Goal: Task Accomplishment & Management: Manage account settings

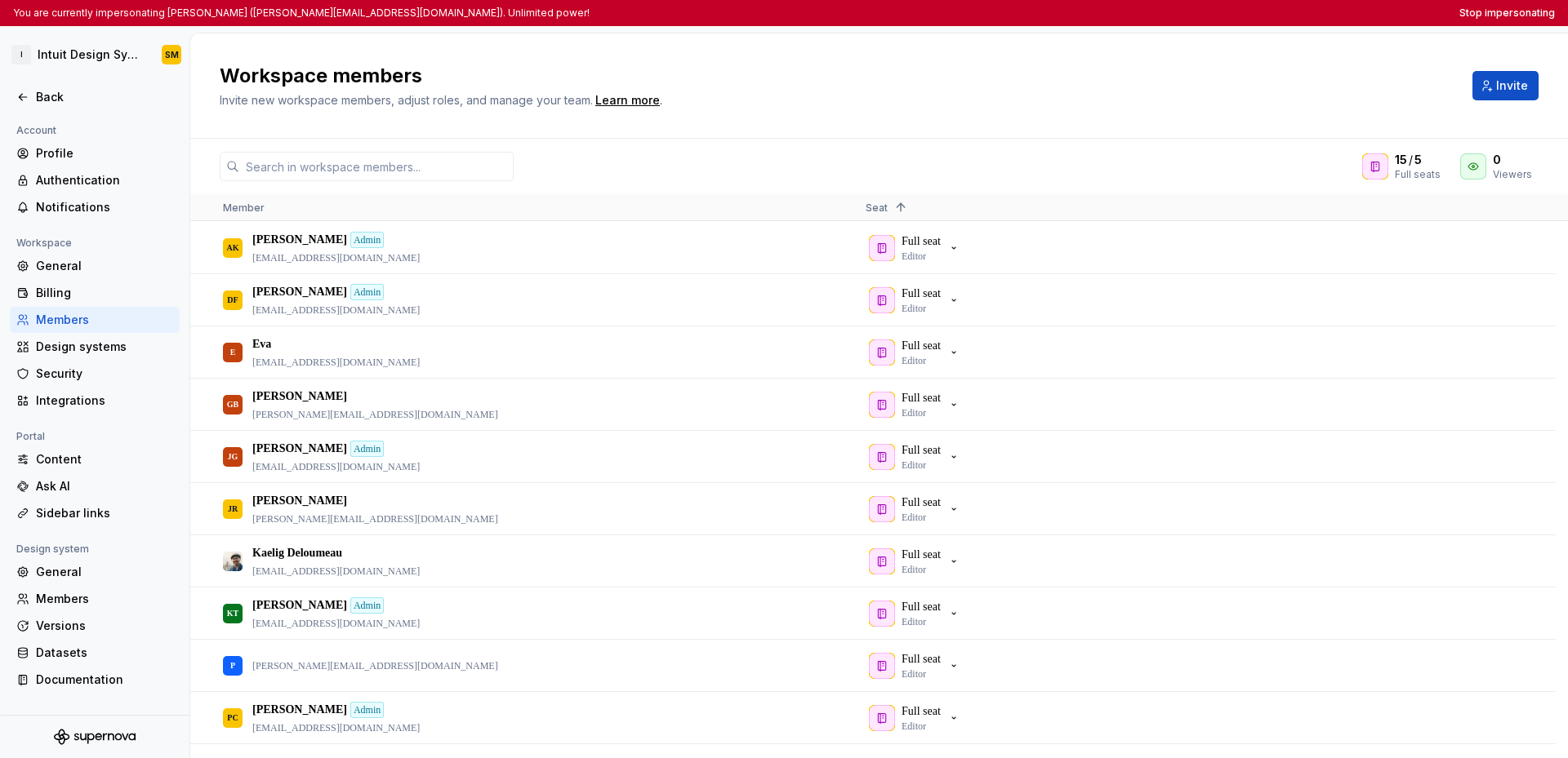
scroll to position [248, 0]
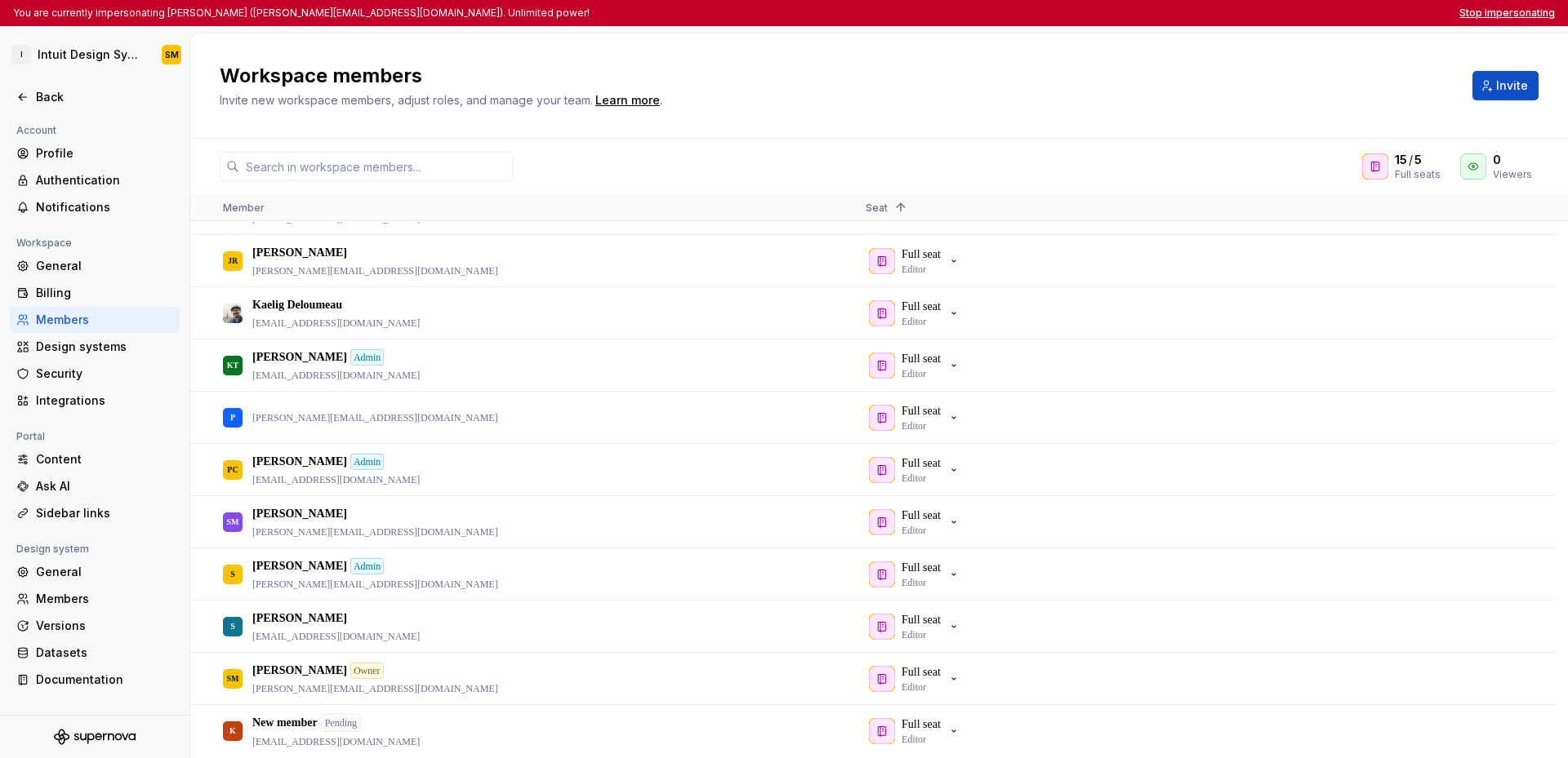
click at [1503, 11] on button "Stop impersonating" at bounding box center [1506, 13] width 96 height 13
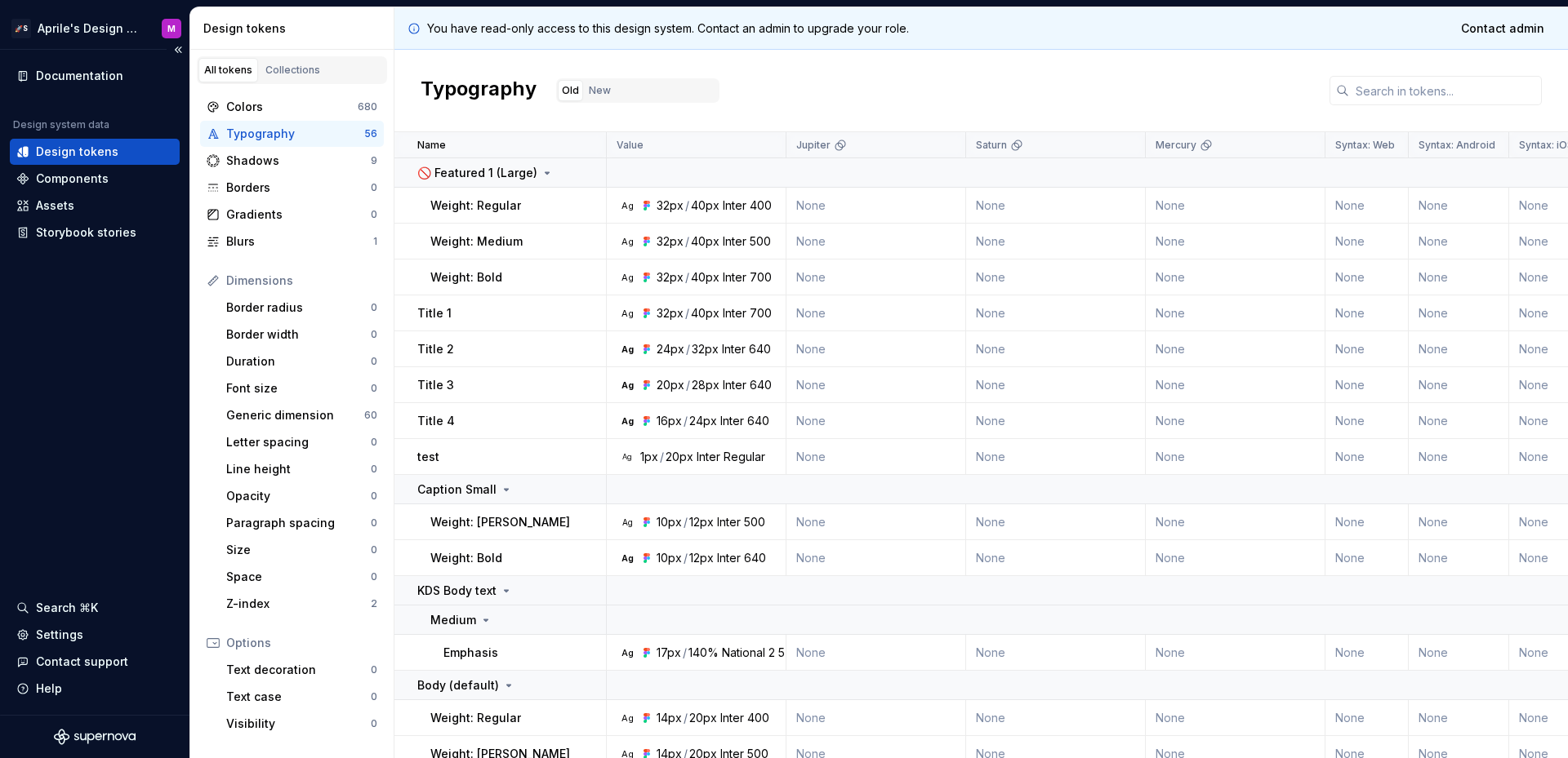
click at [46, 408] on div "Documentation Design system data Design tokens Components Assets Storybook stor…" at bounding box center [95, 383] width 190 height 665
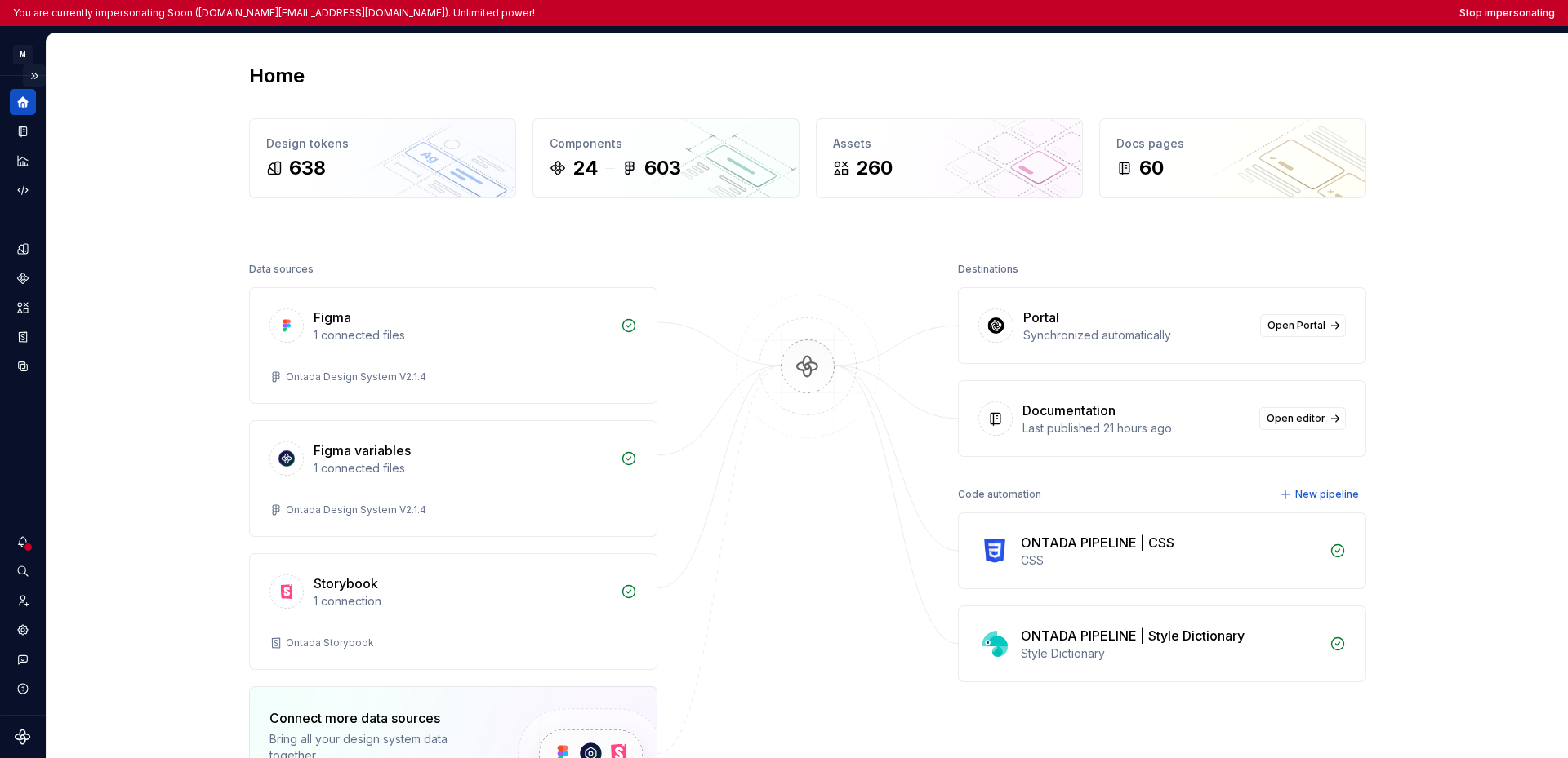
click at [32, 80] on button "Expand sidebar" at bounding box center [34, 76] width 23 height 23
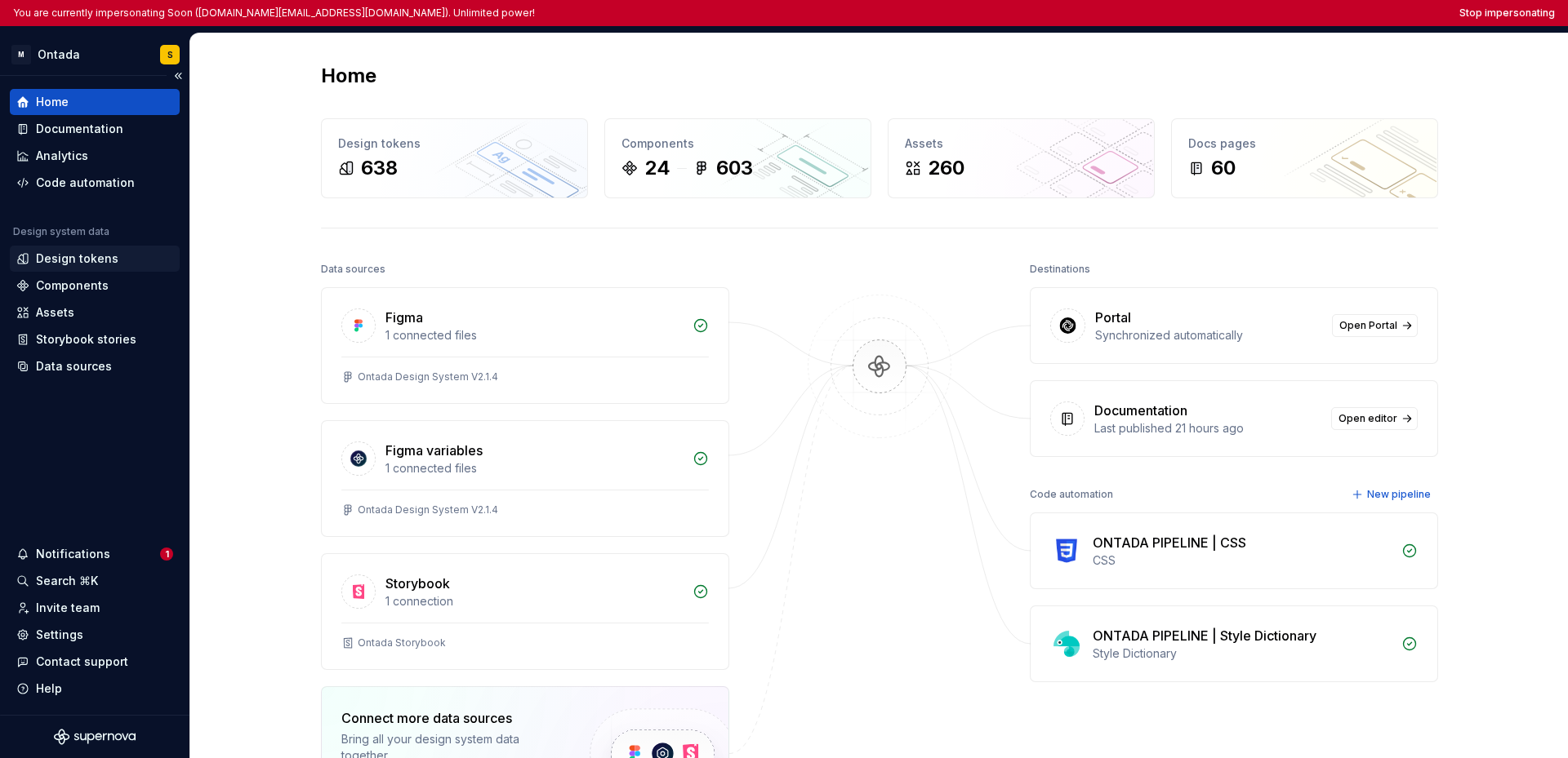
click at [103, 261] on div "Design tokens" at bounding box center [77, 258] width 82 height 16
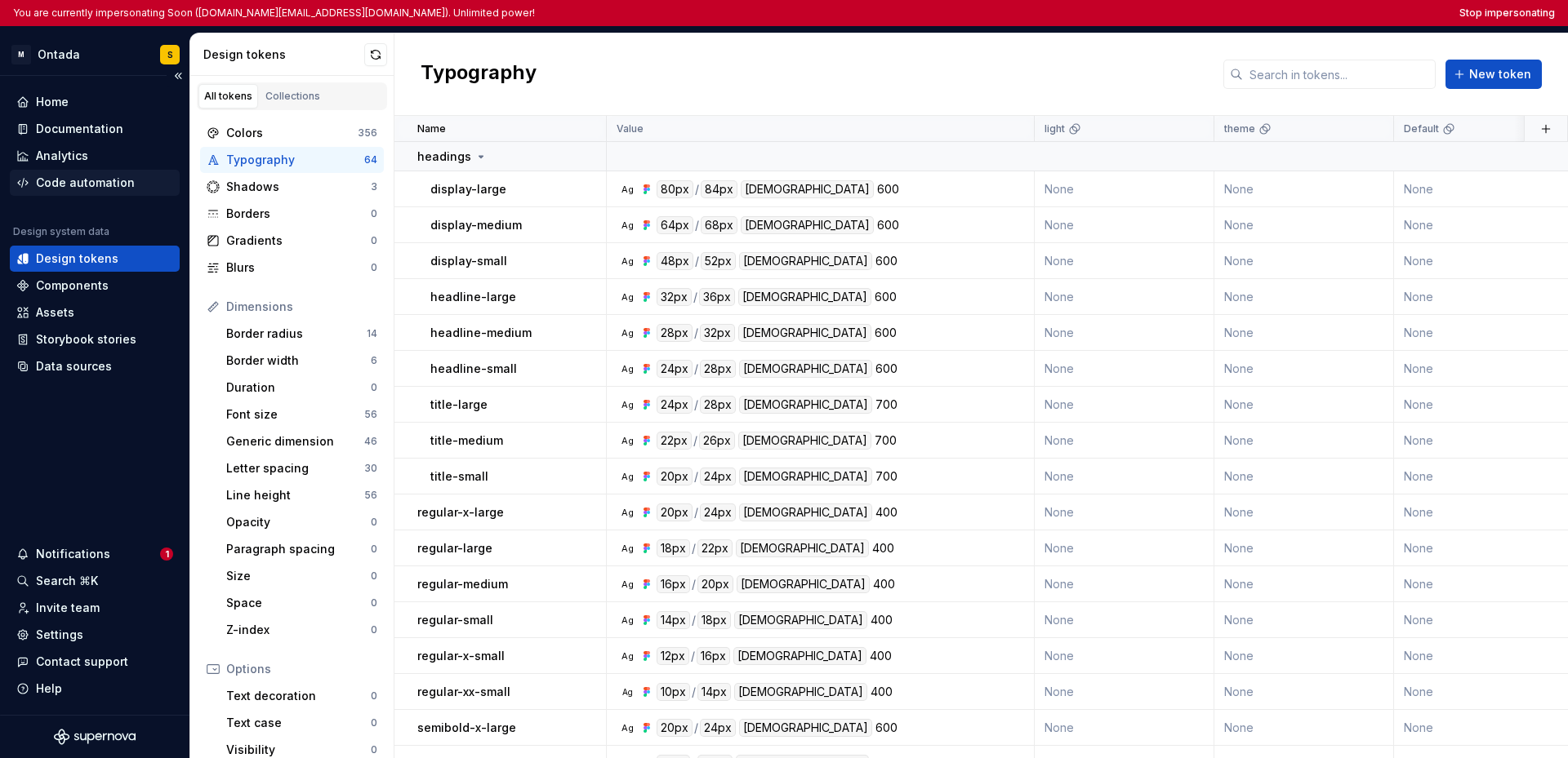
click at [118, 187] on div "Code automation" at bounding box center [85, 182] width 99 height 16
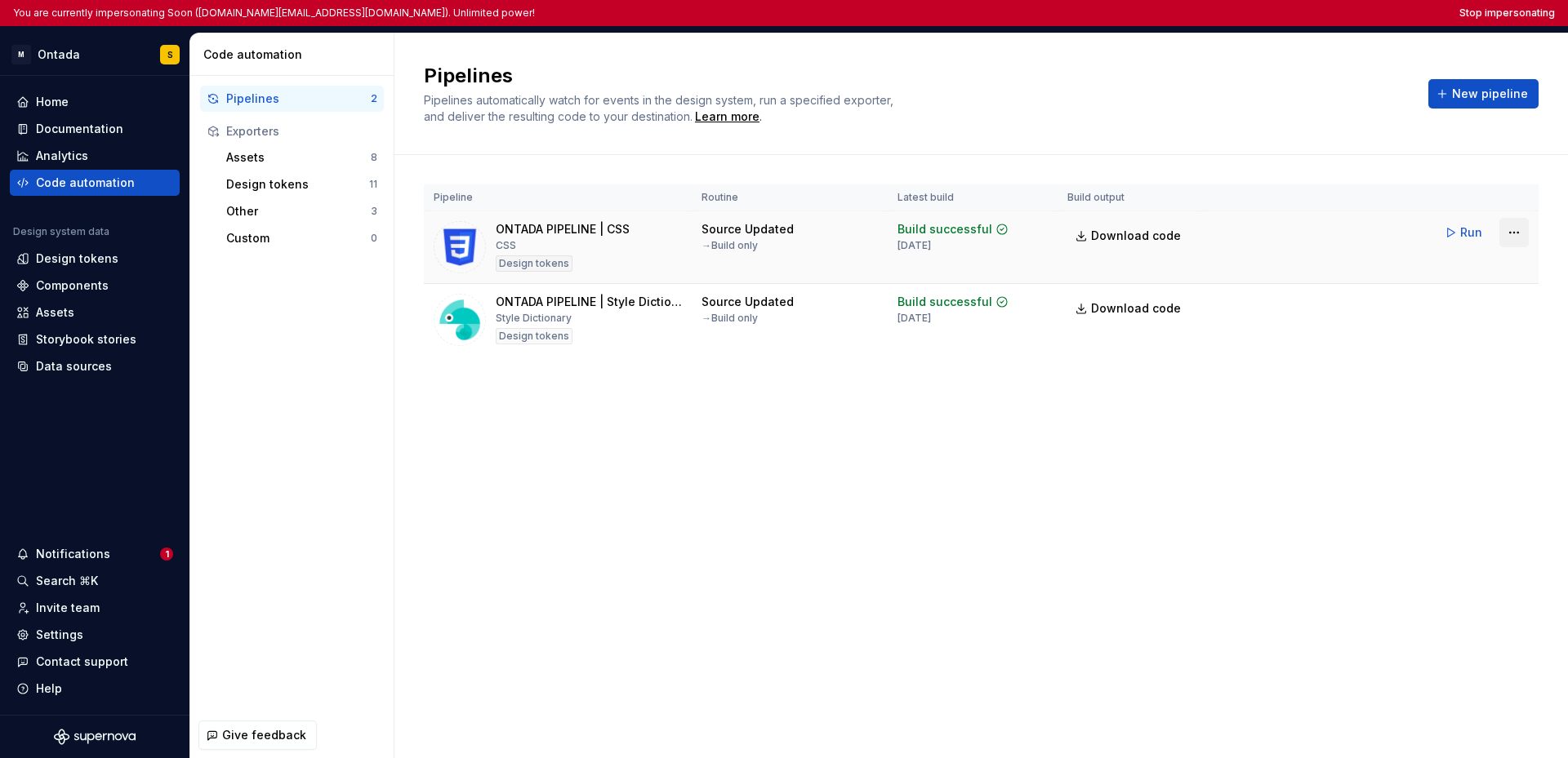
click at [1162, 228] on html "You are currently impersonating Soon (soohun.kim@mckesson.com). Unlimited power…" at bounding box center [784, 379] width 1568 height 758
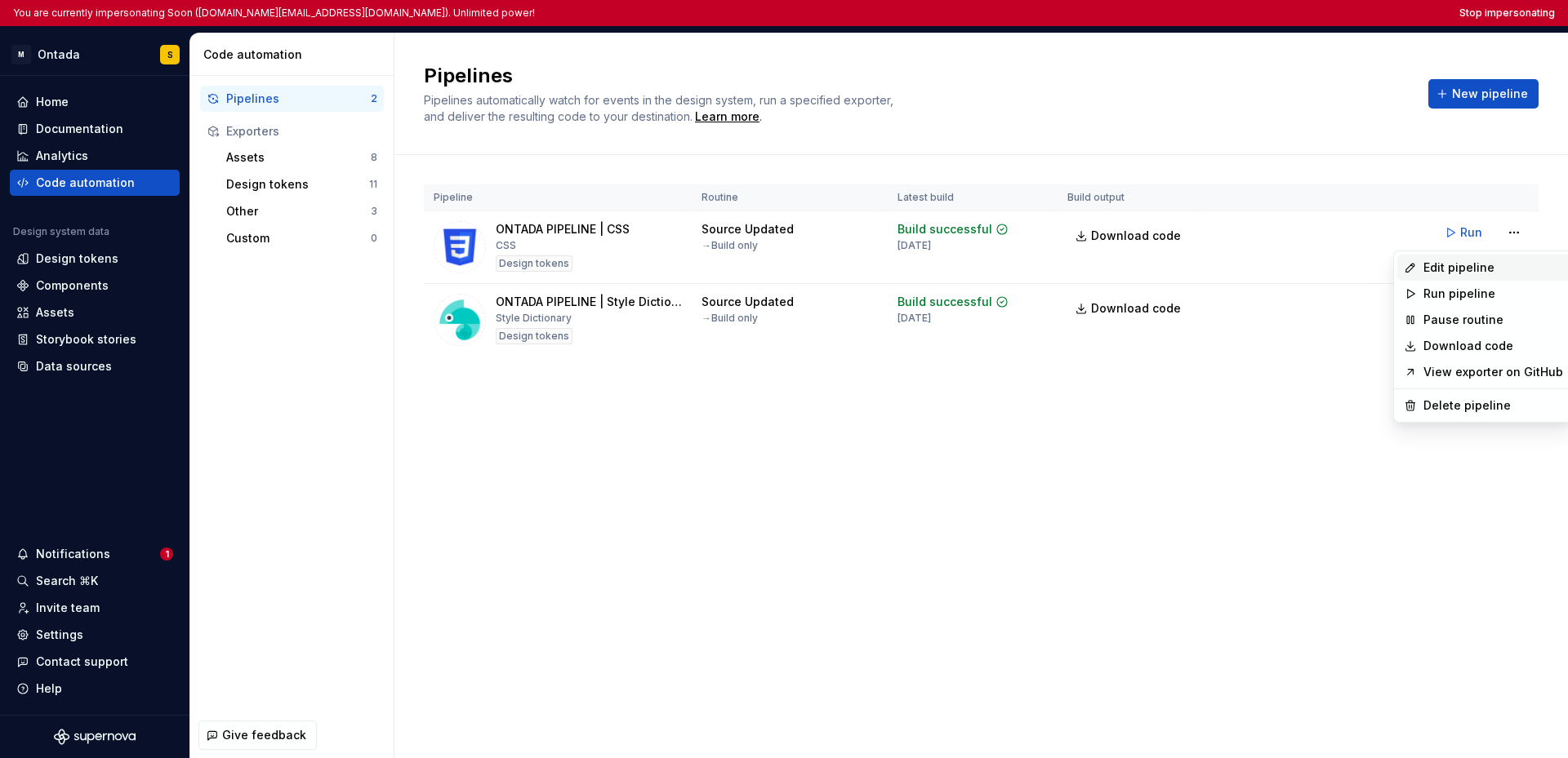
click at [1162, 264] on div "Edit pipeline" at bounding box center [1492, 267] width 139 height 16
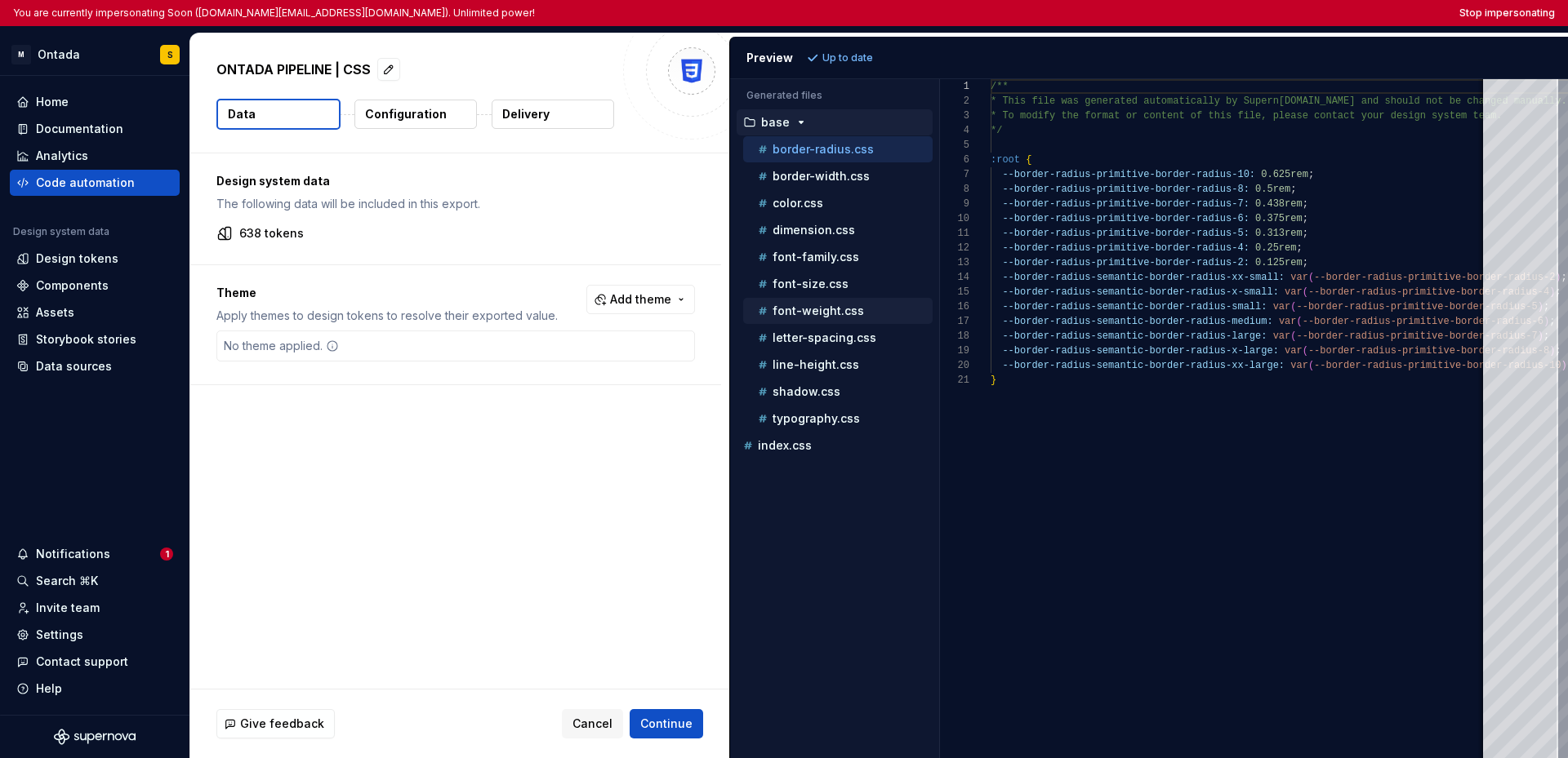
click at [831, 307] on p "font-weight.css" at bounding box center [818, 311] width 91 height 13
type textarea "**********"
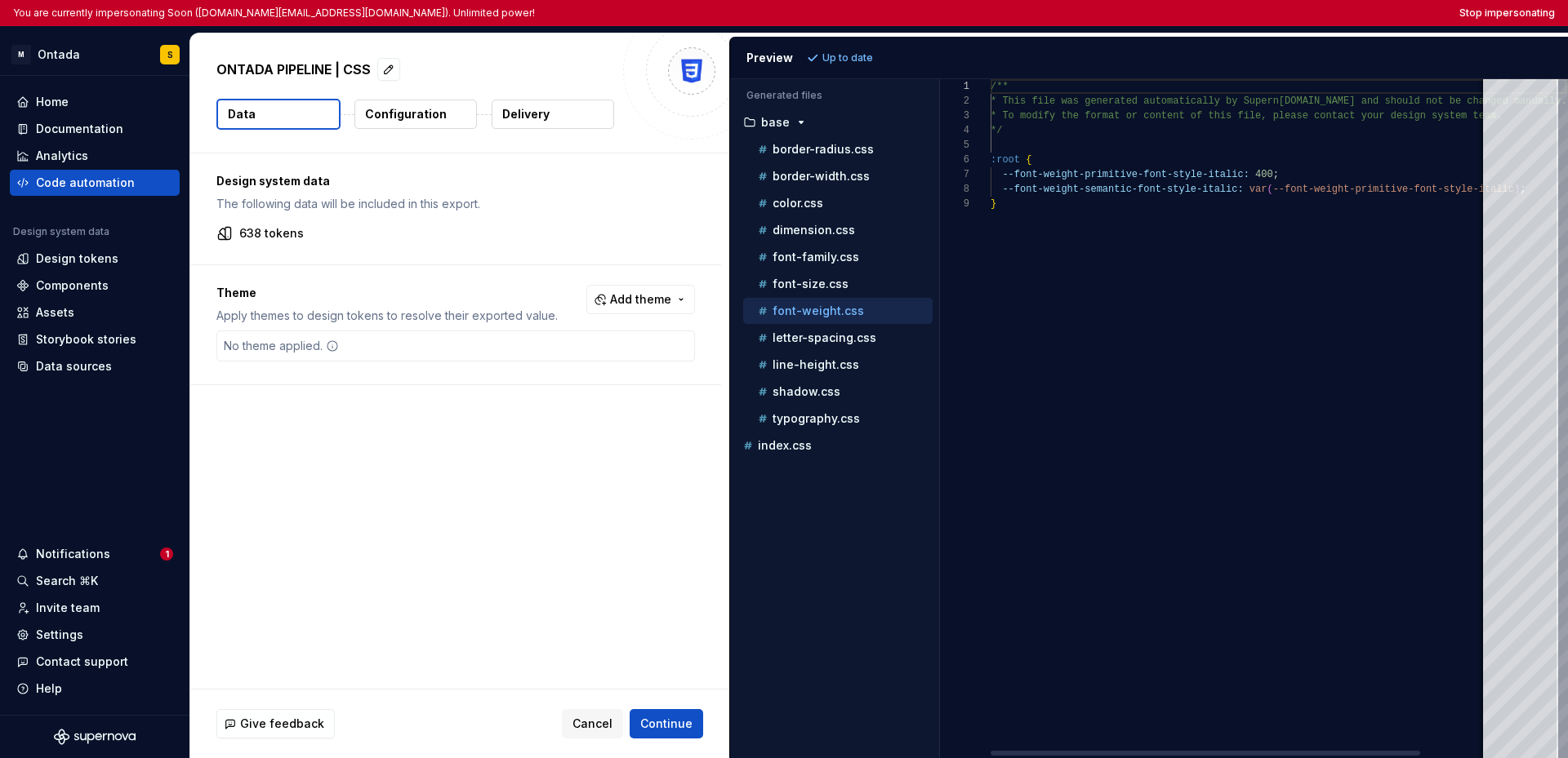
scroll to position [117, 0]
click at [437, 119] on p "Configuration" at bounding box center [406, 114] width 82 height 16
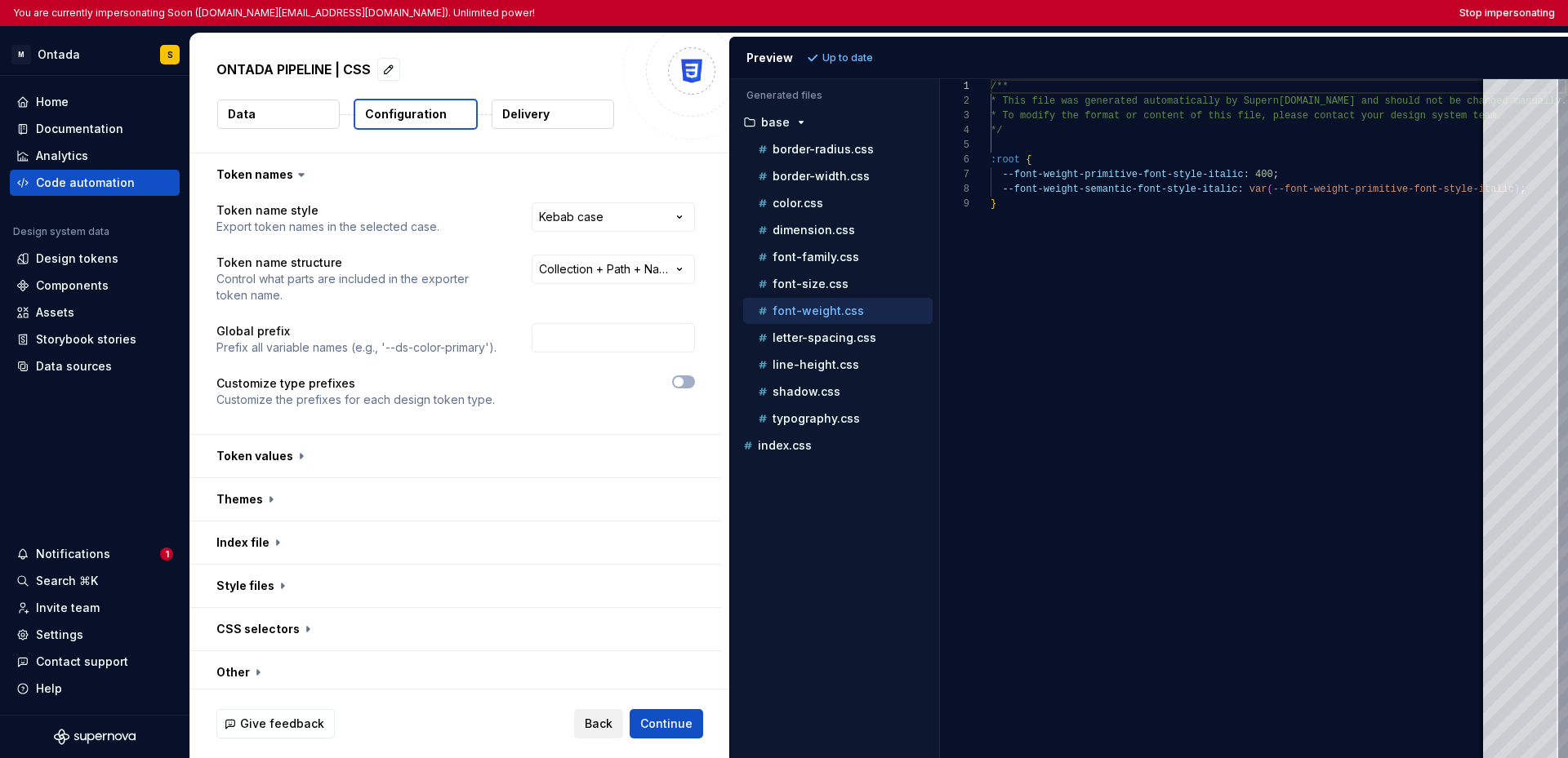
click at [597, 722] on span "Back" at bounding box center [598, 723] width 27 height 16
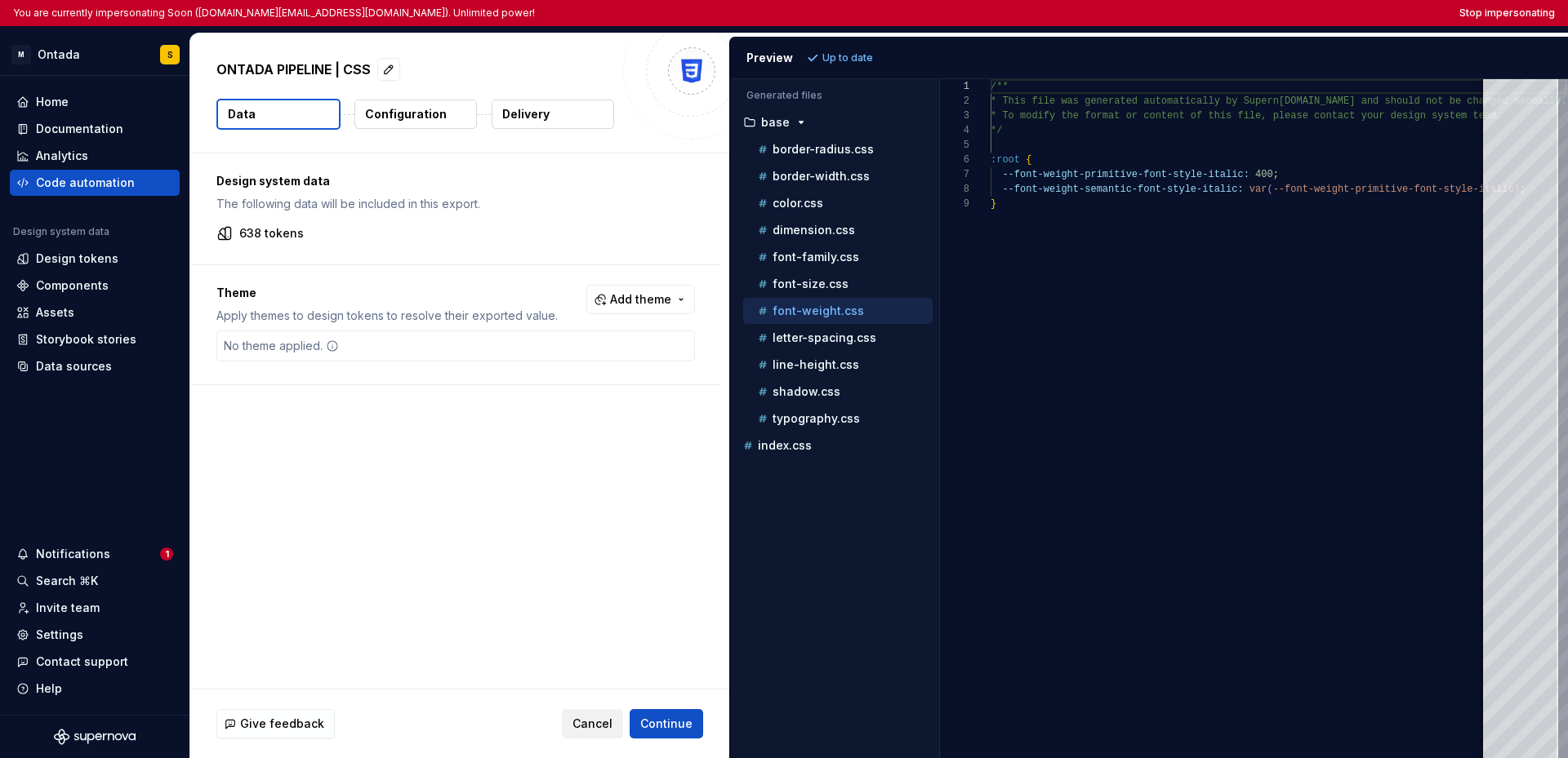
click at [592, 722] on span "Cancel" at bounding box center [593, 723] width 40 height 16
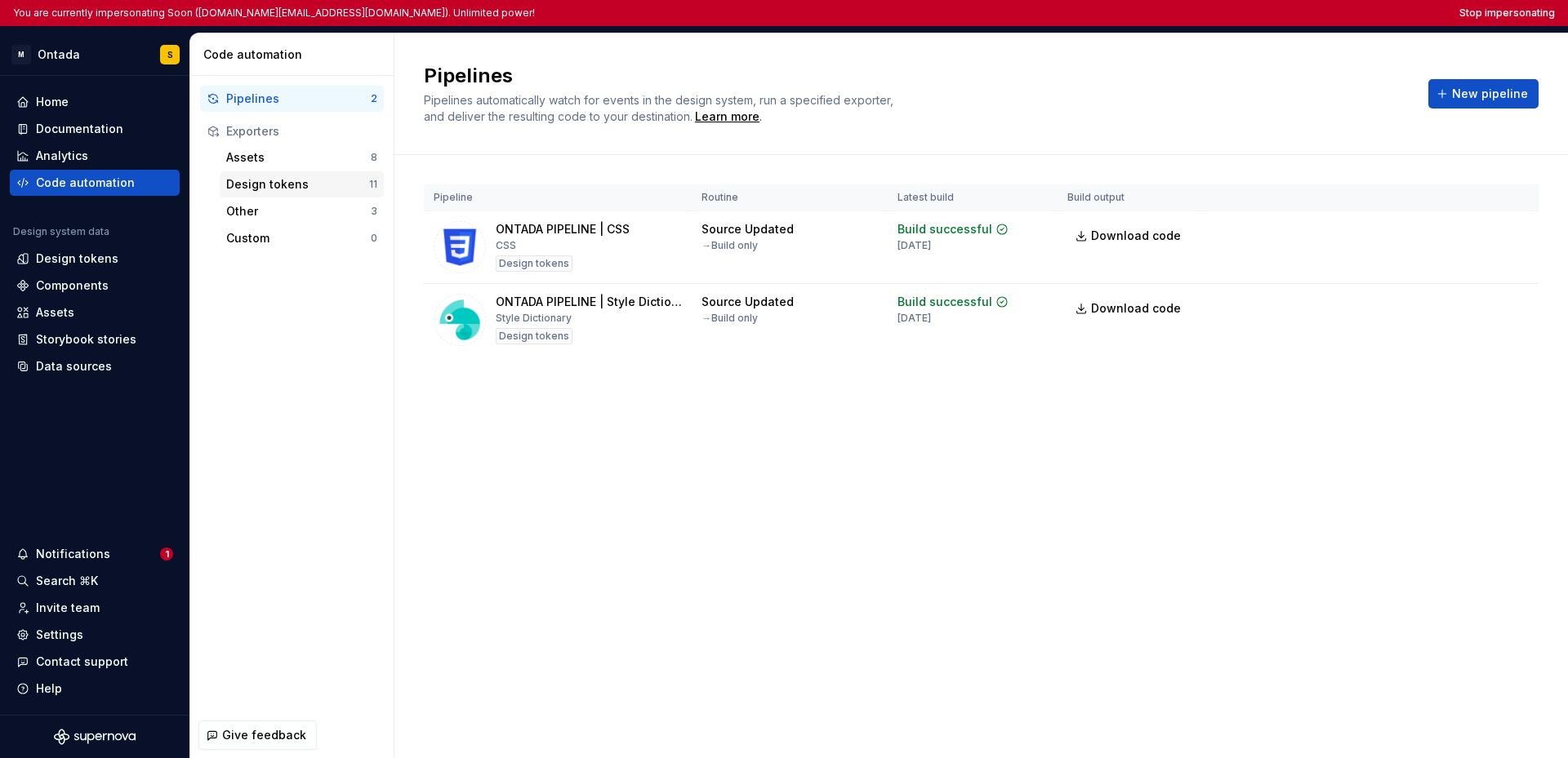
click at [298, 188] on div "Design tokens" at bounding box center [298, 184] width 143 height 16
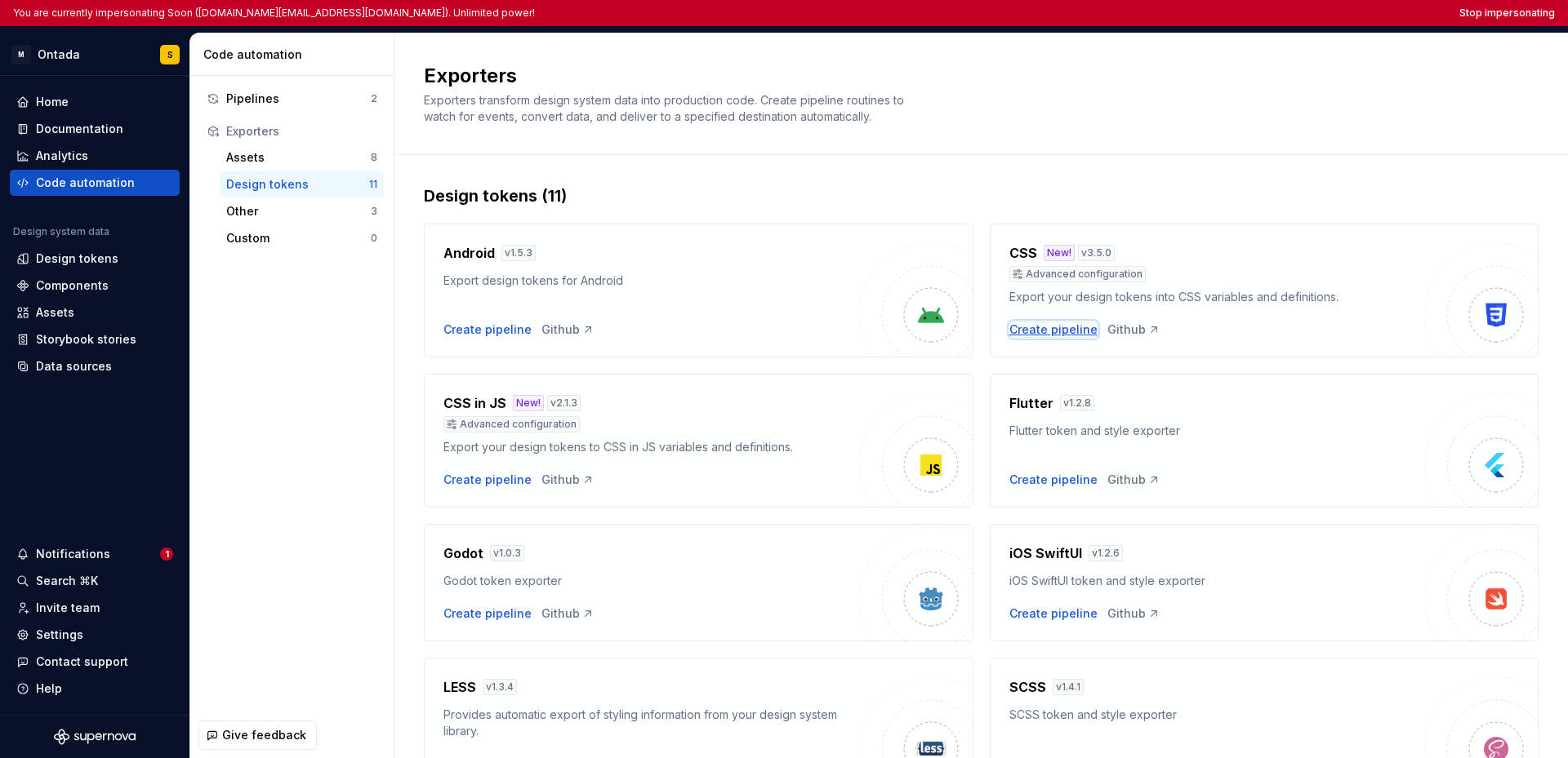
click at [1039, 333] on div "Create pipeline" at bounding box center [1053, 329] width 88 height 16
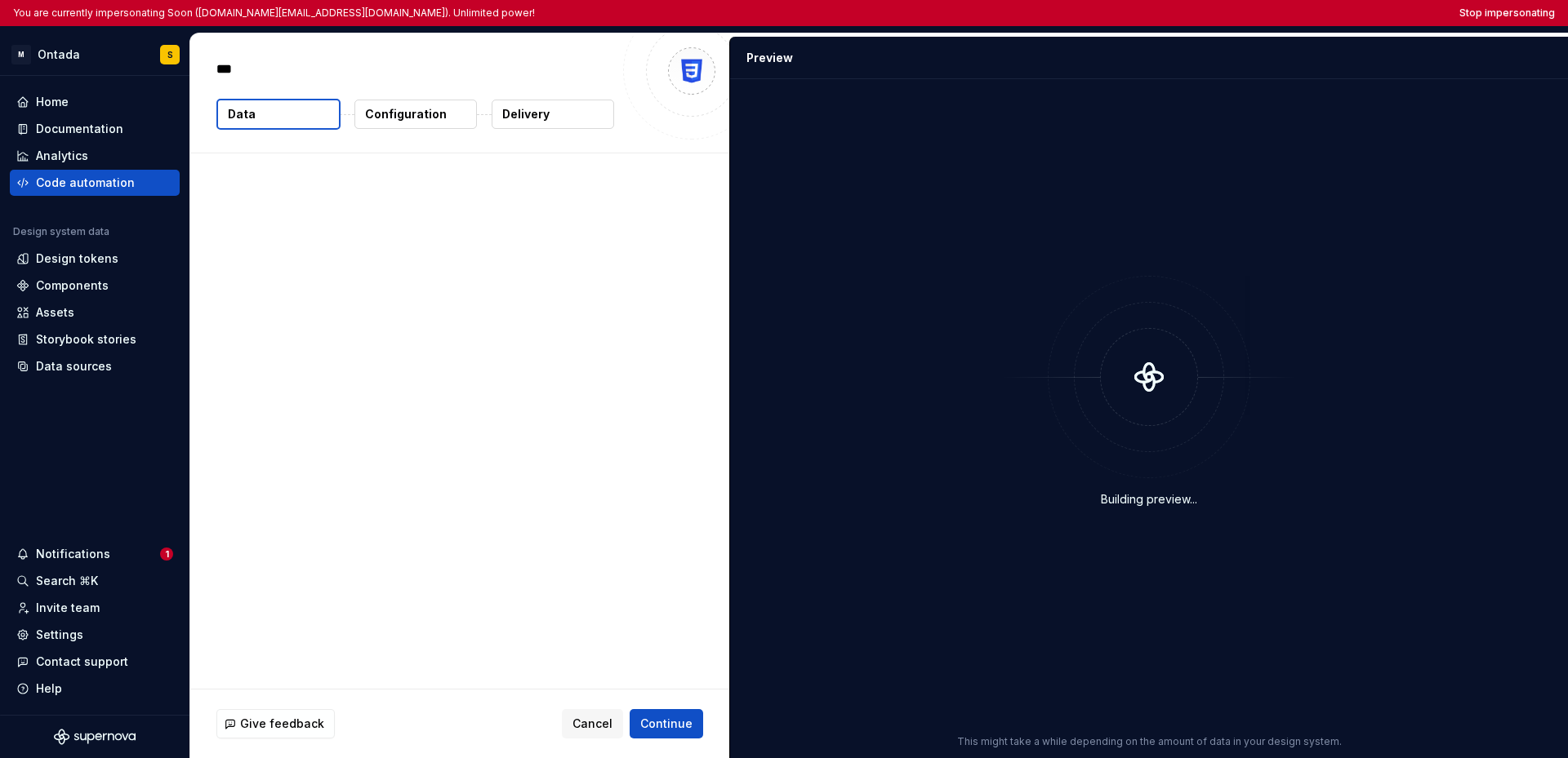
type textarea "*"
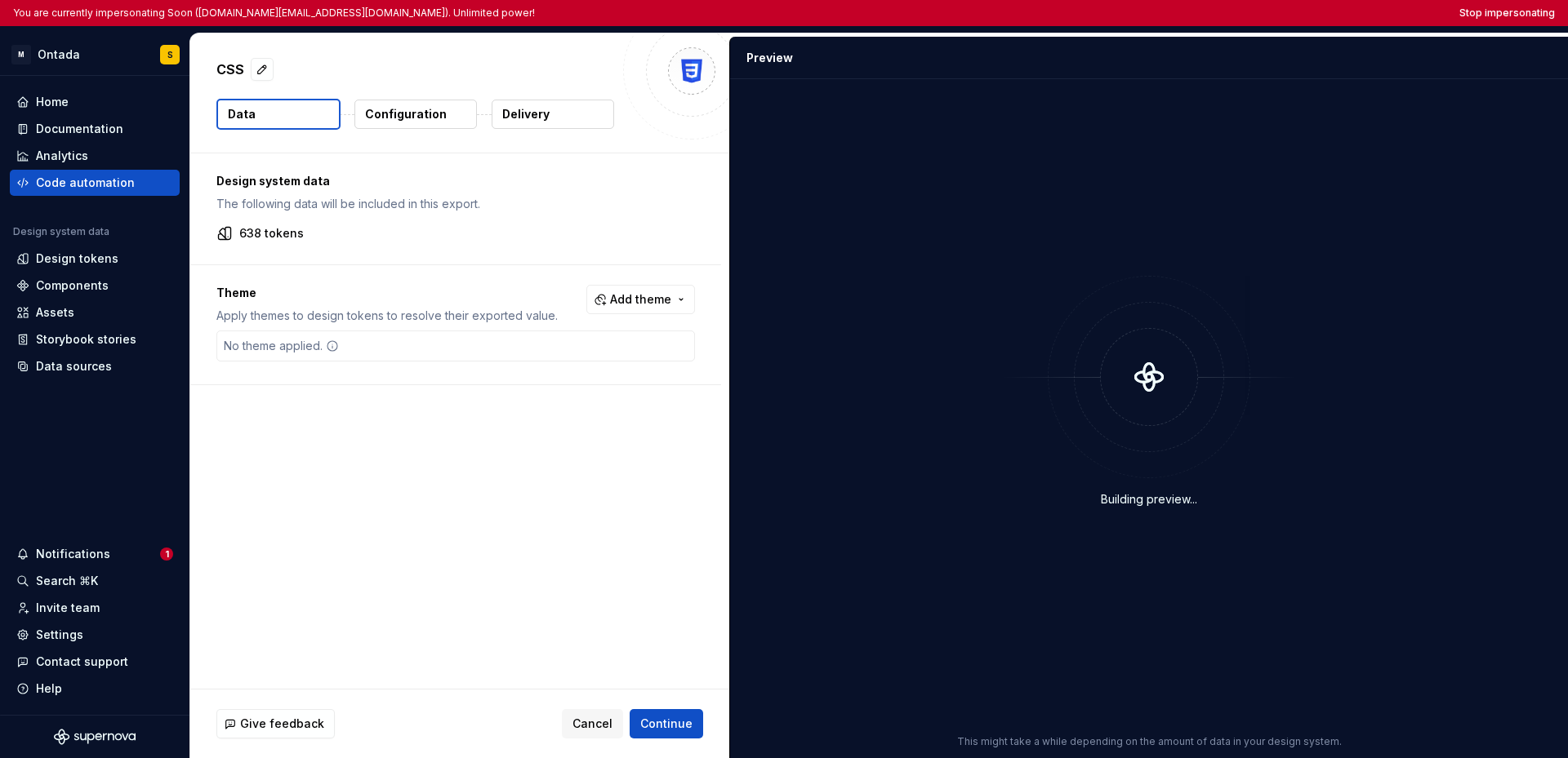
click at [401, 118] on p "Configuration" at bounding box center [406, 114] width 82 height 16
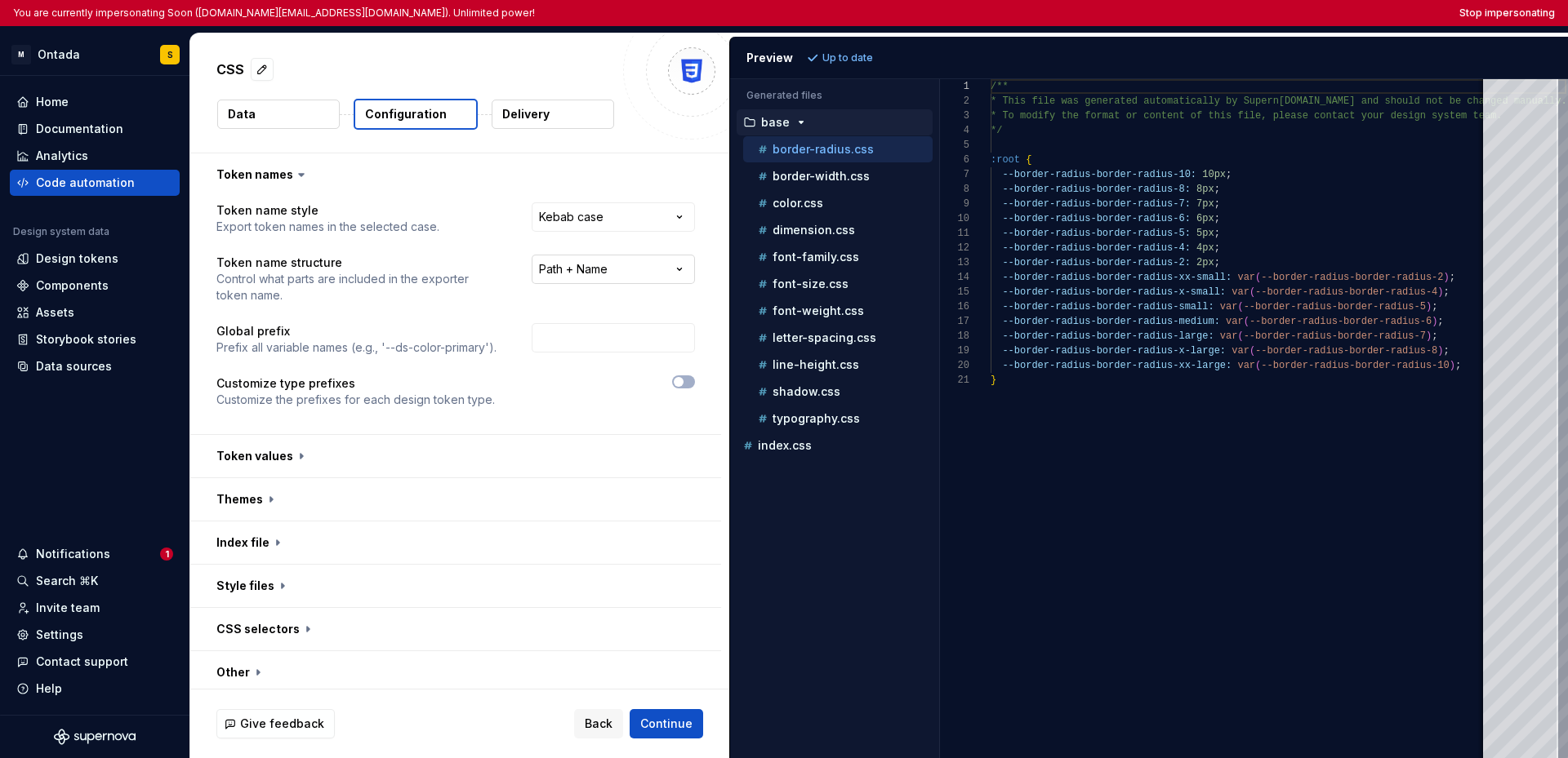
click at [582, 275] on html "**********" at bounding box center [784, 379] width 1568 height 758
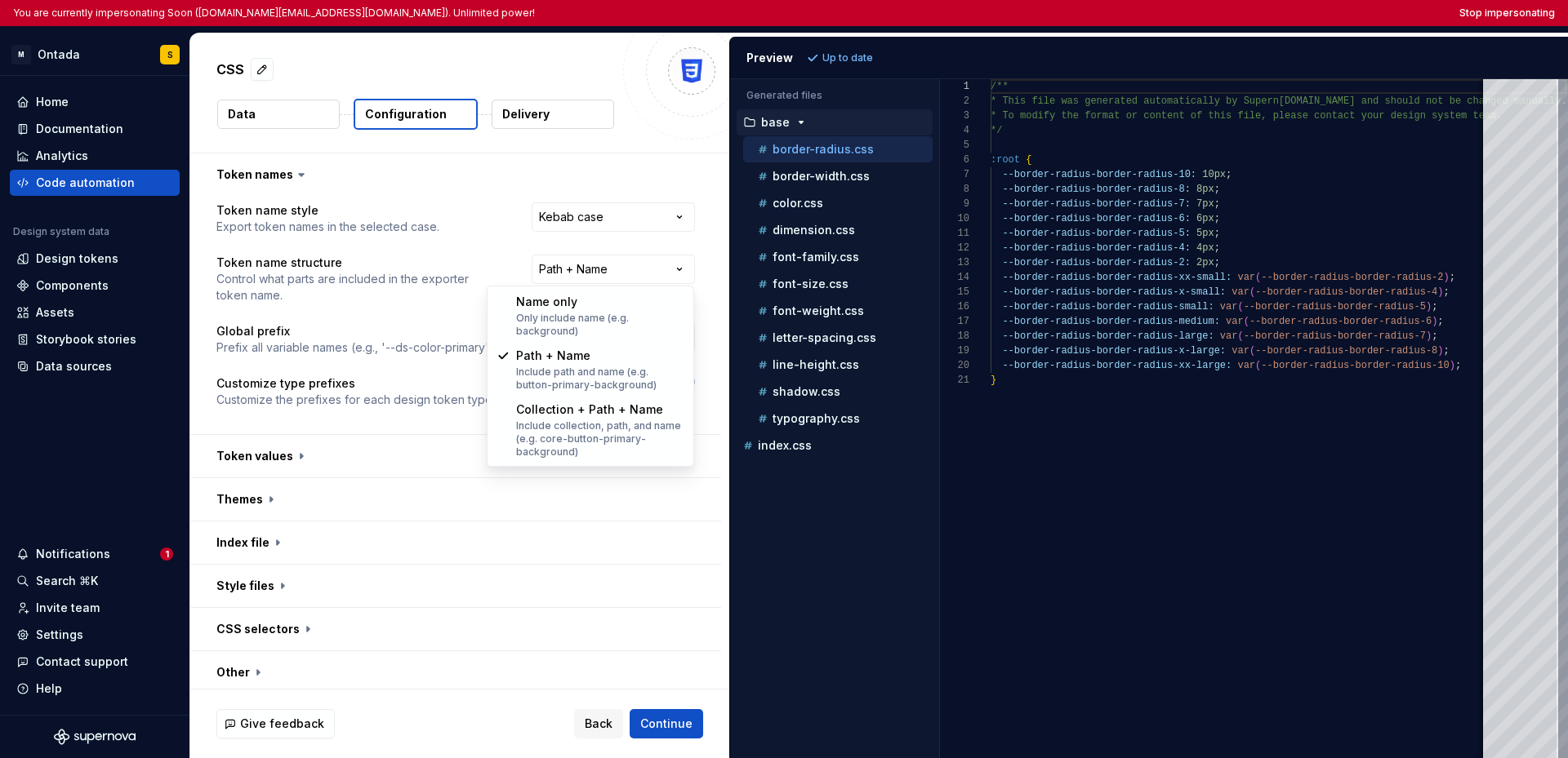
select select "********"
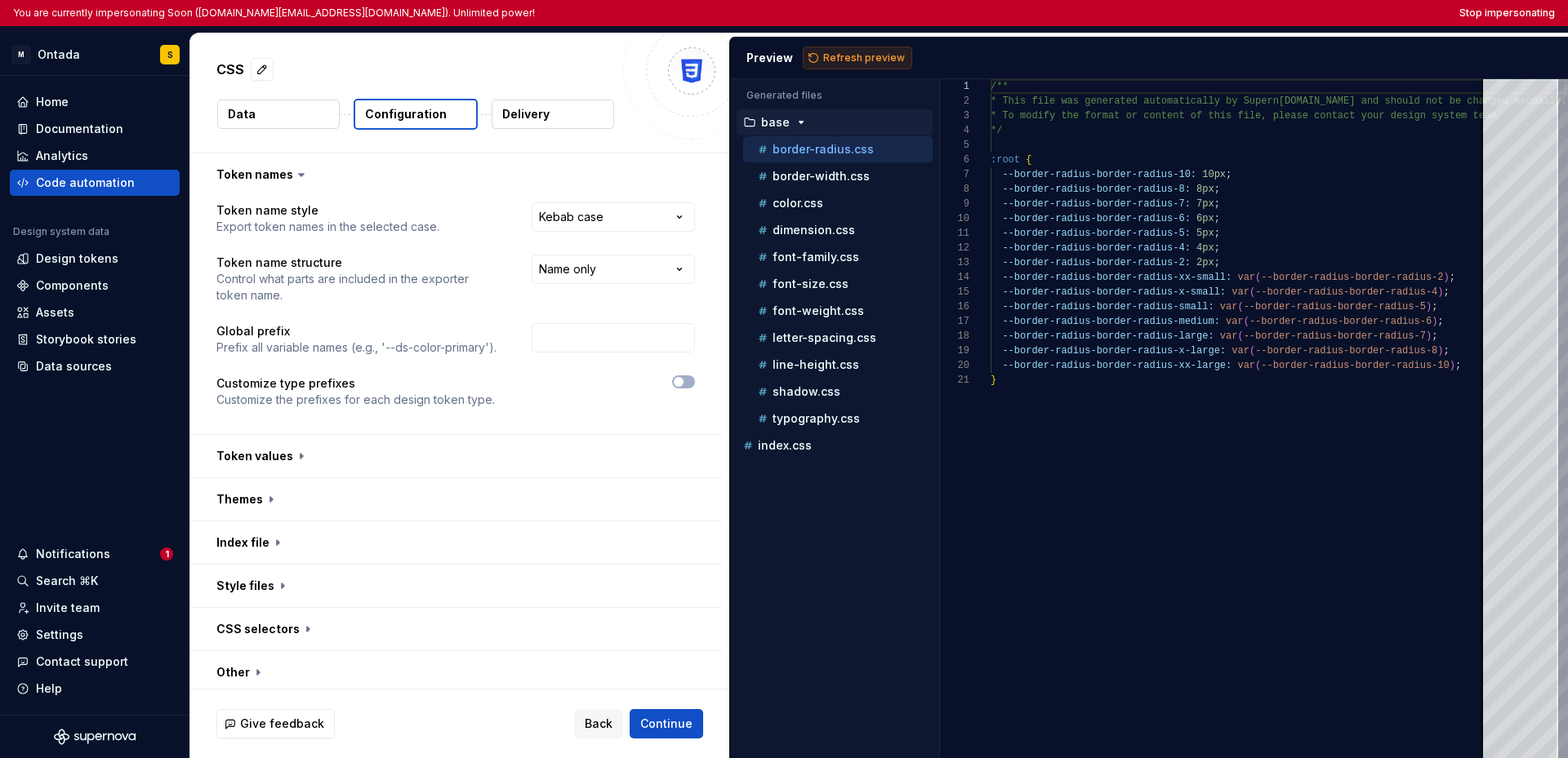
click at [841, 63] on button "Refresh preview" at bounding box center [857, 58] width 109 height 23
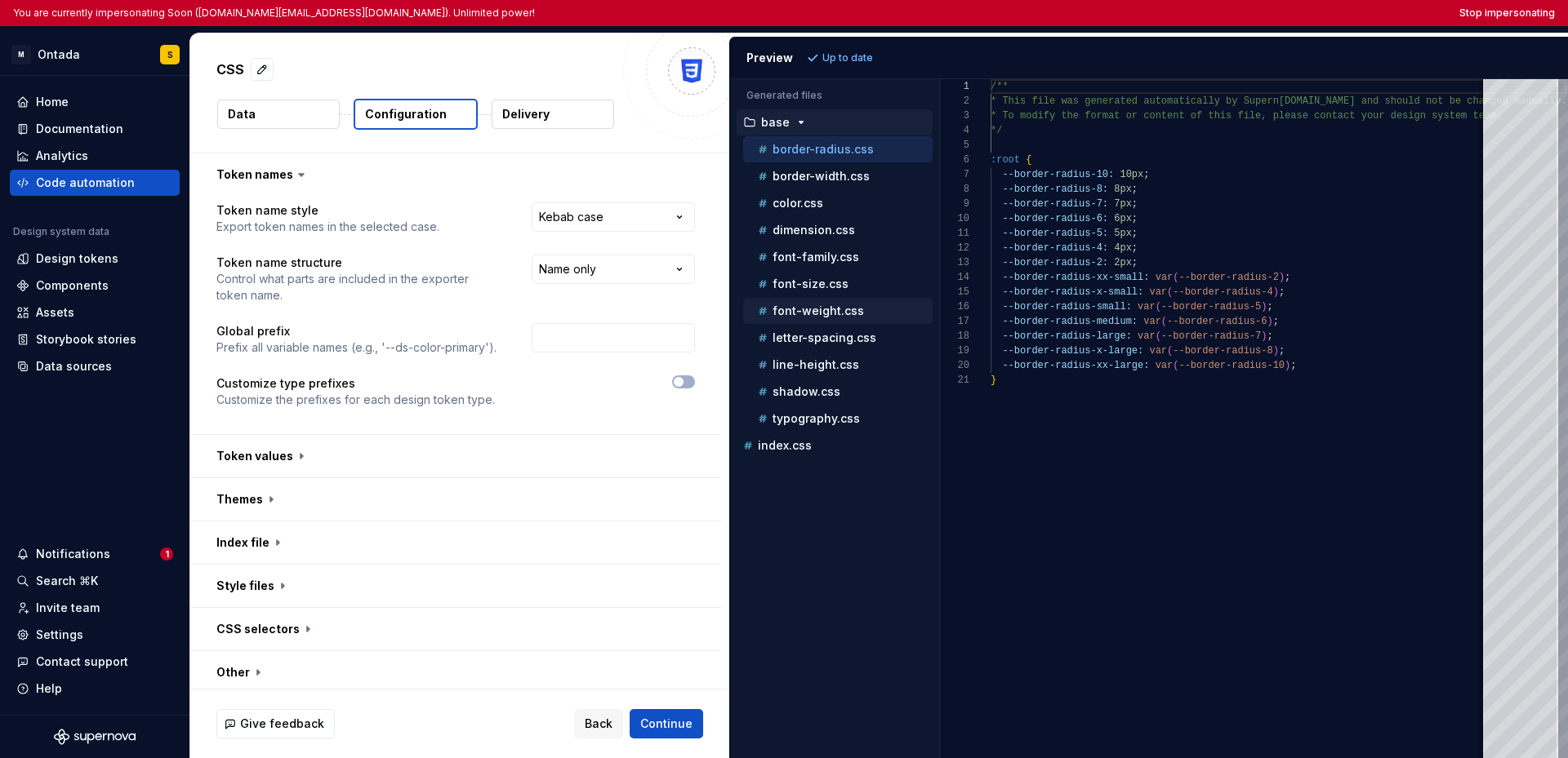
click at [802, 317] on div "font-weight.css" at bounding box center [844, 311] width 178 height 16
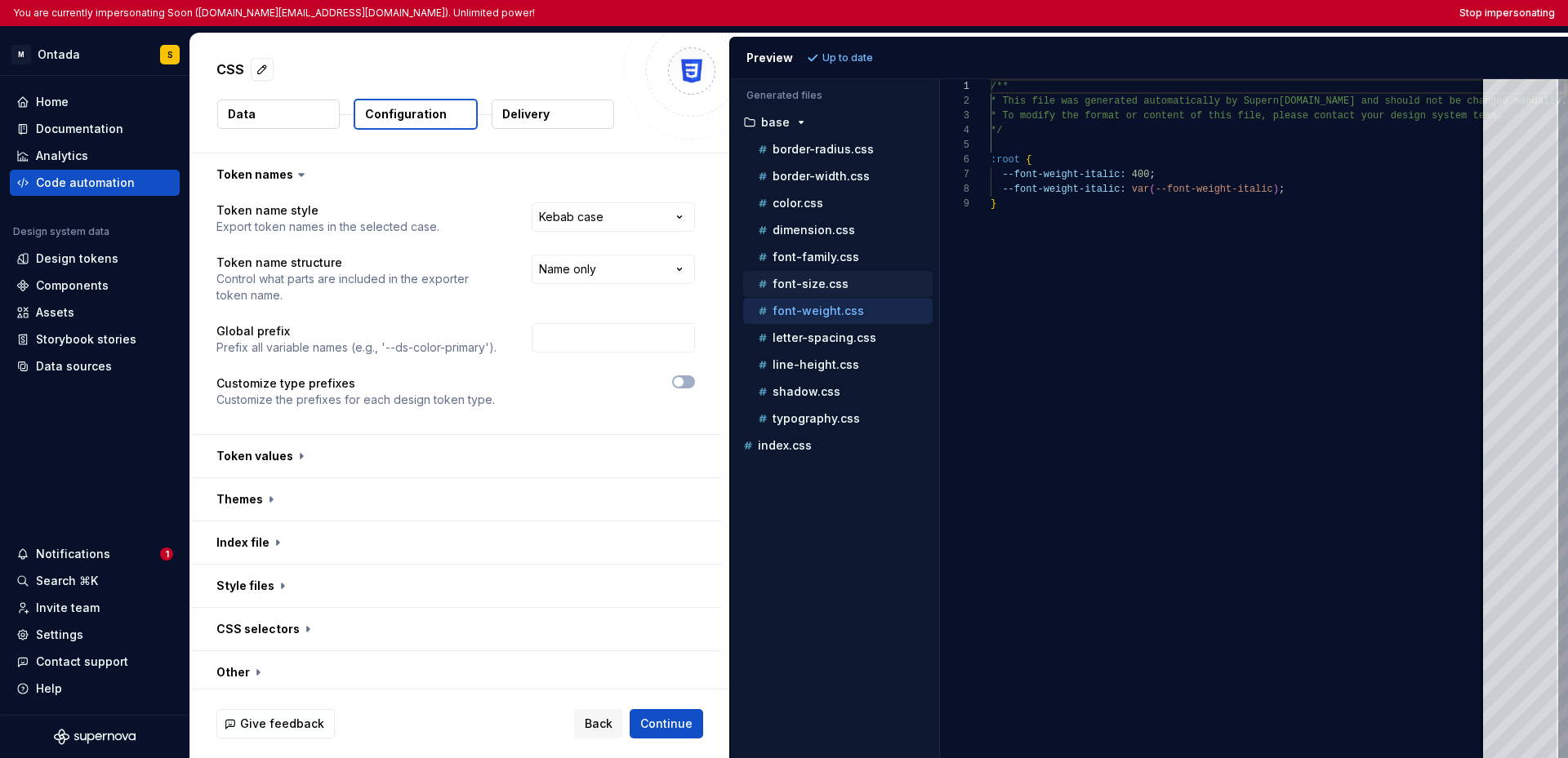
click at [823, 285] on p "font-size.css" at bounding box center [811, 284] width 76 height 13
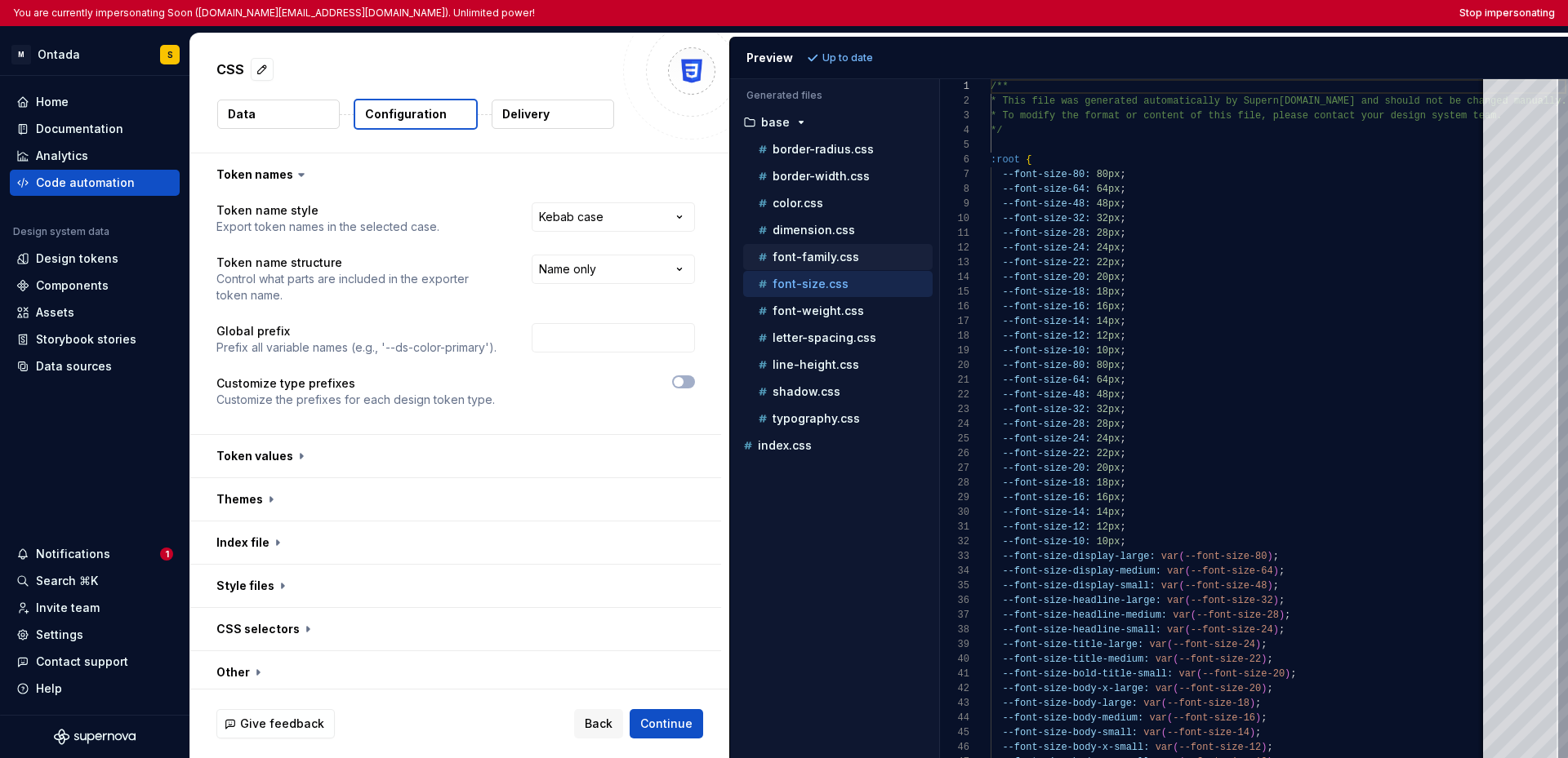
click at [823, 255] on p "font-family.css" at bounding box center [815, 257] width 86 height 13
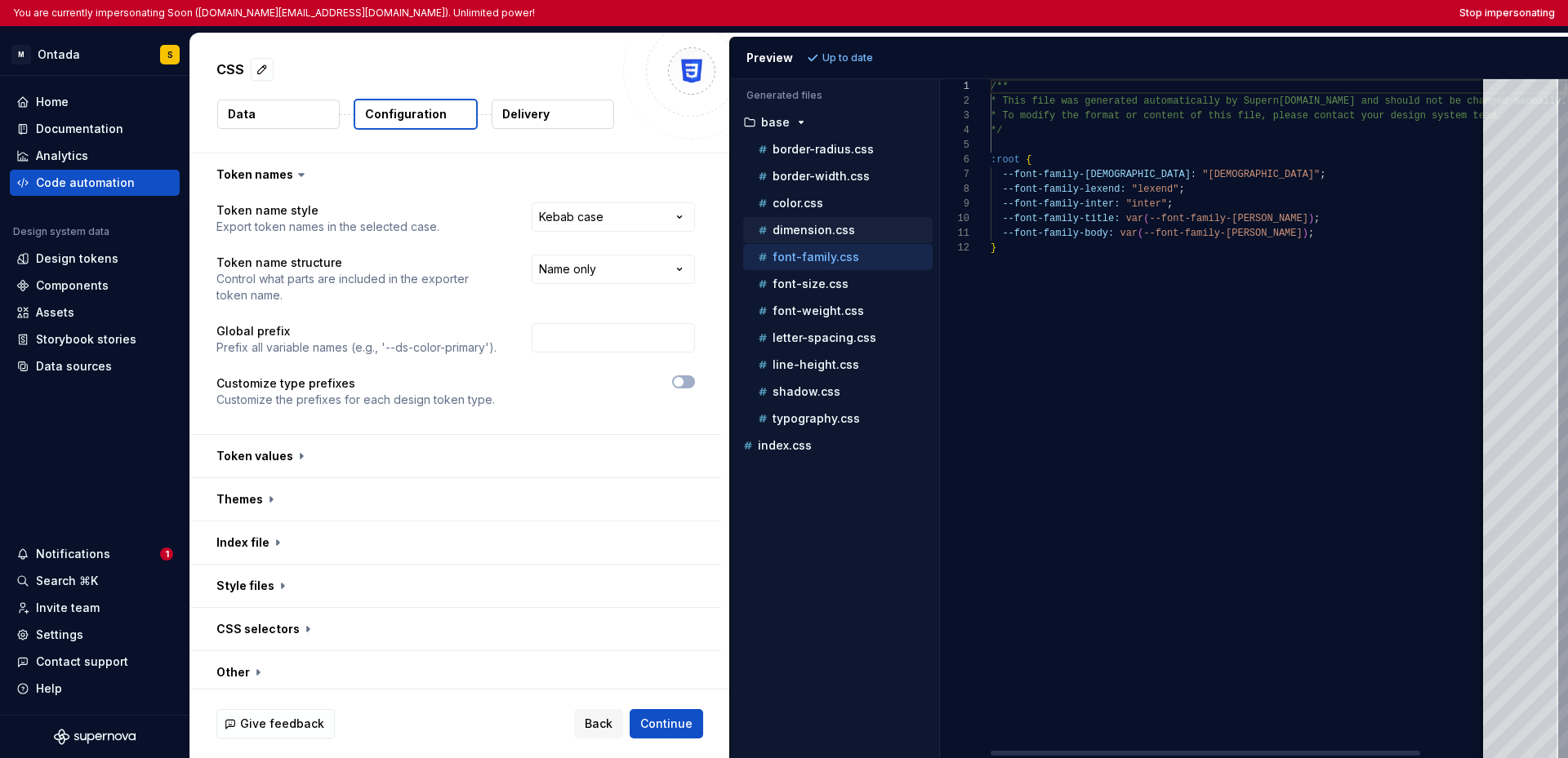
click at [823, 232] on p "dimension.css" at bounding box center [813, 230] width 82 height 13
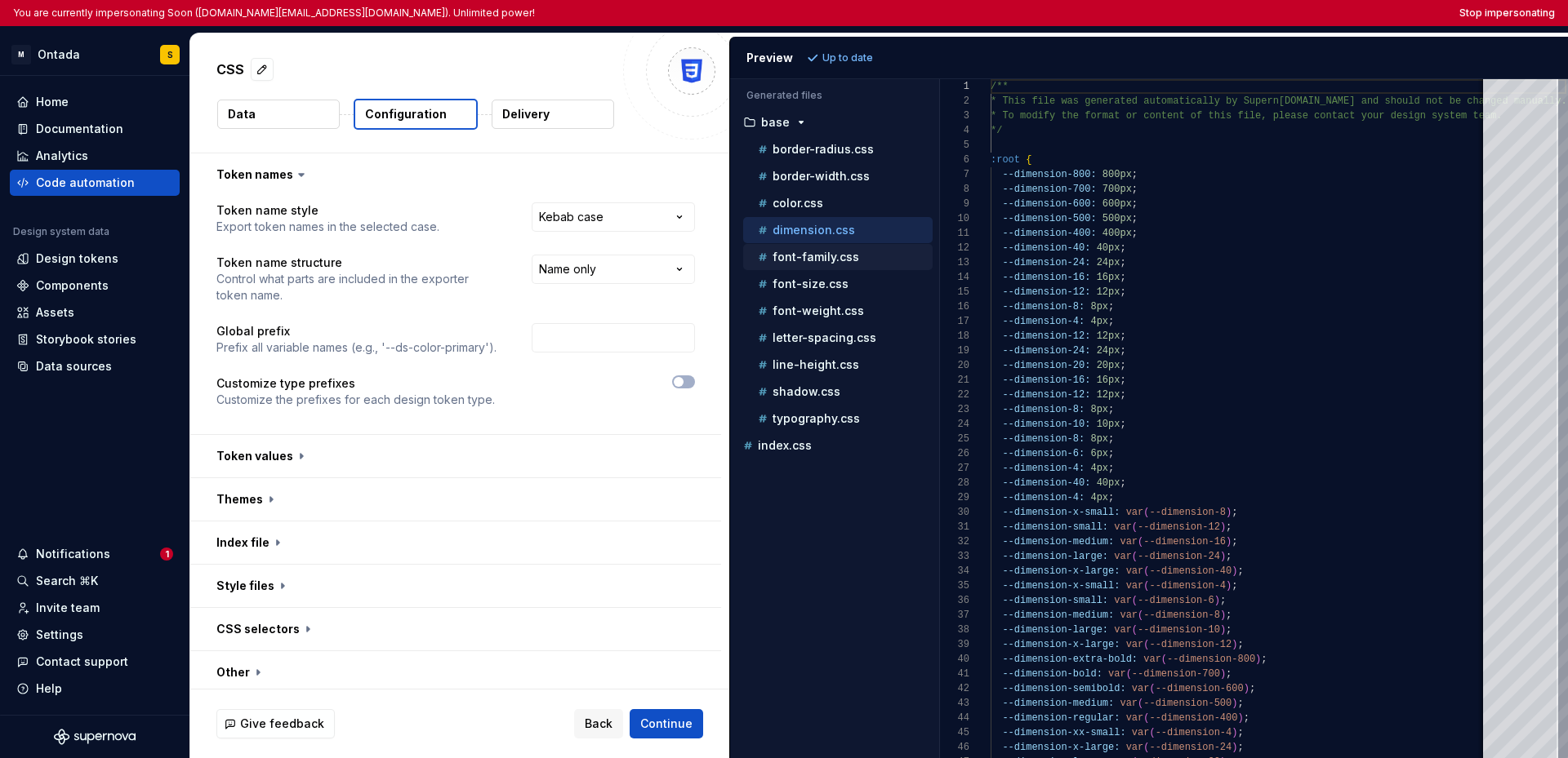
click at [810, 250] on p "font-family.css" at bounding box center [815, 257] width 86 height 13
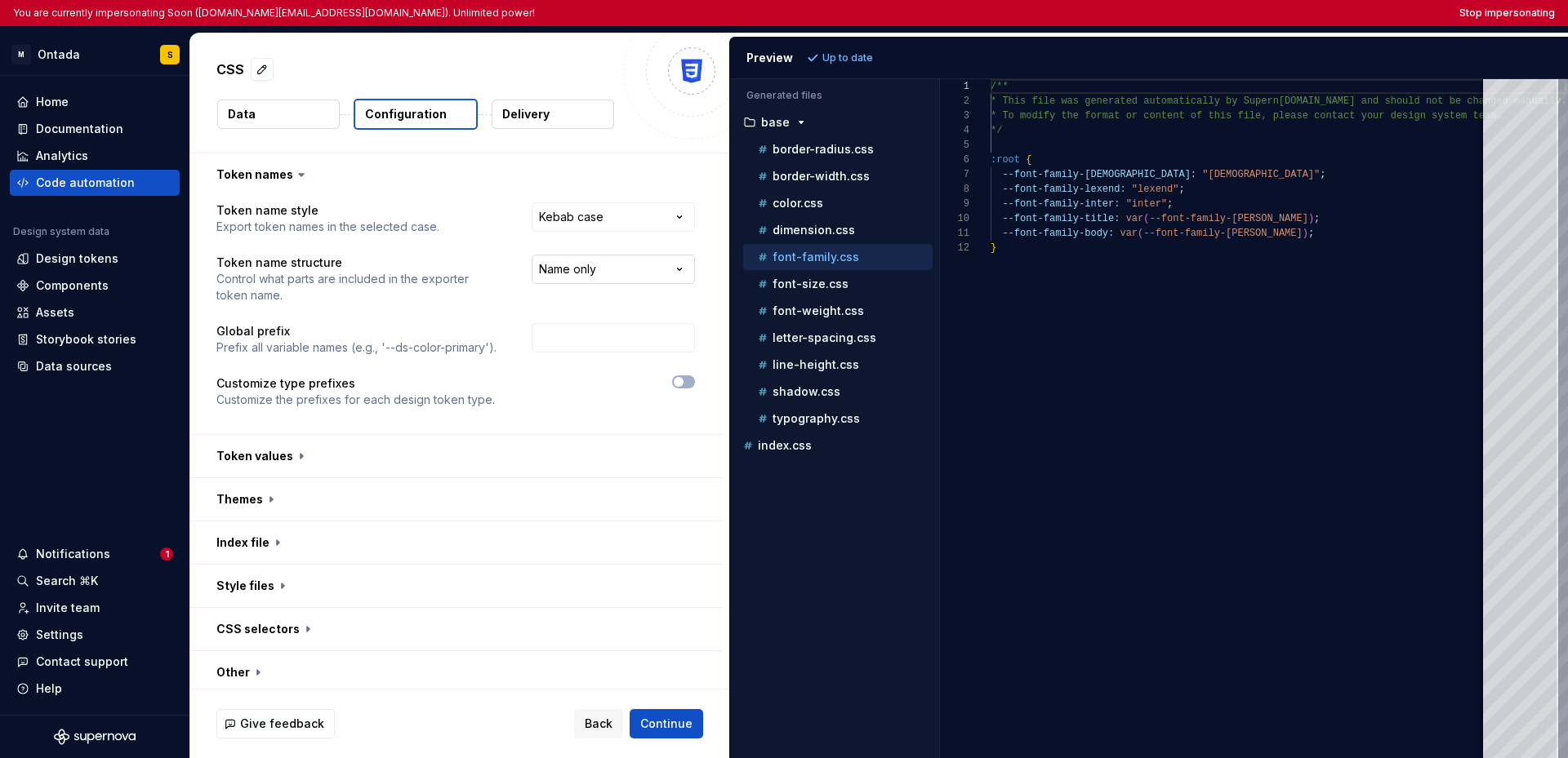
click at [574, 270] on html "**********" at bounding box center [784, 379] width 1568 height 758
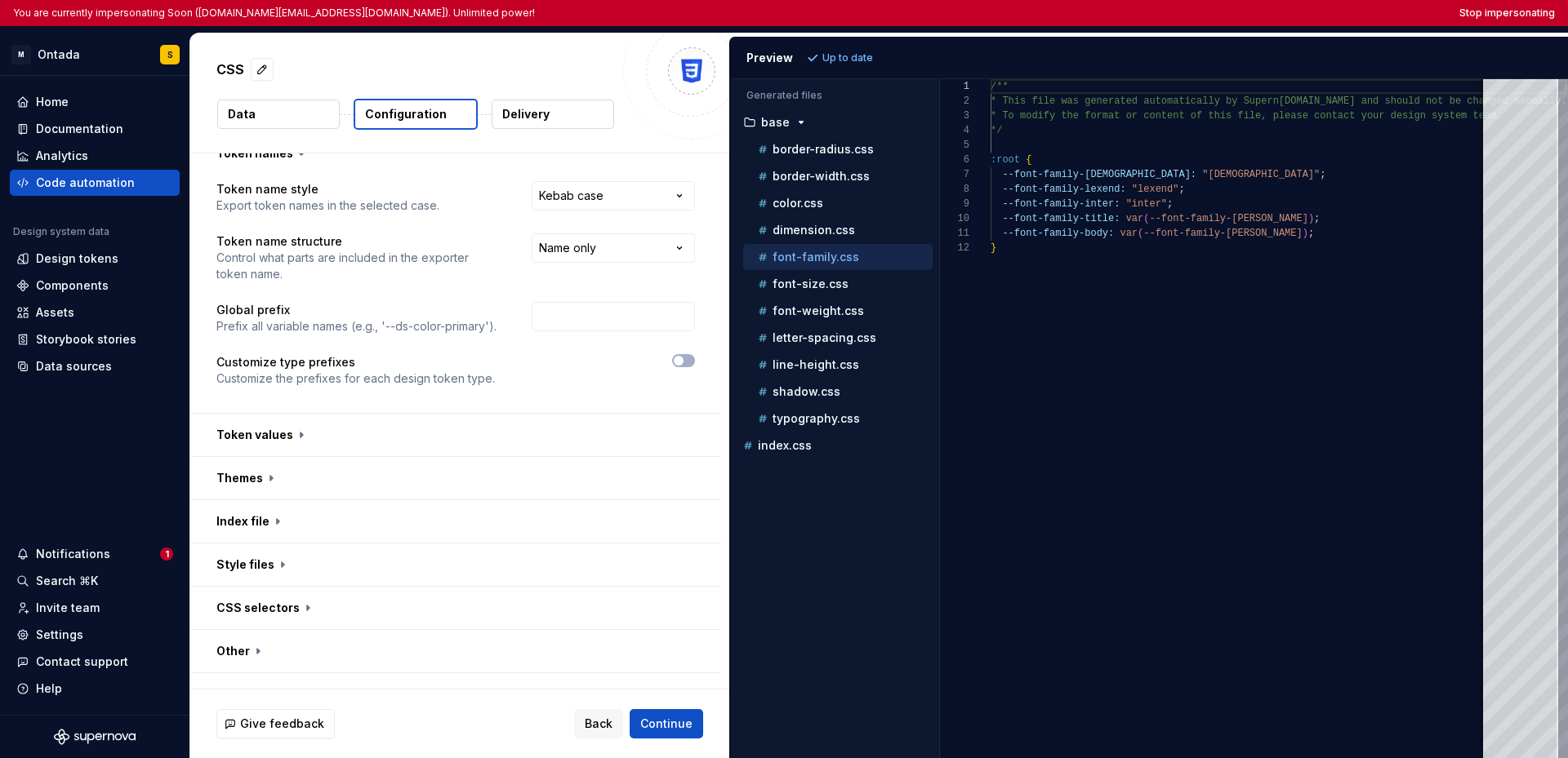
scroll to position [32, 0]
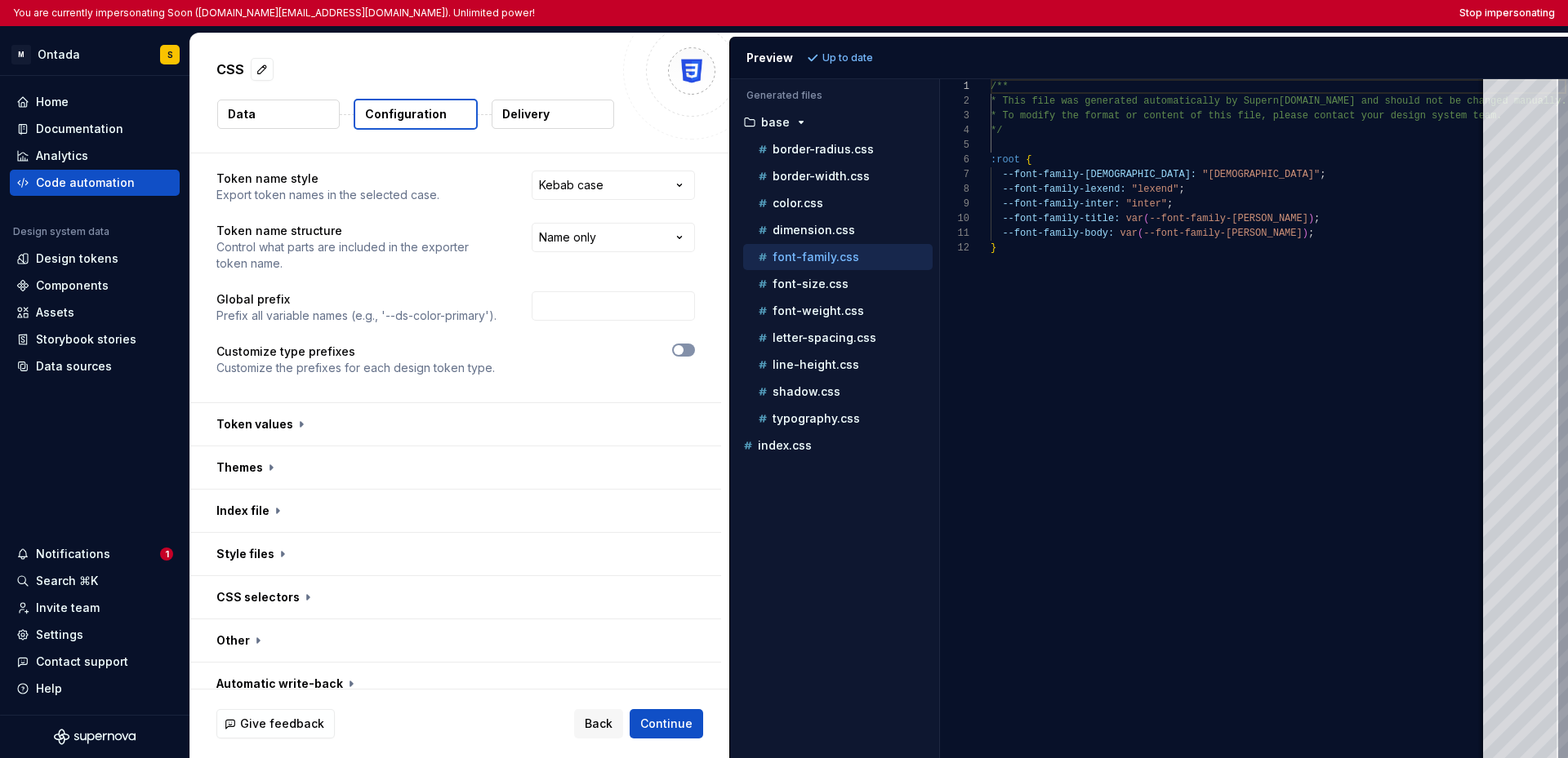
click at [682, 351] on icon "button" at bounding box center [679, 350] width 13 height 9
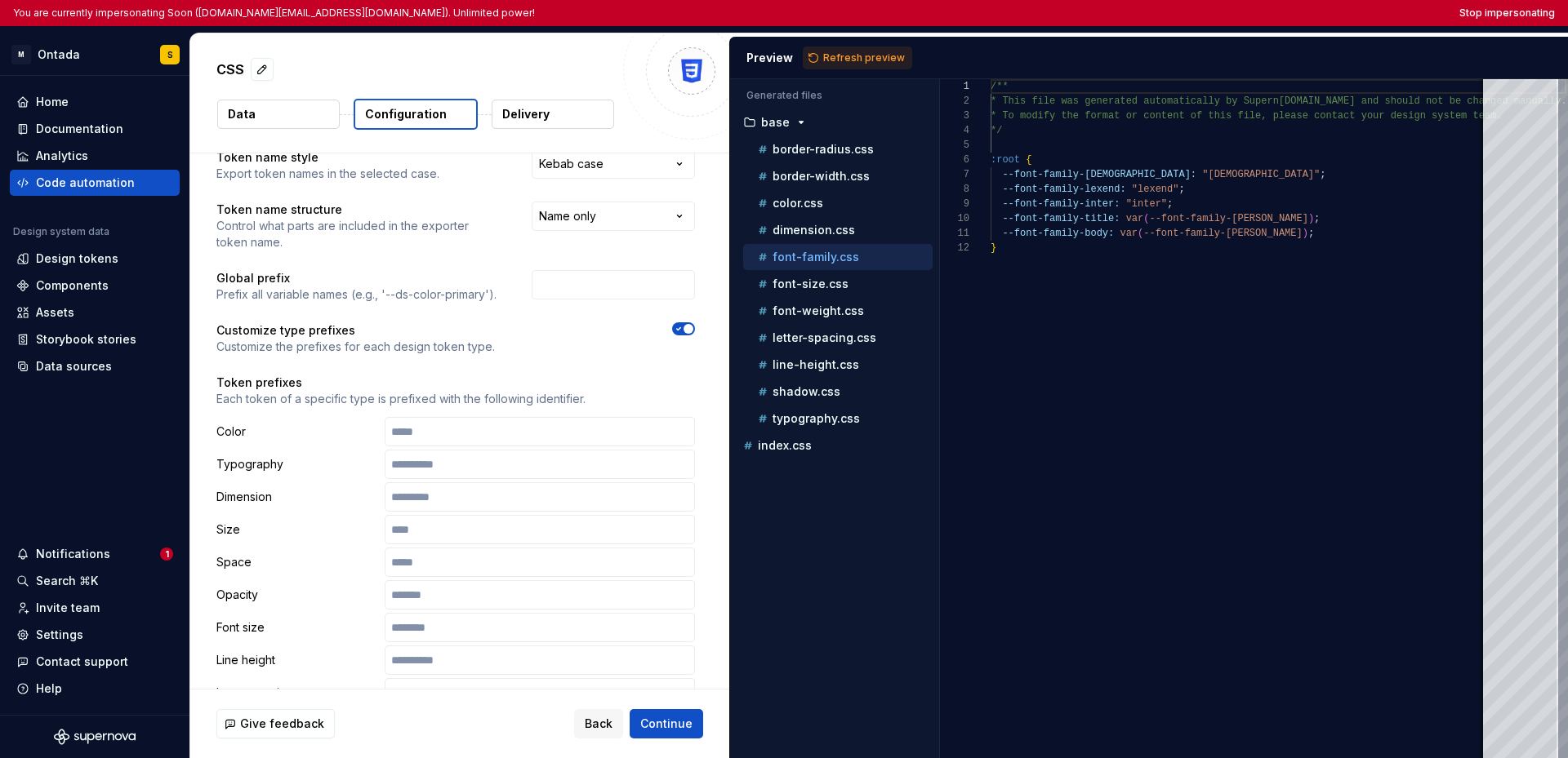
scroll to position [148, 0]
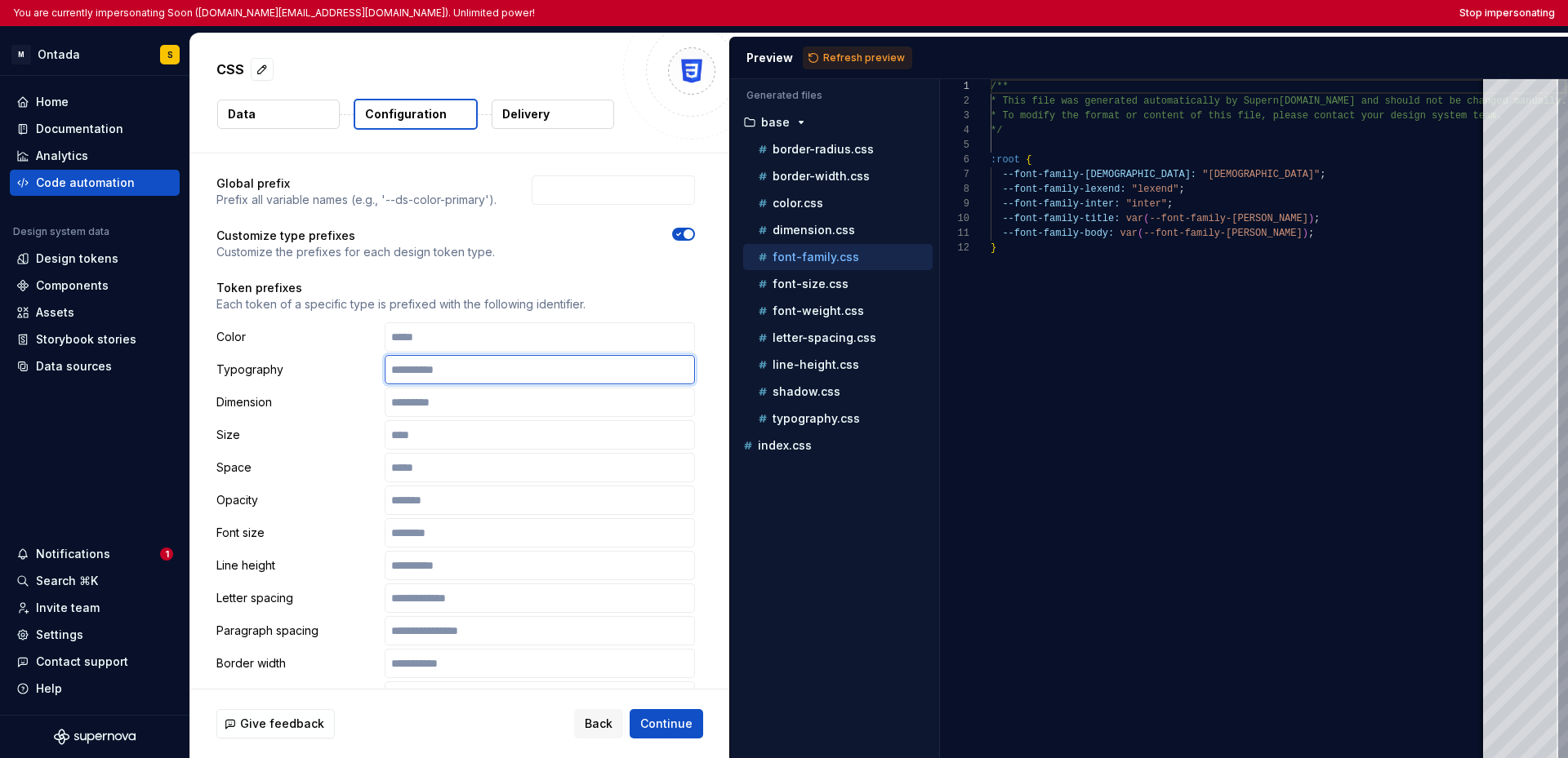
click at [514, 379] on input "text" at bounding box center [539, 370] width 310 height 29
click at [793, 310] on p "font-weight.css" at bounding box center [818, 311] width 91 height 13
type textarea "**********"
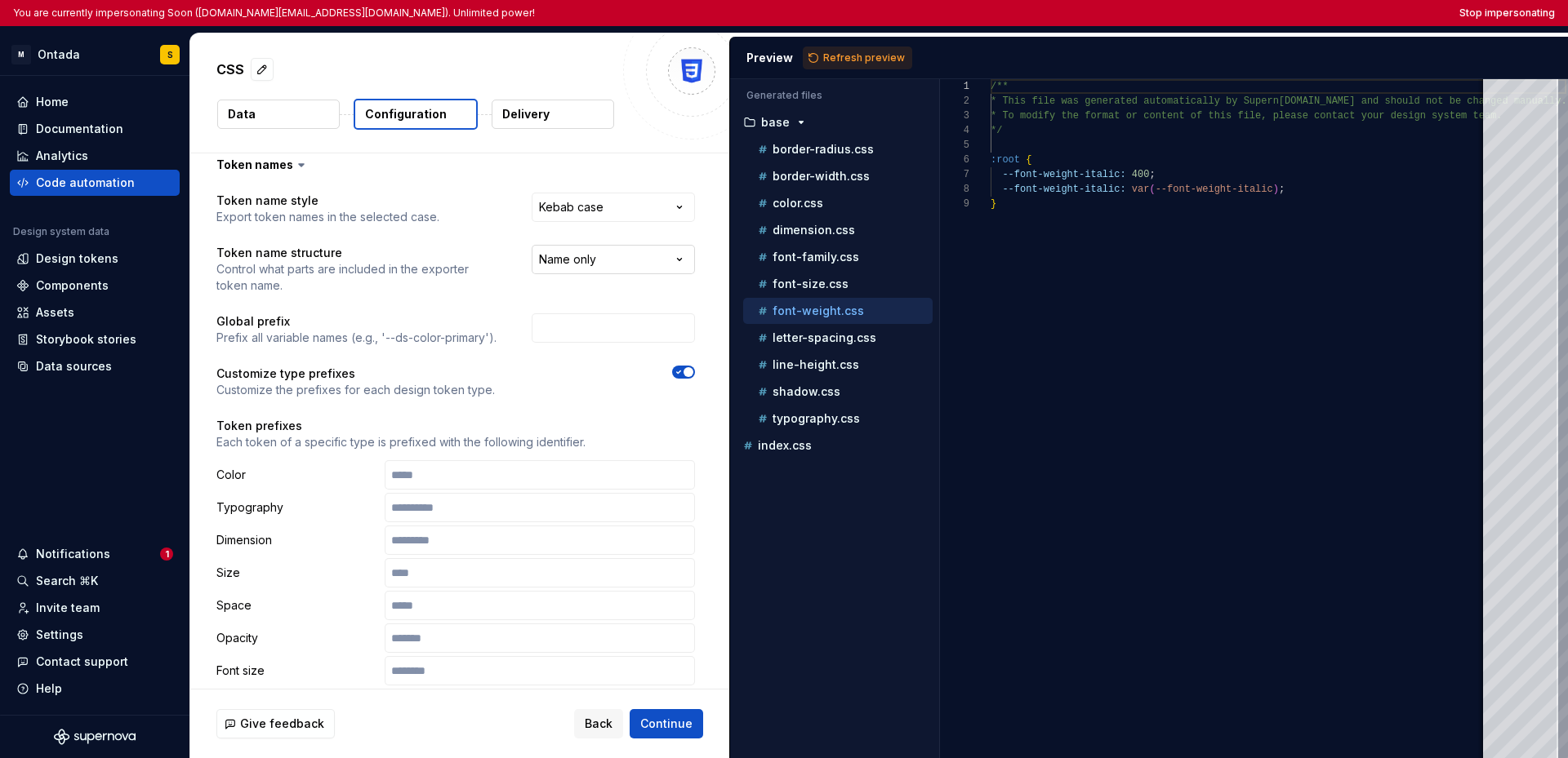
scroll to position [0, 0]
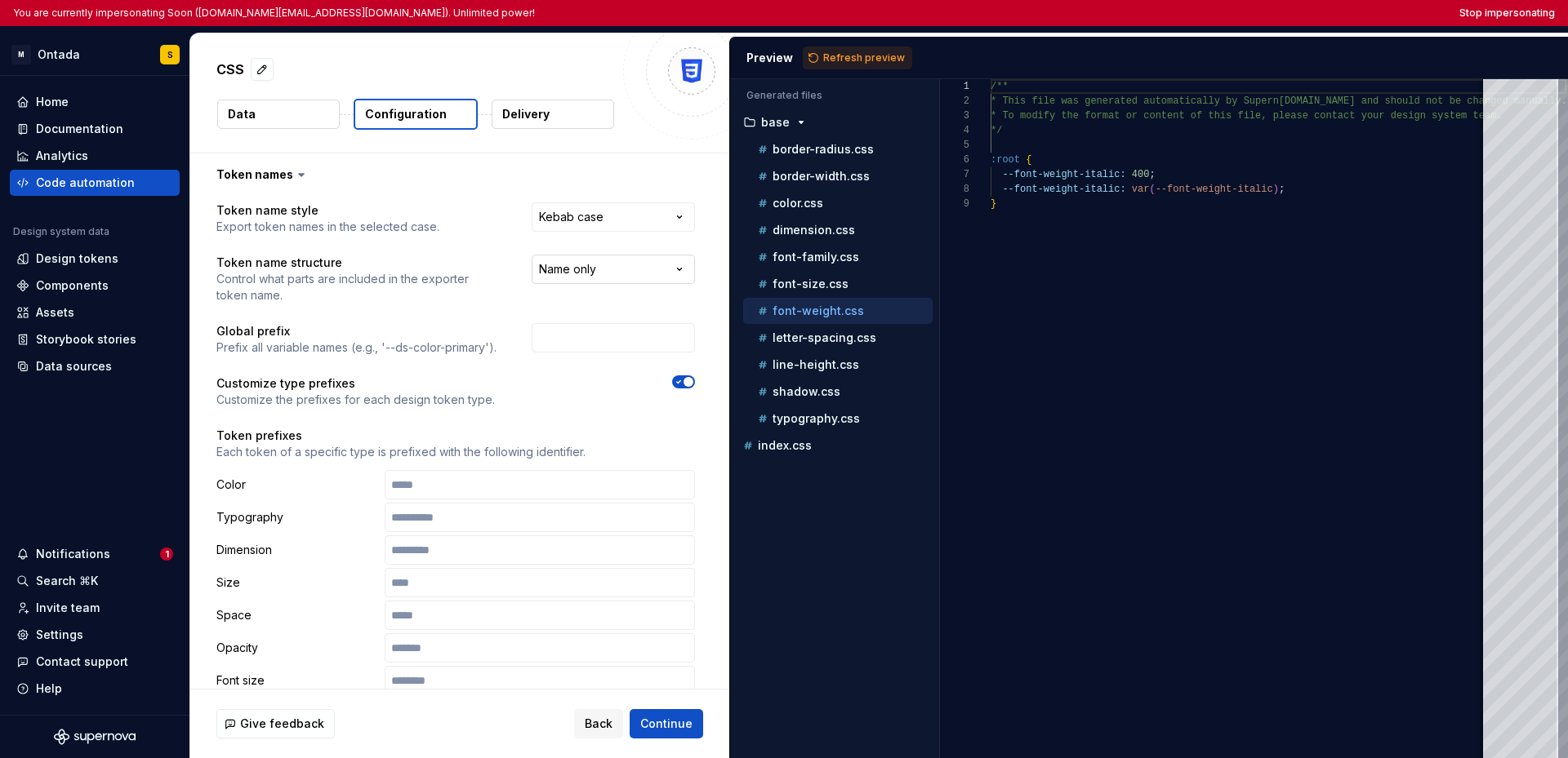
click at [616, 267] on html "**********" at bounding box center [784, 379] width 1568 height 758
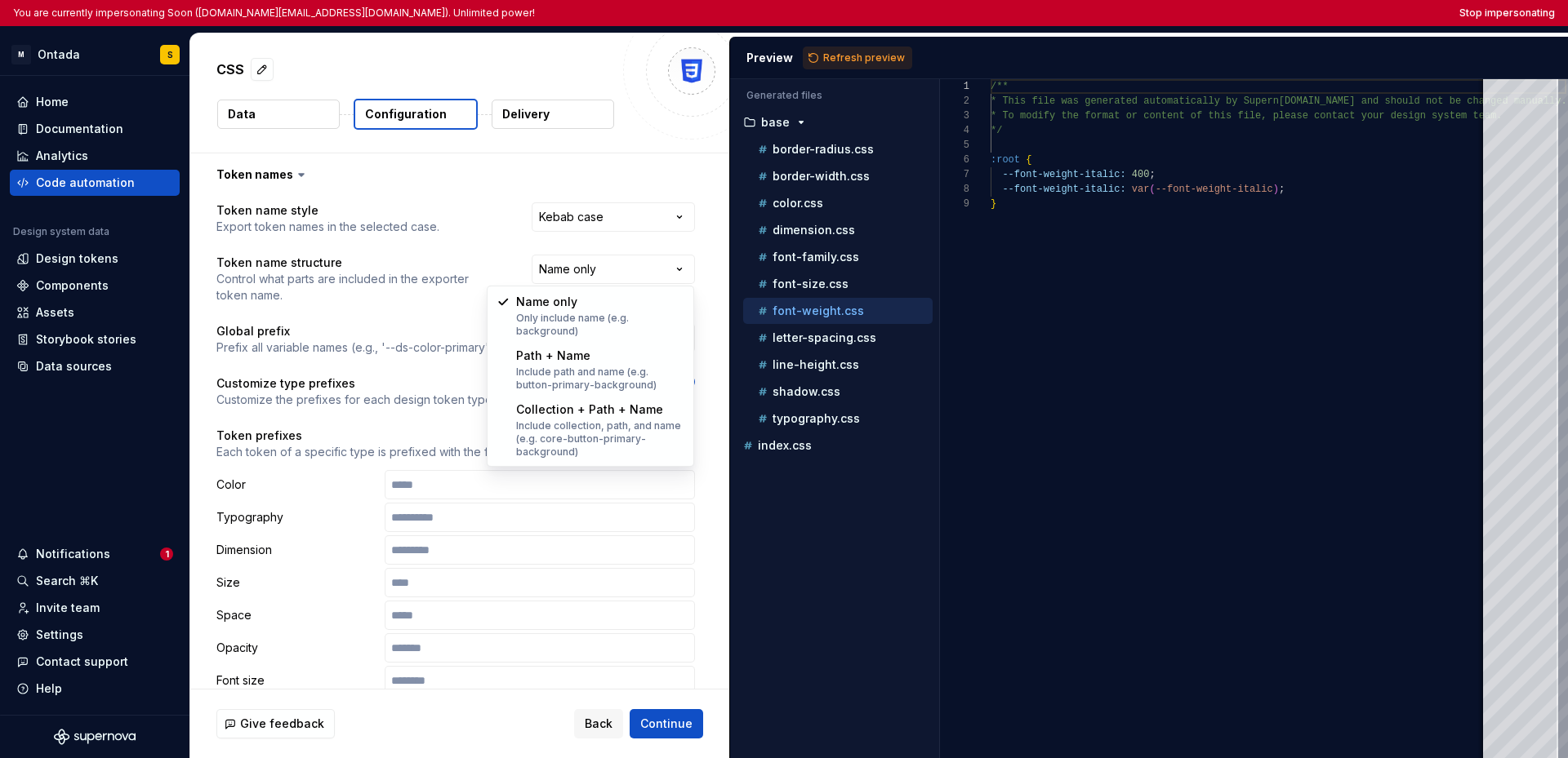
select select "**********"
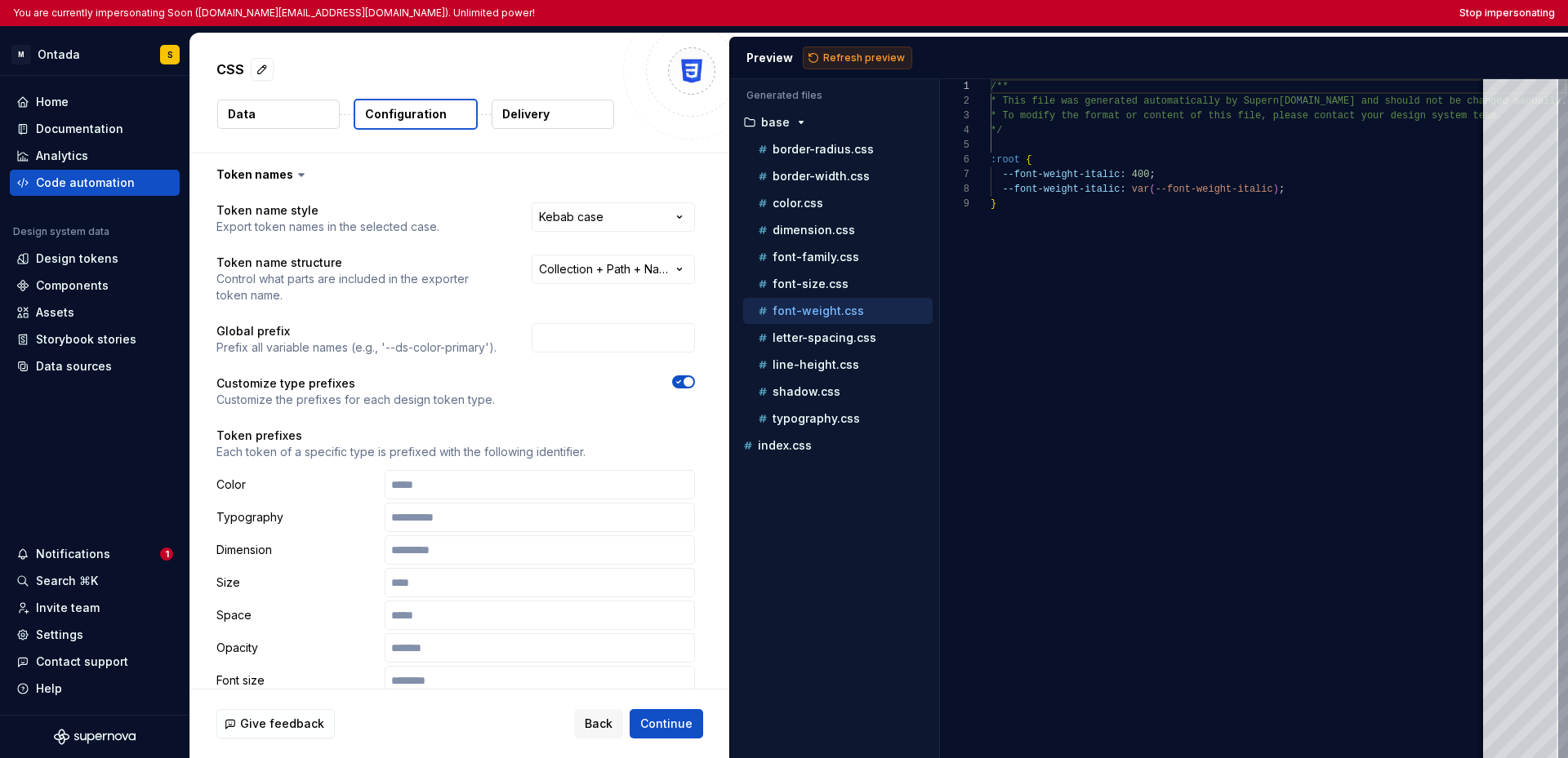
click at [829, 62] on span "Refresh preview" at bounding box center [864, 58] width 82 height 13
type textarea "**********"
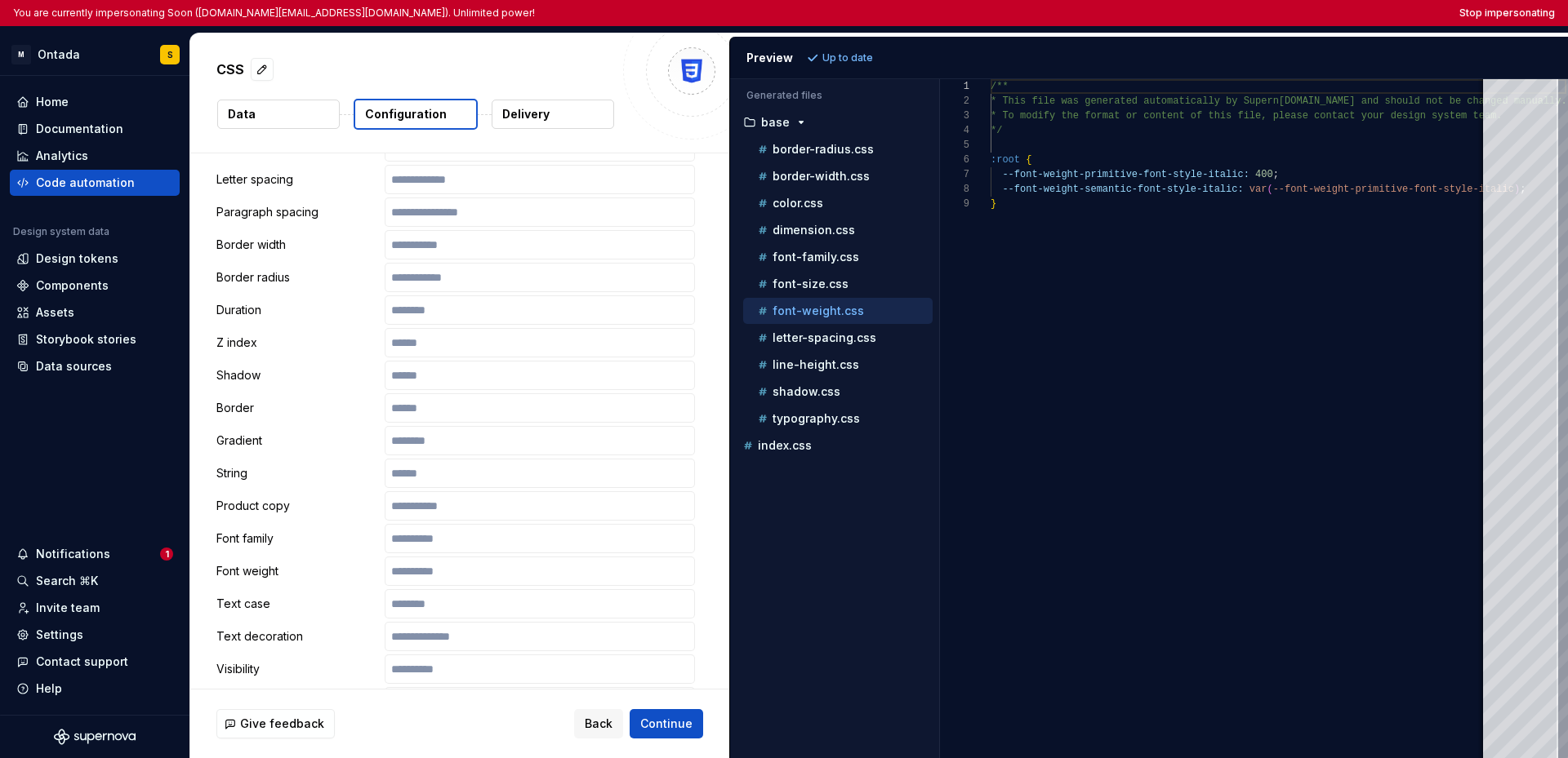
scroll to position [576, 0]
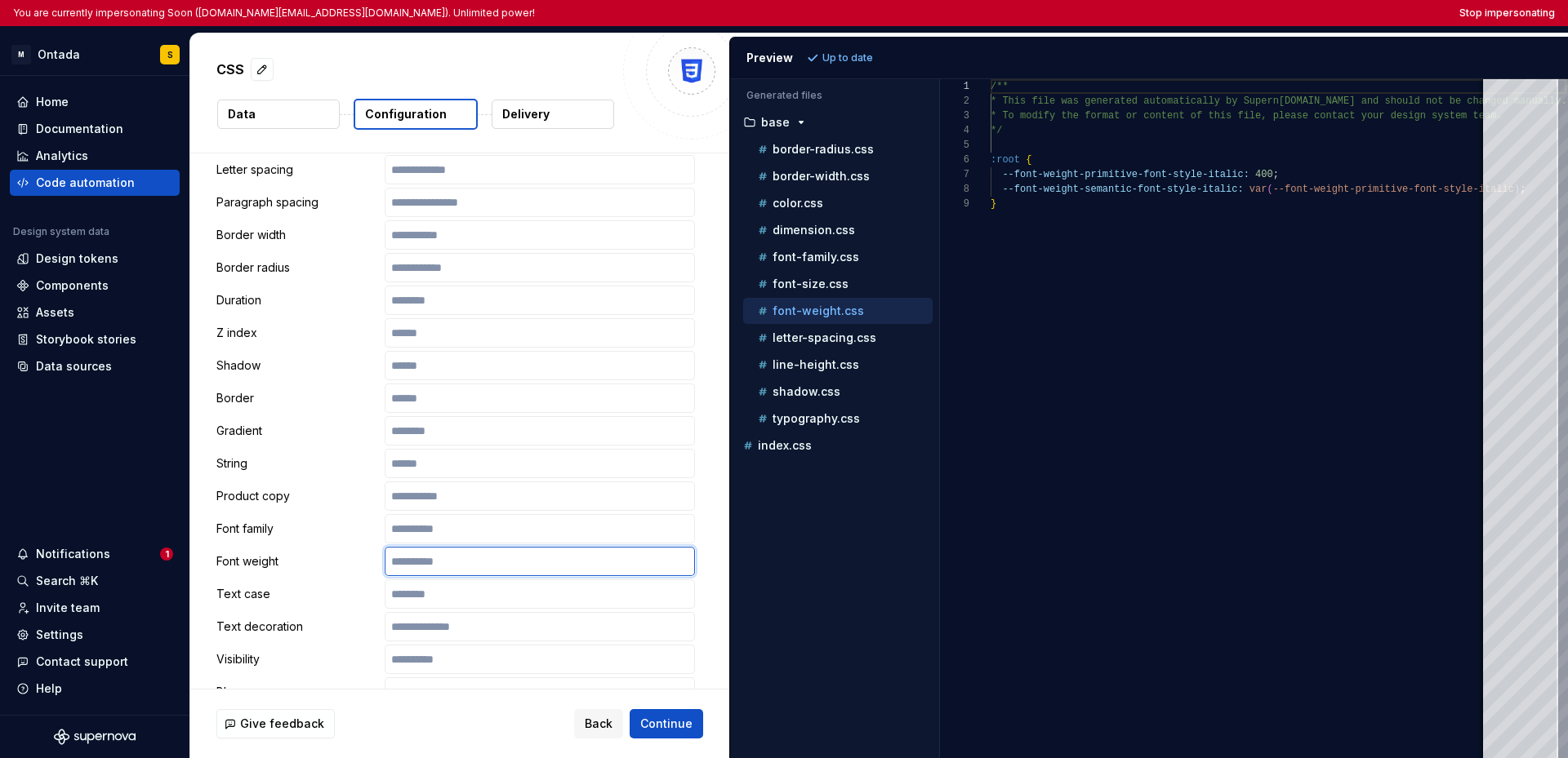
click at [456, 568] on input "text" at bounding box center [539, 561] width 310 height 29
click at [892, 62] on span "Refresh preview" at bounding box center [864, 58] width 82 height 13
type textarea "**********"
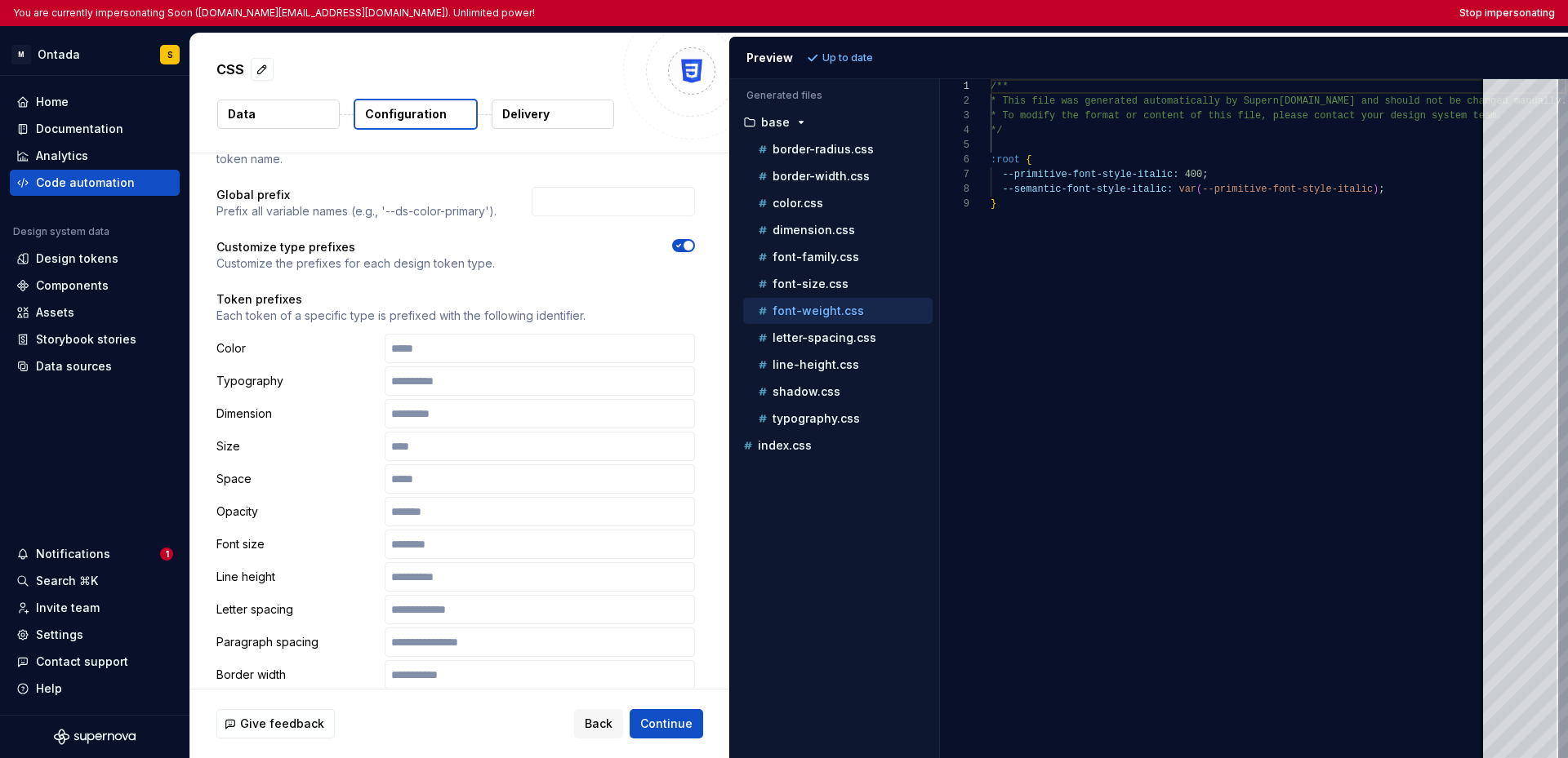
scroll to position [0, 0]
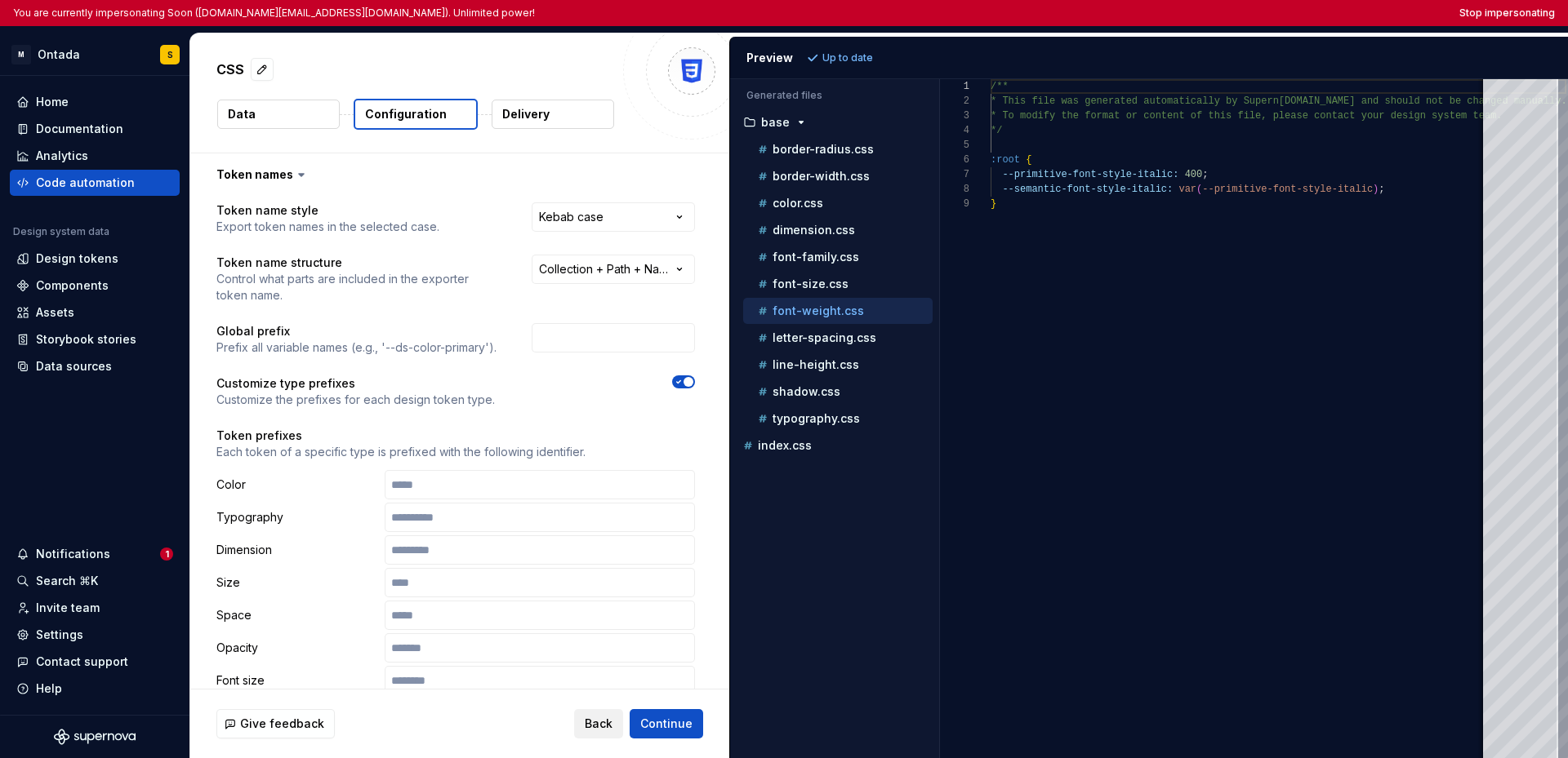
click at [597, 727] on span "Back" at bounding box center [598, 723] width 27 height 16
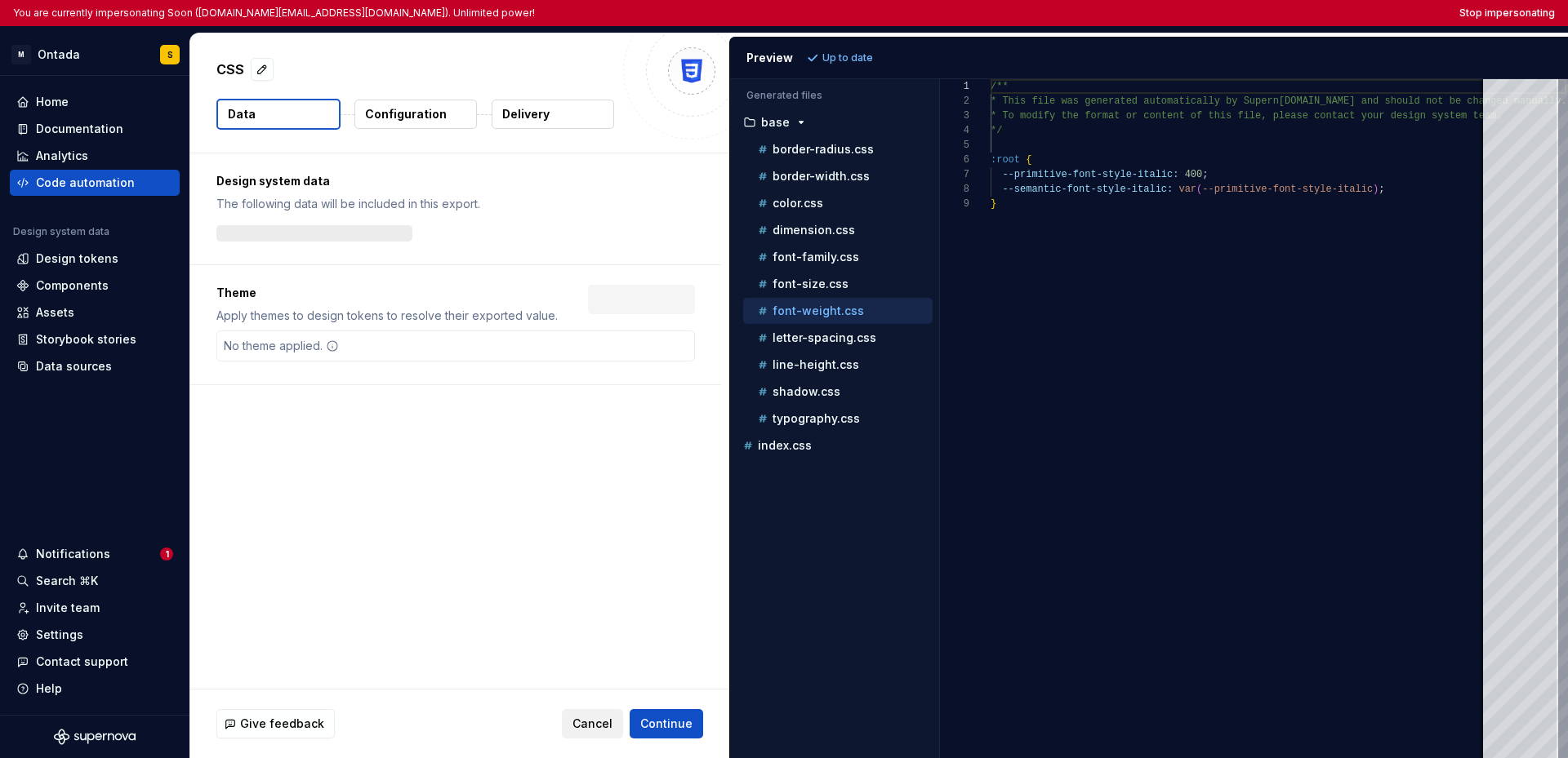
click at [597, 727] on span "Cancel" at bounding box center [593, 723] width 40 height 16
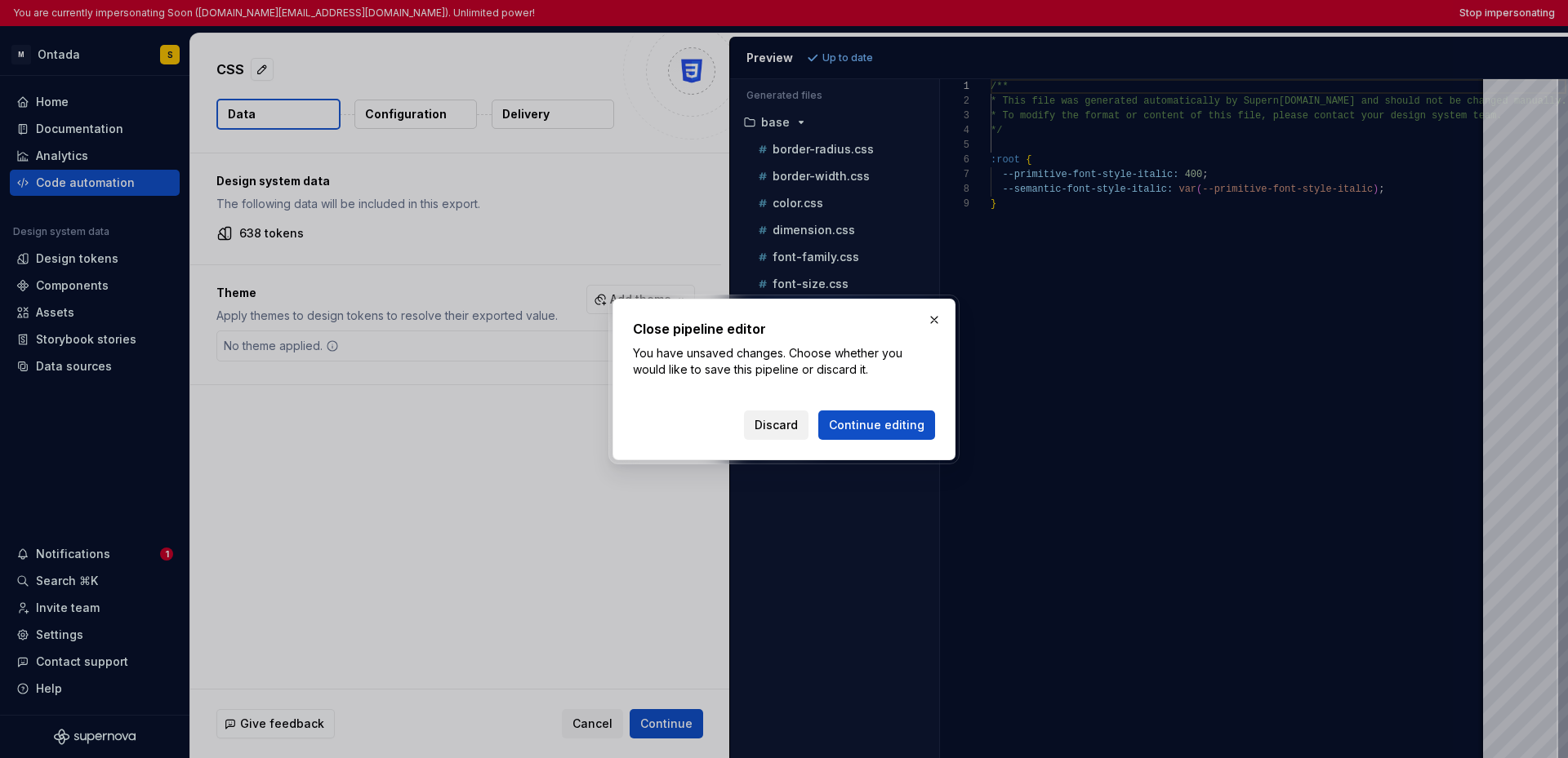
click at [767, 425] on span "Discard" at bounding box center [776, 424] width 44 height 16
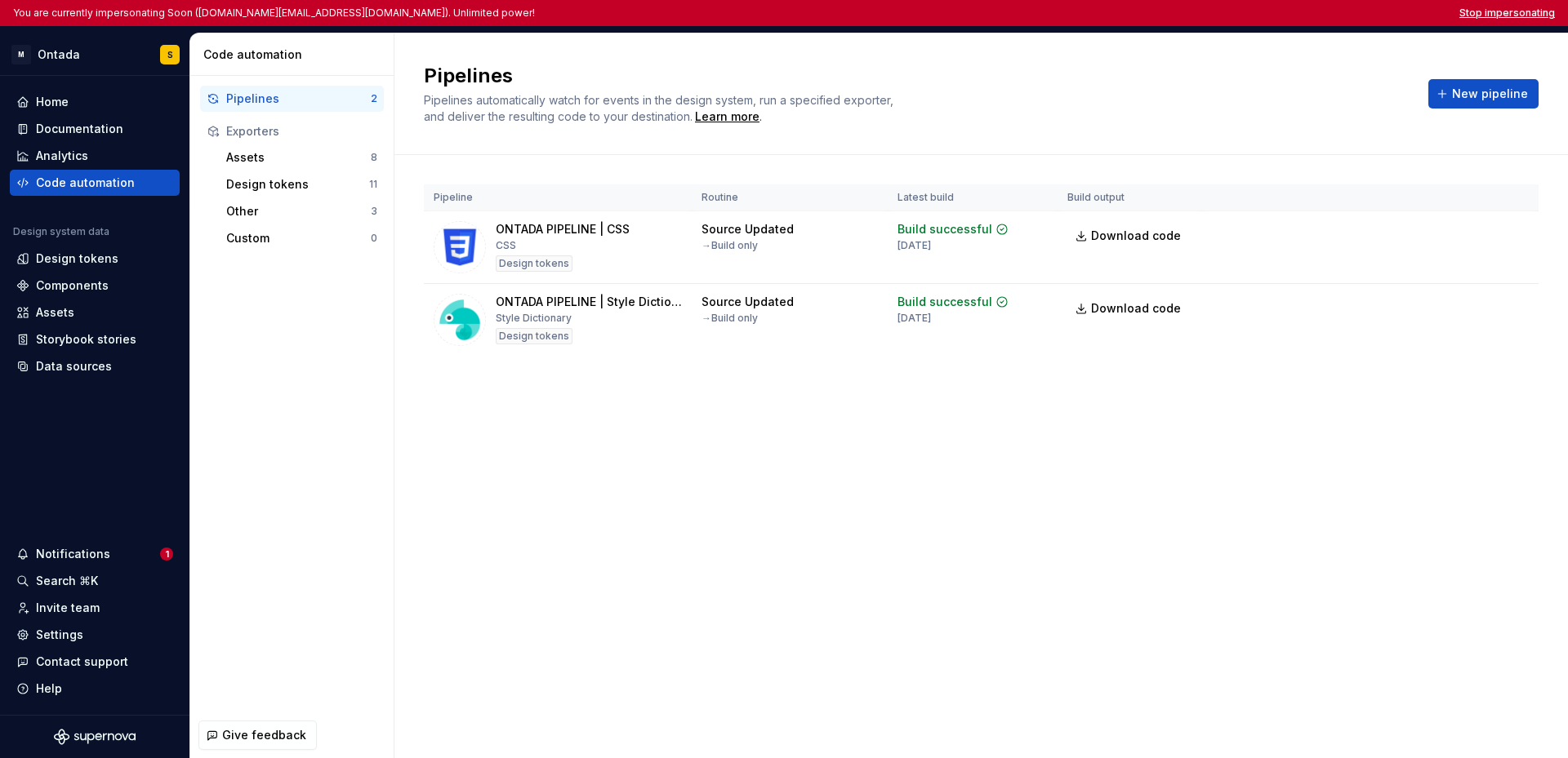
click at [1162, 18] on button "Stop impersonating" at bounding box center [1506, 13] width 96 height 13
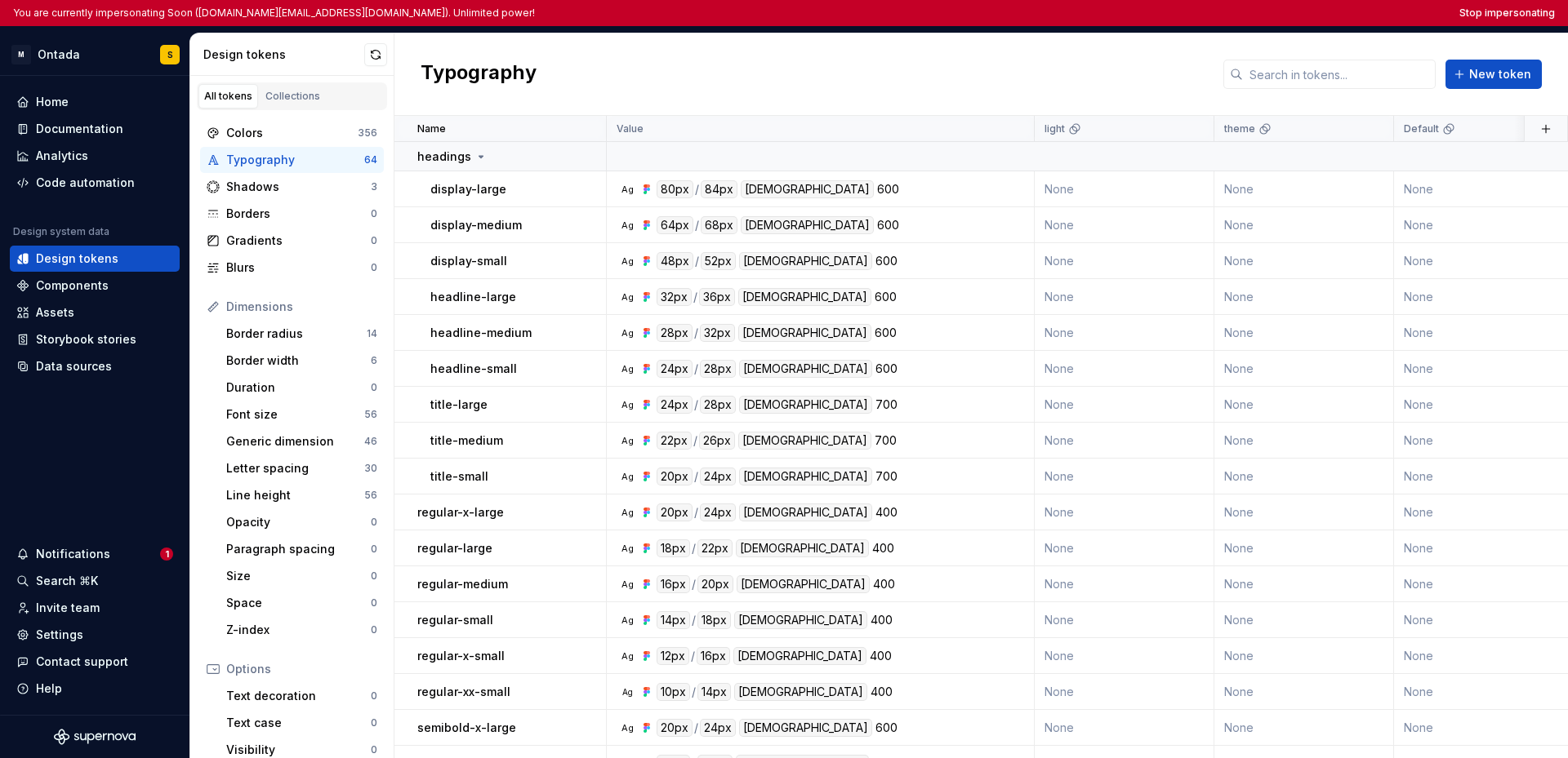
click at [683, 91] on div "Typography New token" at bounding box center [981, 74] width 1174 height 82
click at [645, 92] on div "Typography New token" at bounding box center [981, 74] width 1174 height 82
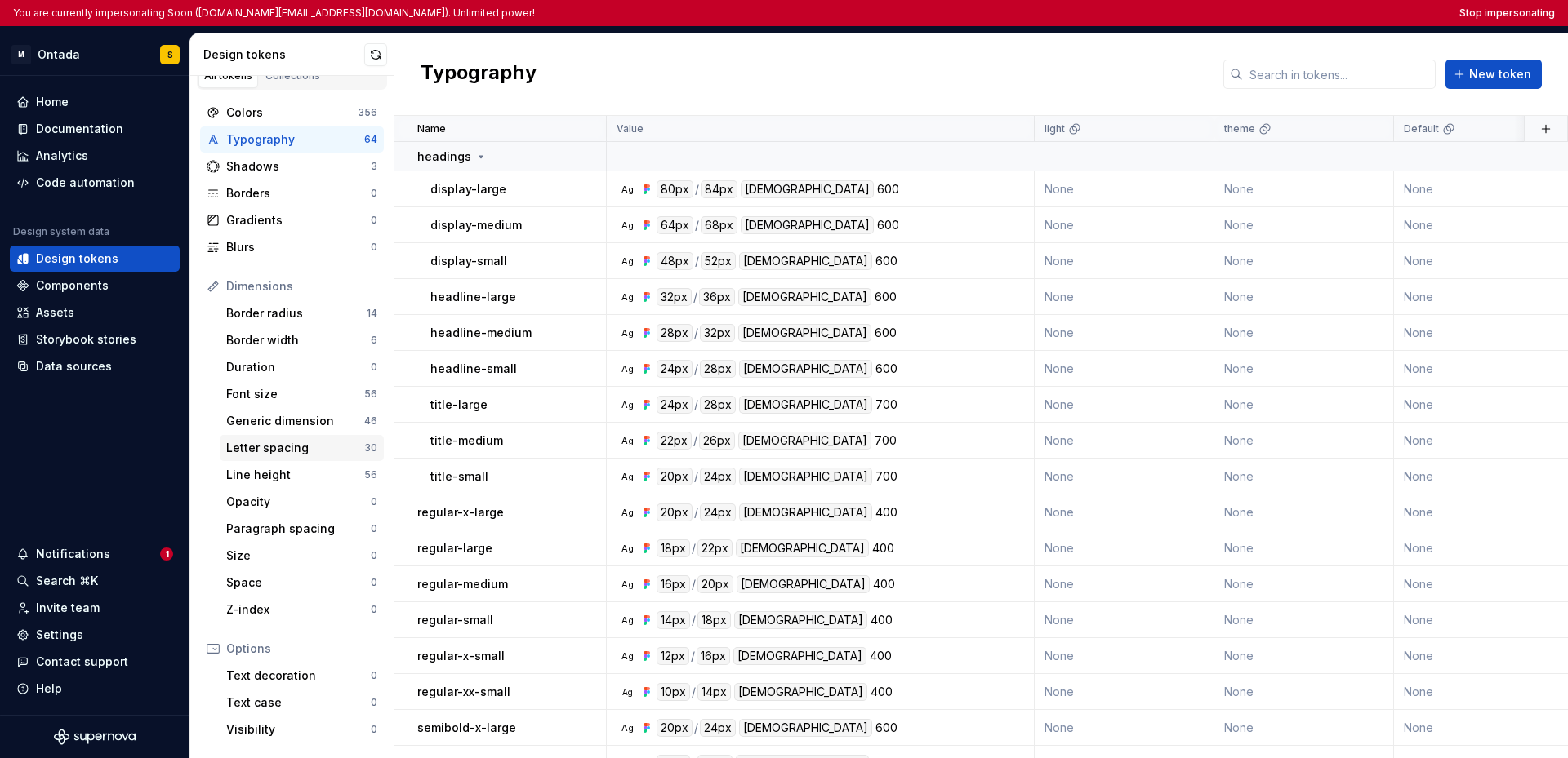
scroll to position [162, 0]
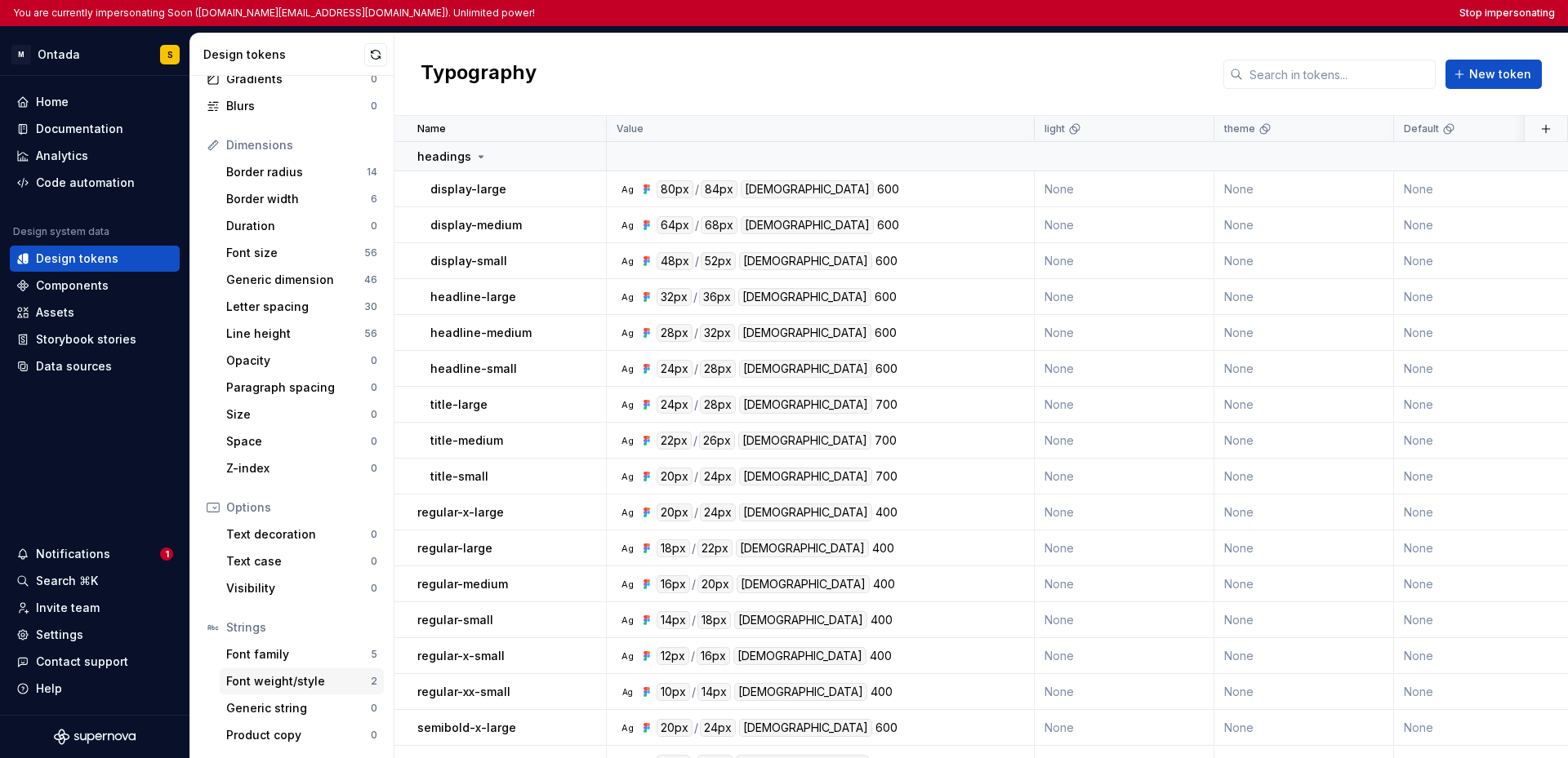
click at [309, 685] on div "Font weight/style" at bounding box center [299, 681] width 144 height 16
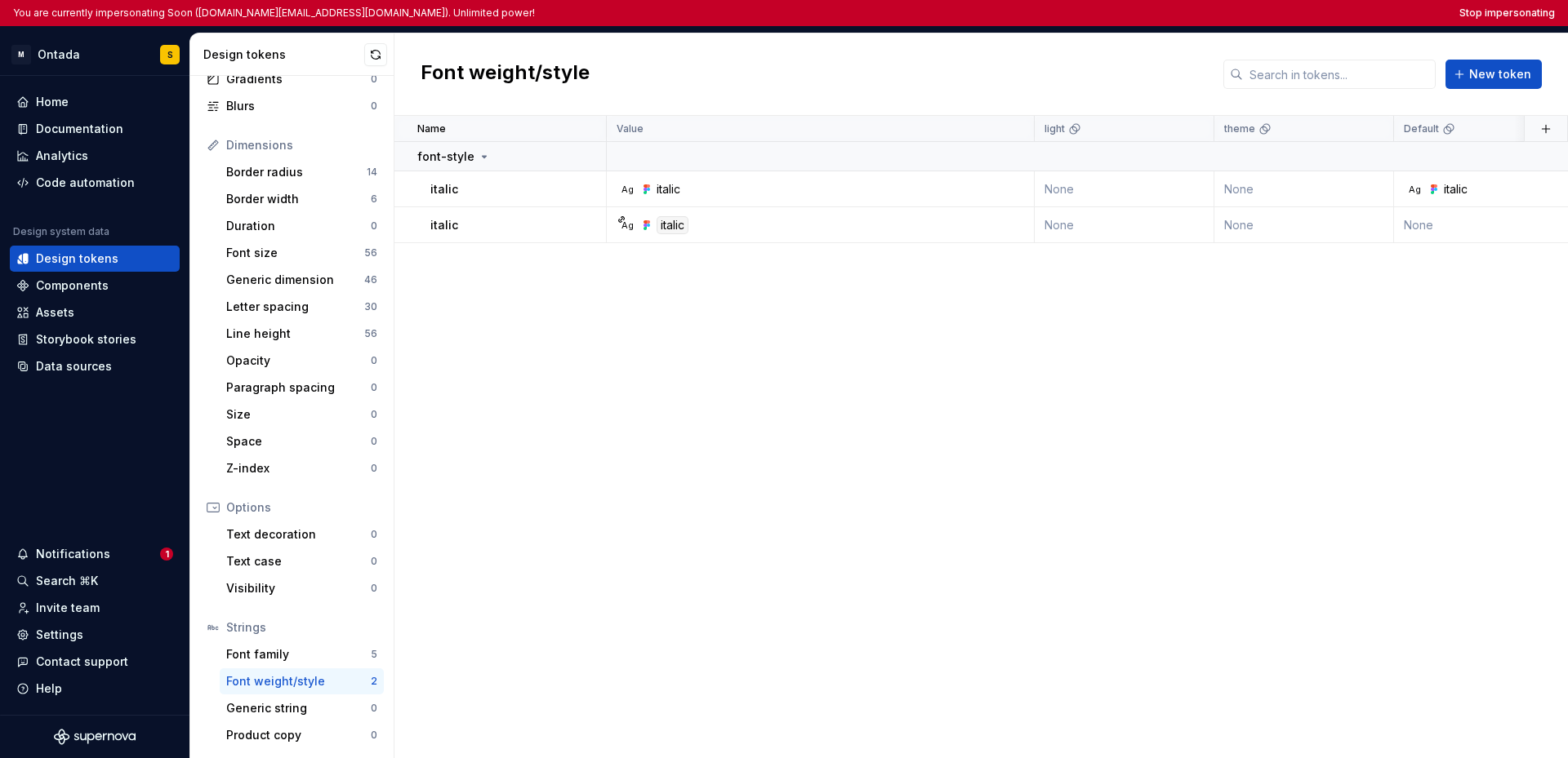
click at [601, 427] on div "Name Value light theme Default Theme 1 (Default) Theme 2 (Rebranding) Collectio…" at bounding box center [981, 437] width 1174 height 642
click at [299, 543] on div "Text decoration 0" at bounding box center [301, 534] width 164 height 27
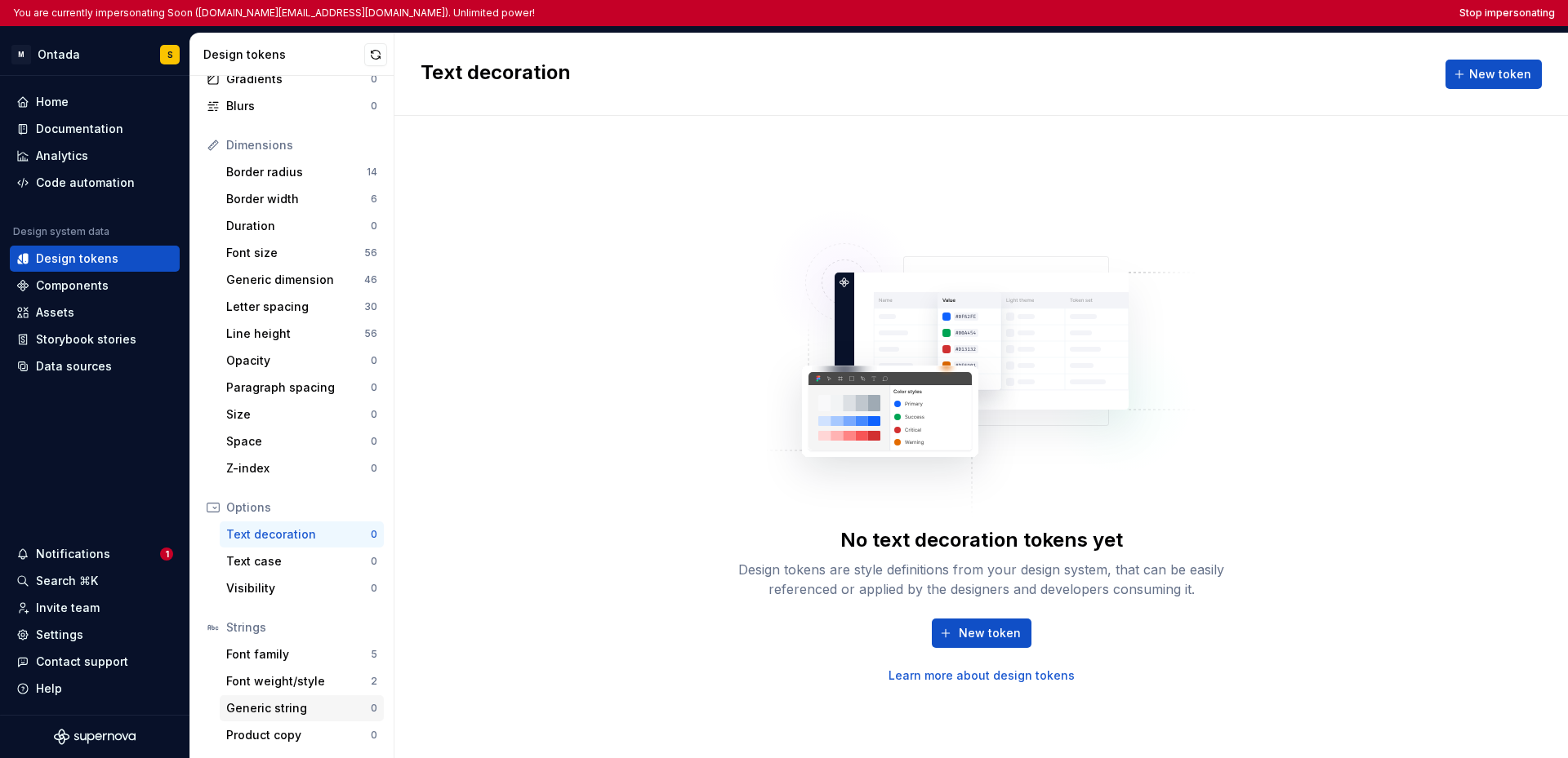
click at [298, 712] on div "Generic string" at bounding box center [299, 708] width 144 height 16
click at [290, 532] on div "Text decoration" at bounding box center [299, 534] width 144 height 16
click at [305, 674] on div "Font weight/style" at bounding box center [299, 681] width 144 height 16
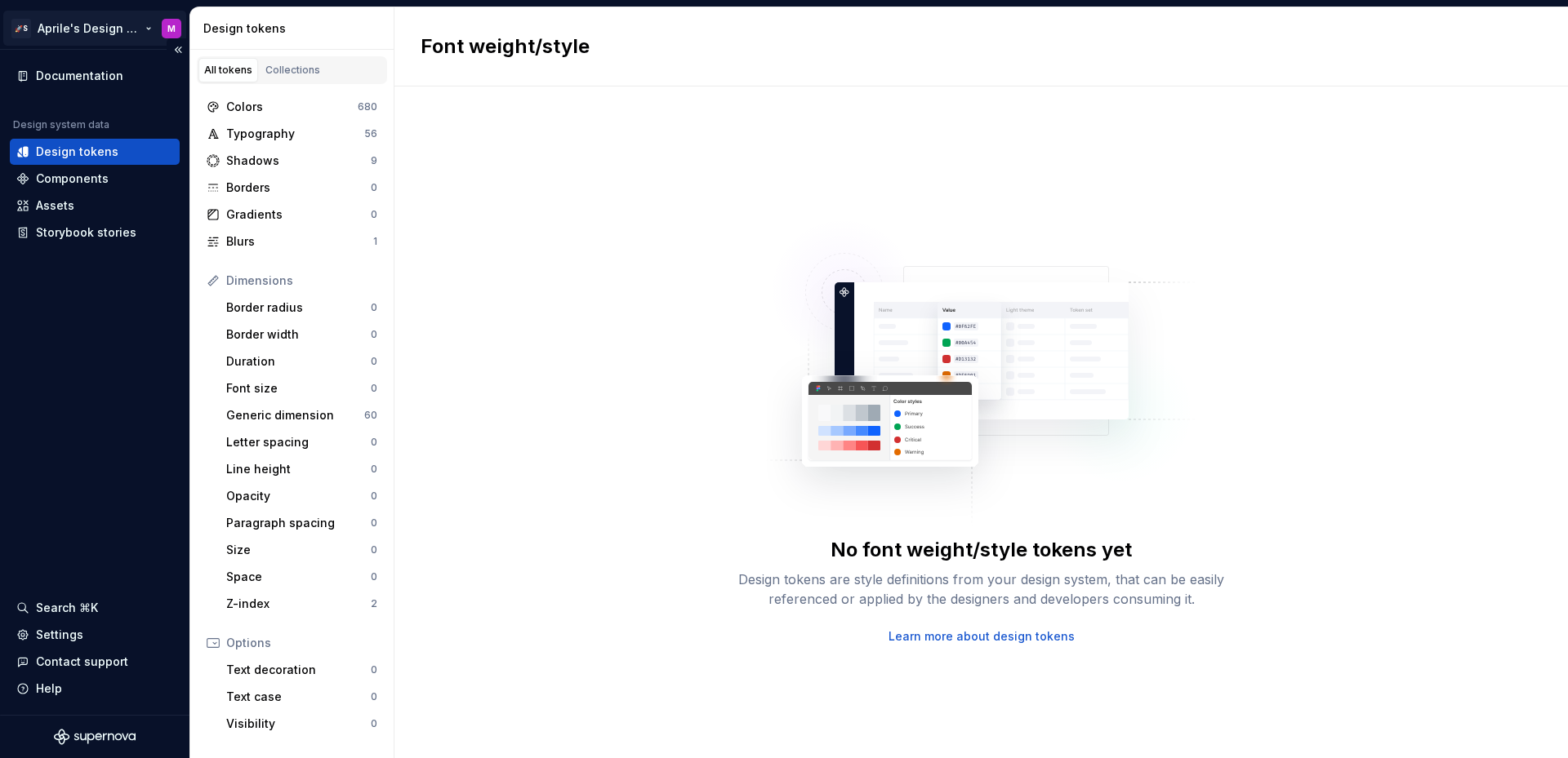
click at [80, 36] on html "🚀S Aprile's Design System M Documentation Design system data Design tokens Comp…" at bounding box center [784, 379] width 1568 height 758
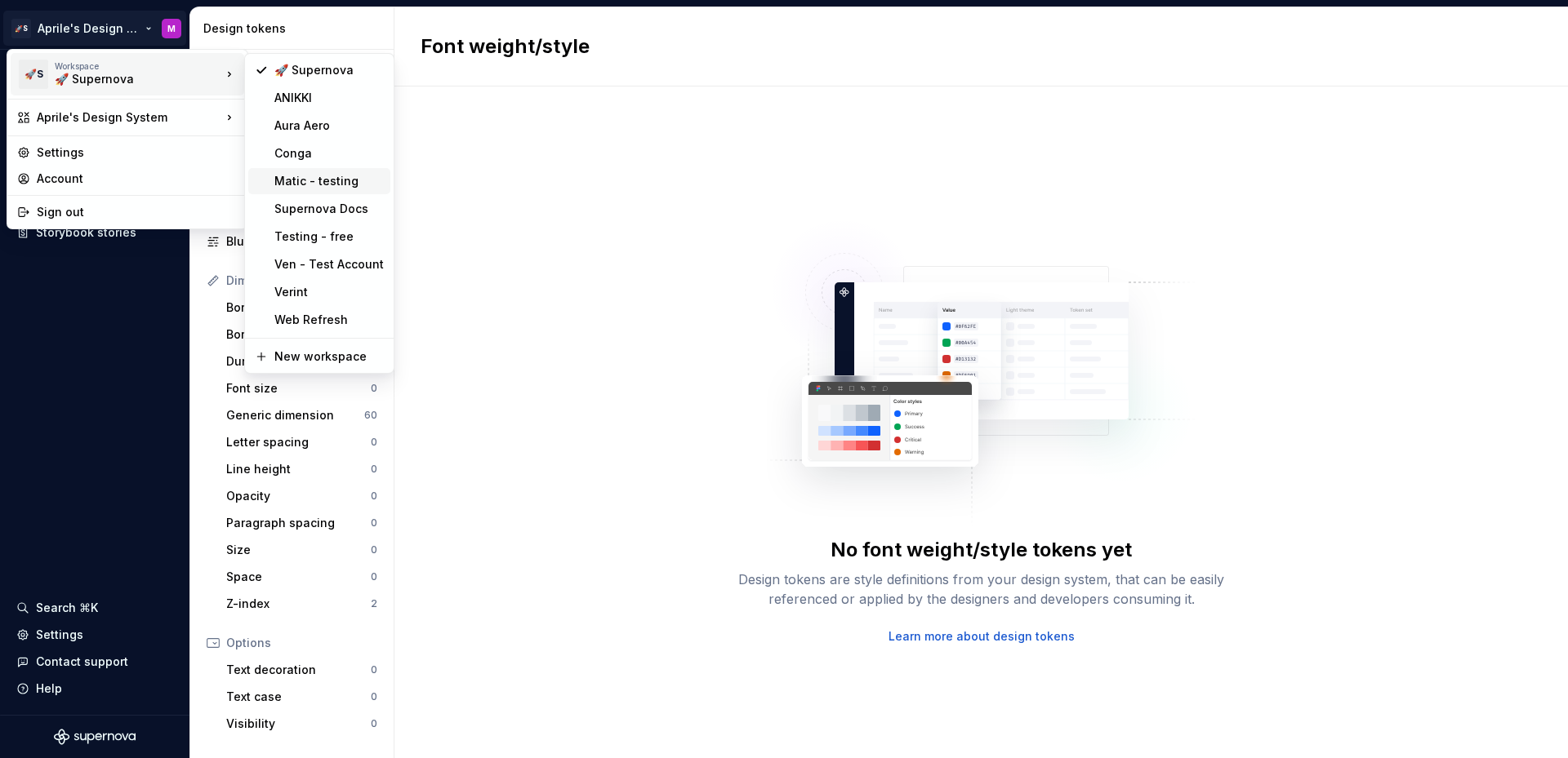
click at [296, 184] on div "Matic - testing" at bounding box center [328, 181] width 109 height 16
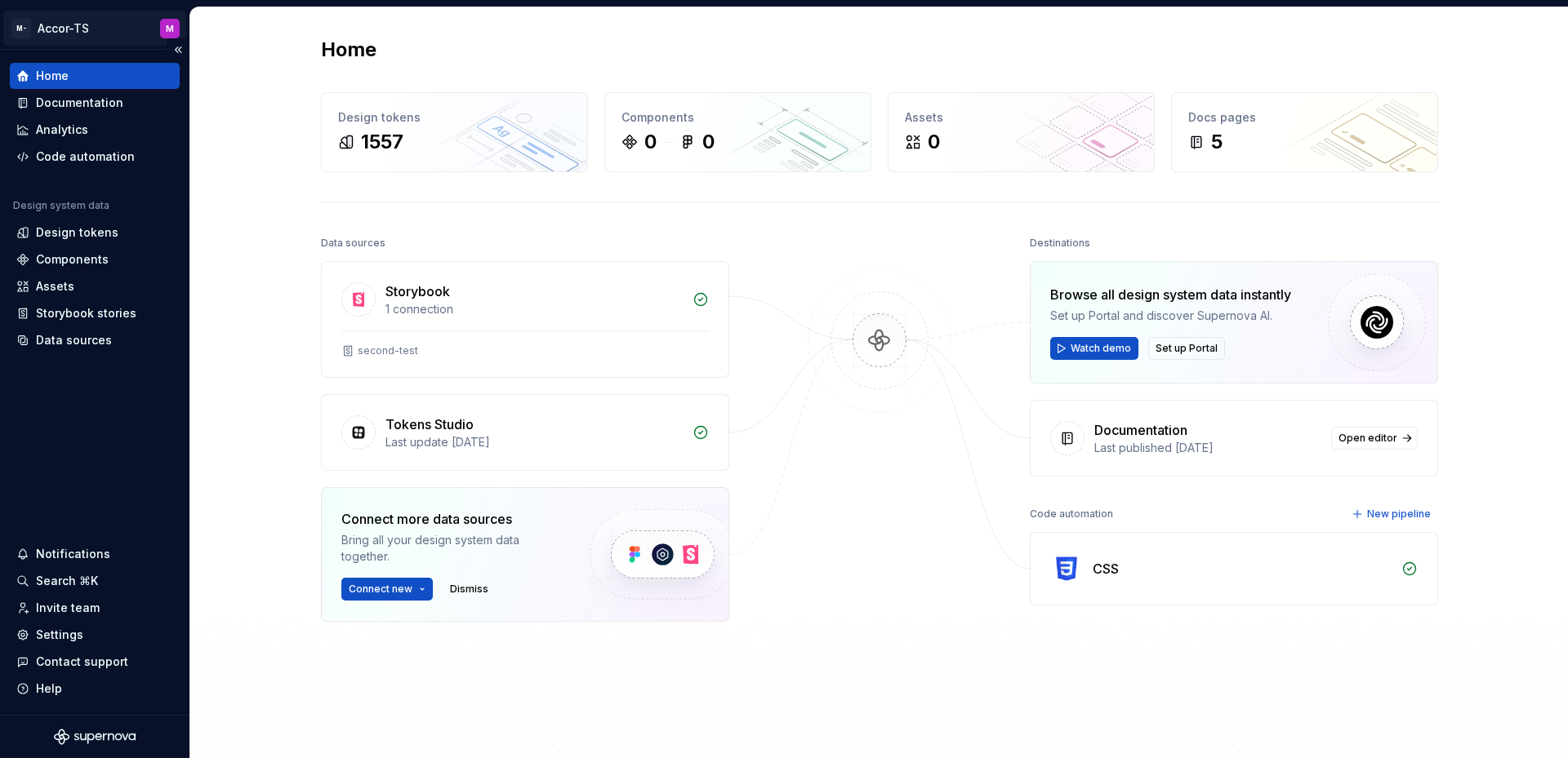
click at [67, 45] on div "M- Accor-TS M" at bounding box center [95, 28] width 190 height 43
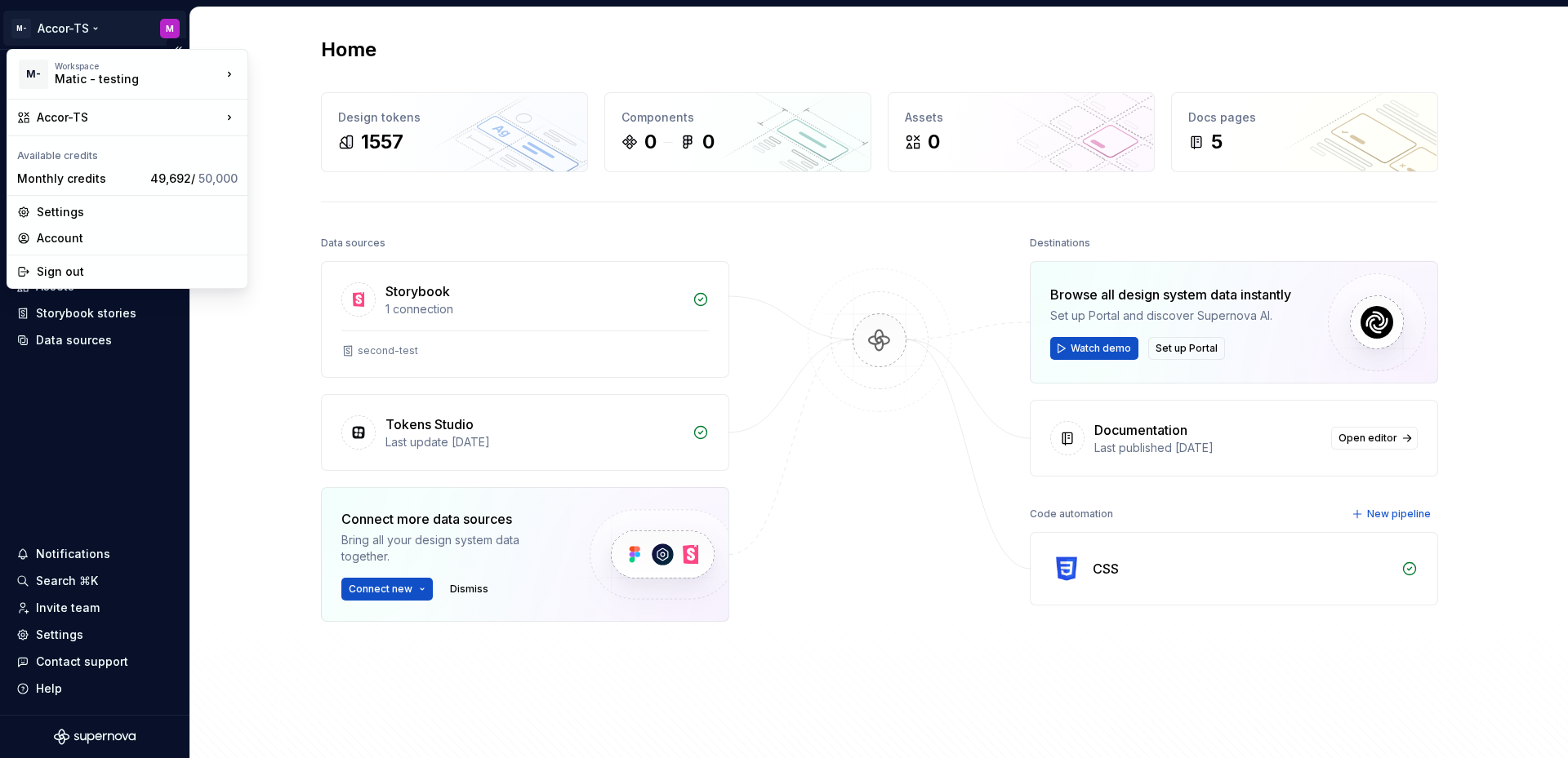
click at [67, 38] on html "M- Accor-TS M Home Documentation Analytics Code automation Design system data D…" at bounding box center [784, 379] width 1568 height 758
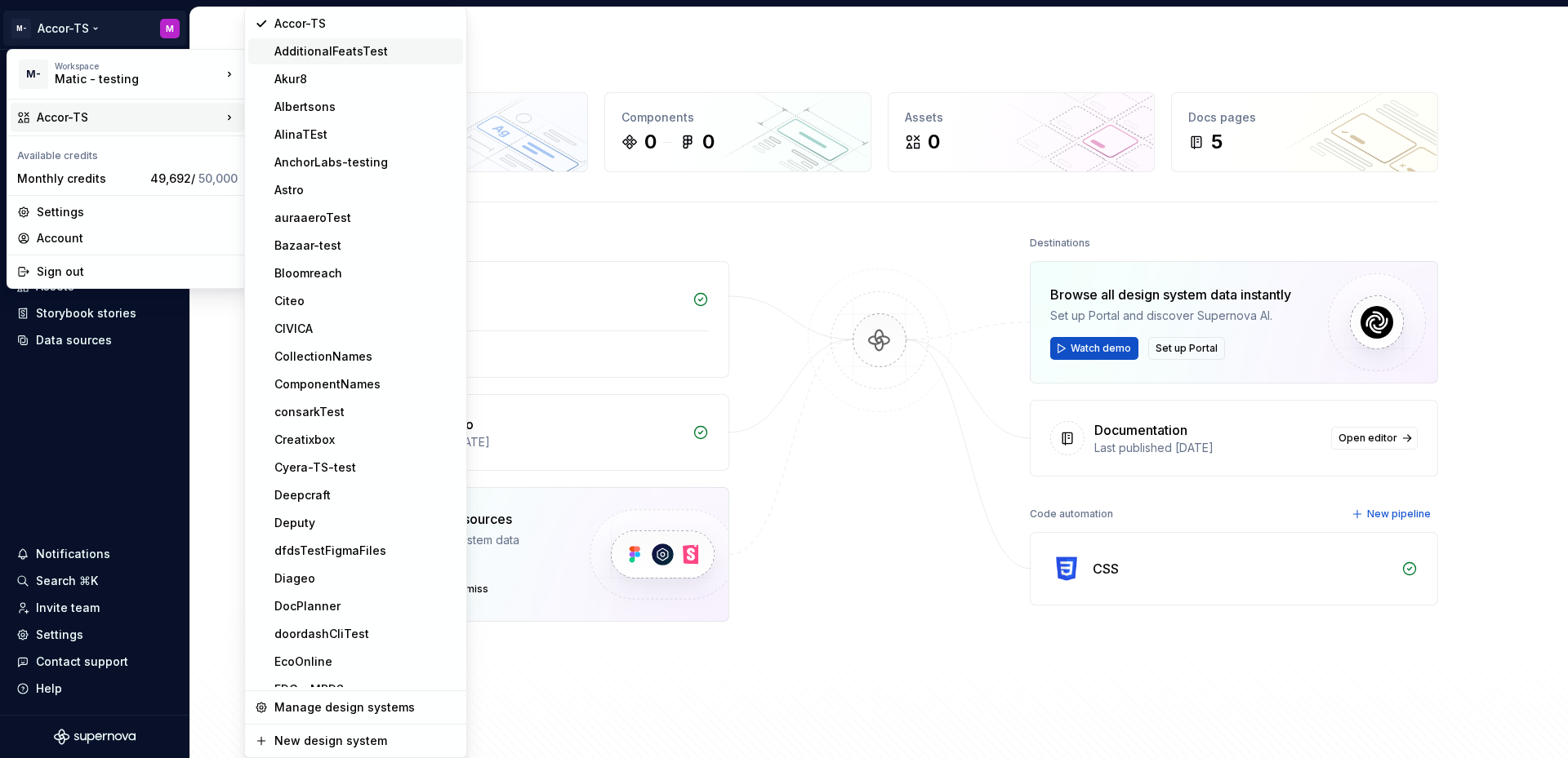
click at [323, 46] on div "AdditionalFeatsTest" at bounding box center [365, 51] width 182 height 16
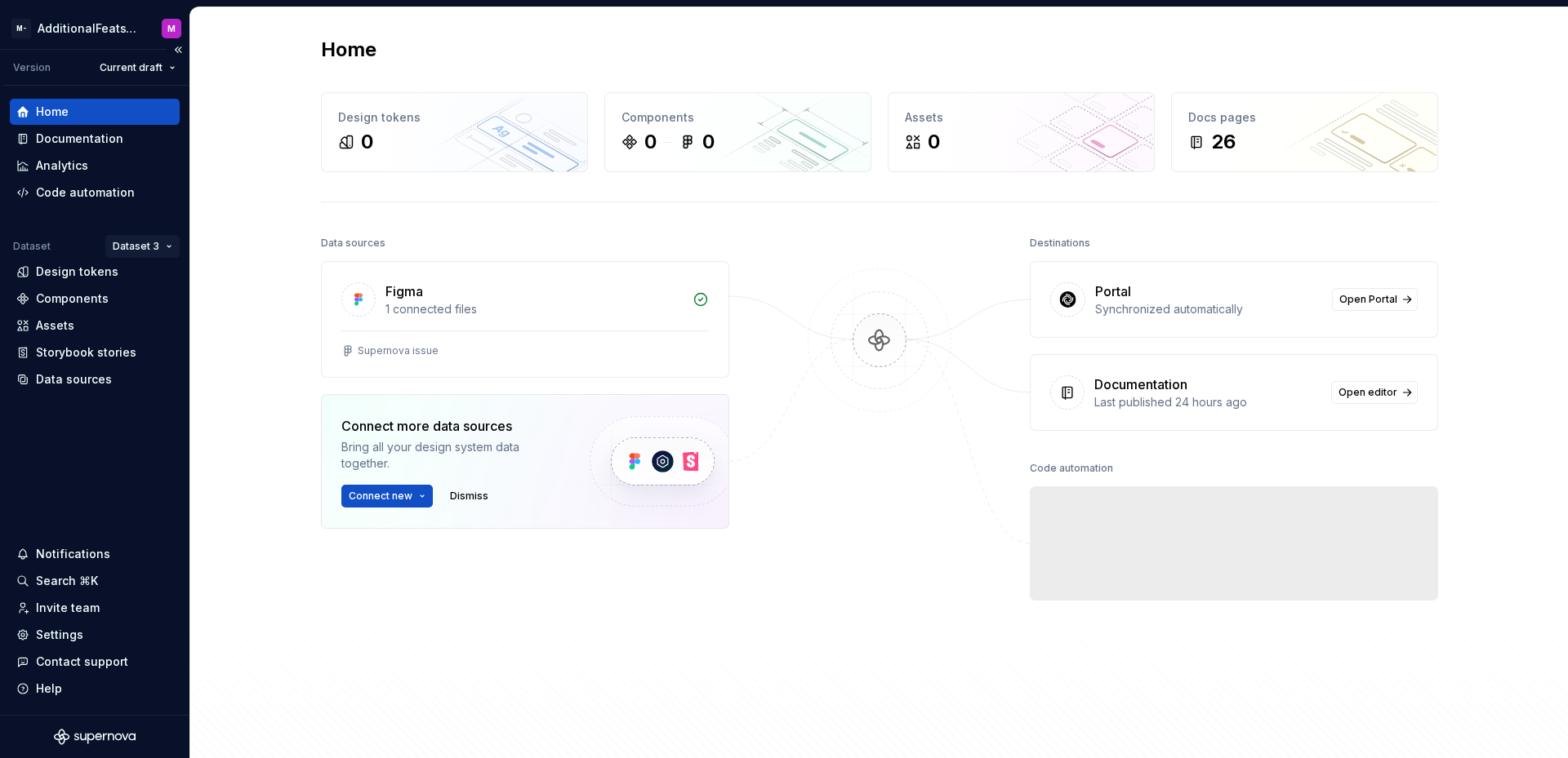
click at [136, 247] on html "M- AdditionalFeatsTest M Version Current draft Home Documentation Analytics Cod…" at bounding box center [784, 379] width 1568 height 758
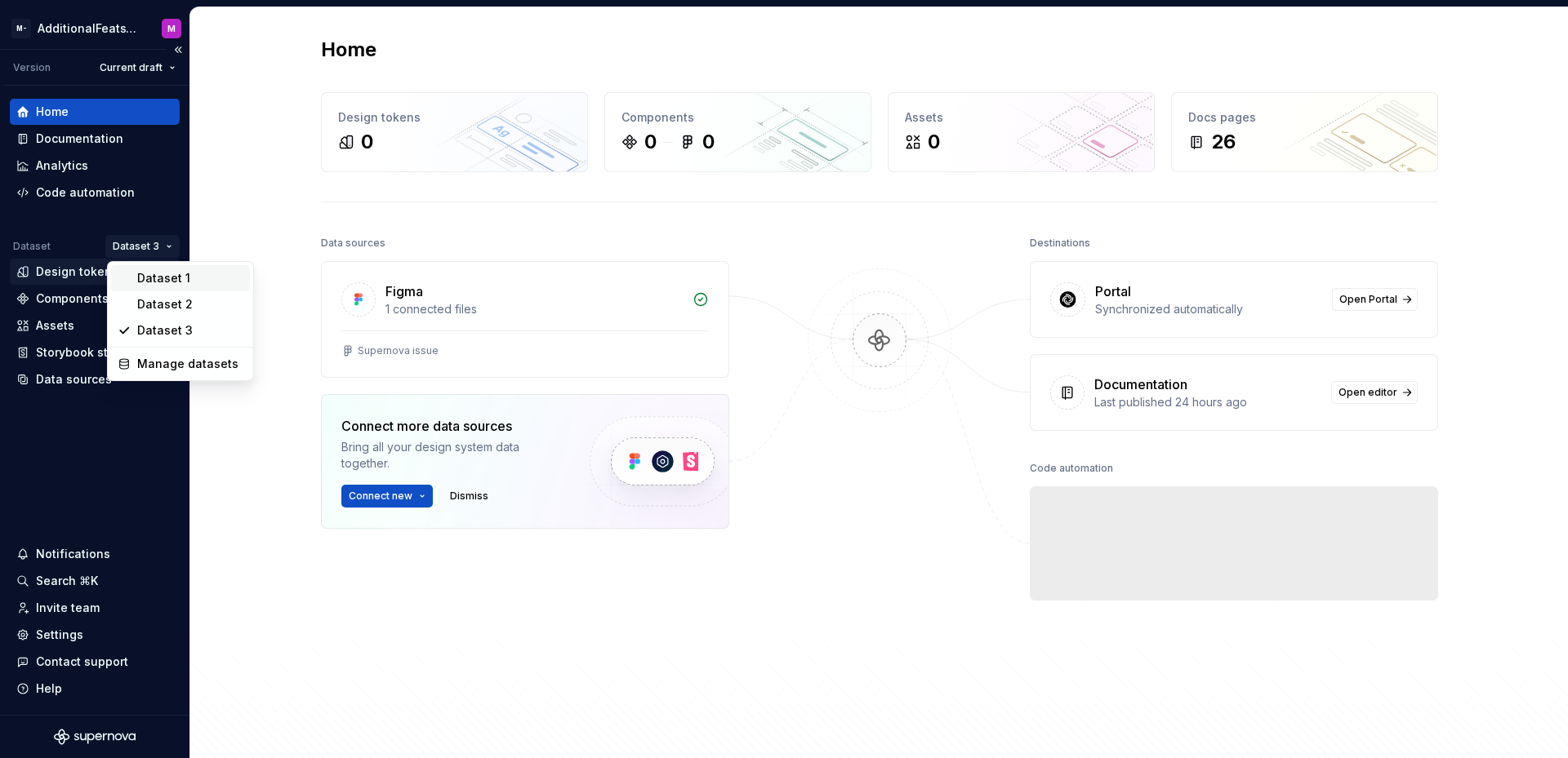
click at [150, 283] on div "Dataset 1" at bounding box center [191, 278] width 106 height 16
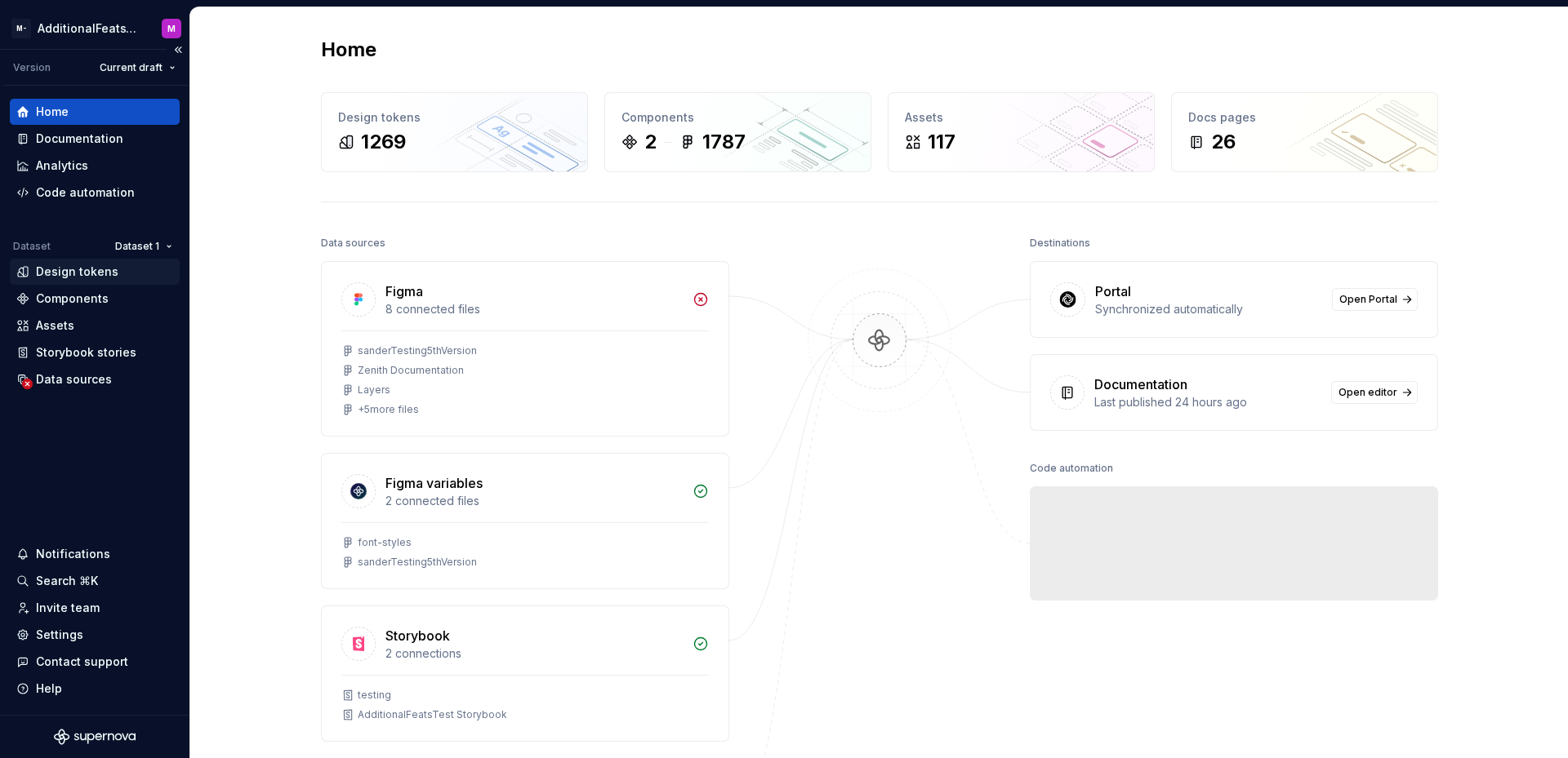
click at [80, 276] on div "Design tokens" at bounding box center [77, 271] width 82 height 16
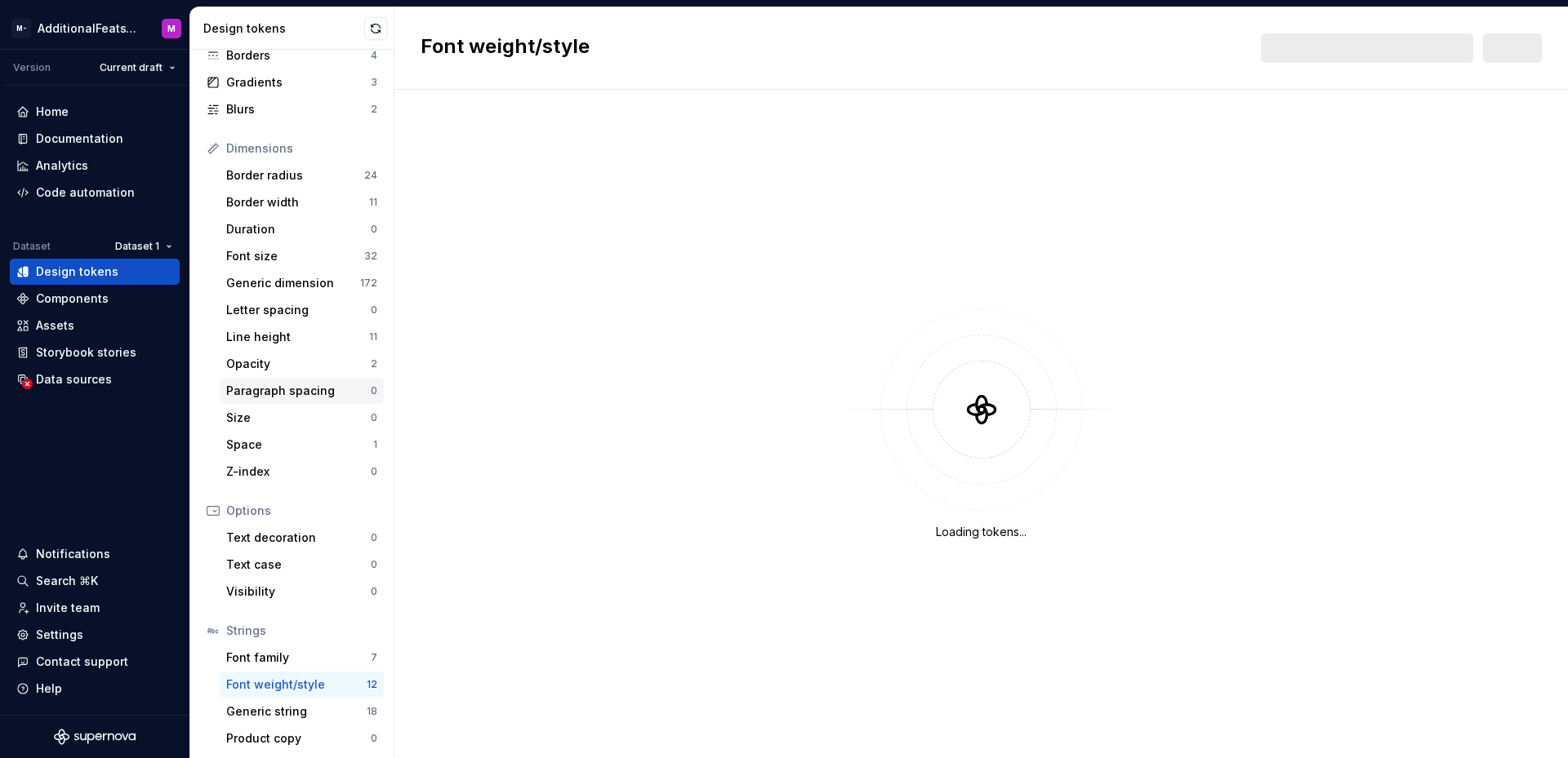
scroll to position [135, 0]
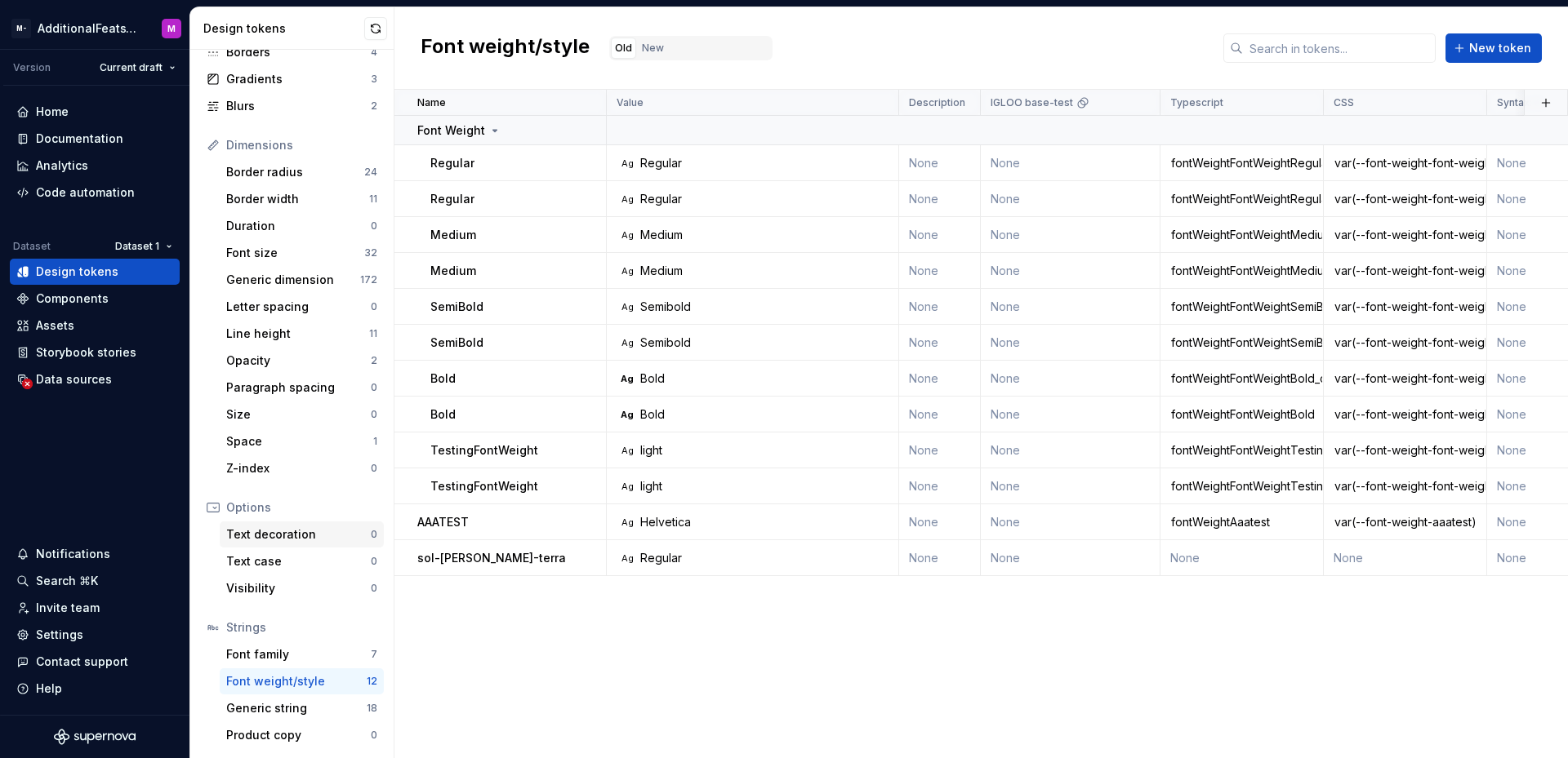
click at [318, 531] on div "Text decoration" at bounding box center [299, 534] width 144 height 16
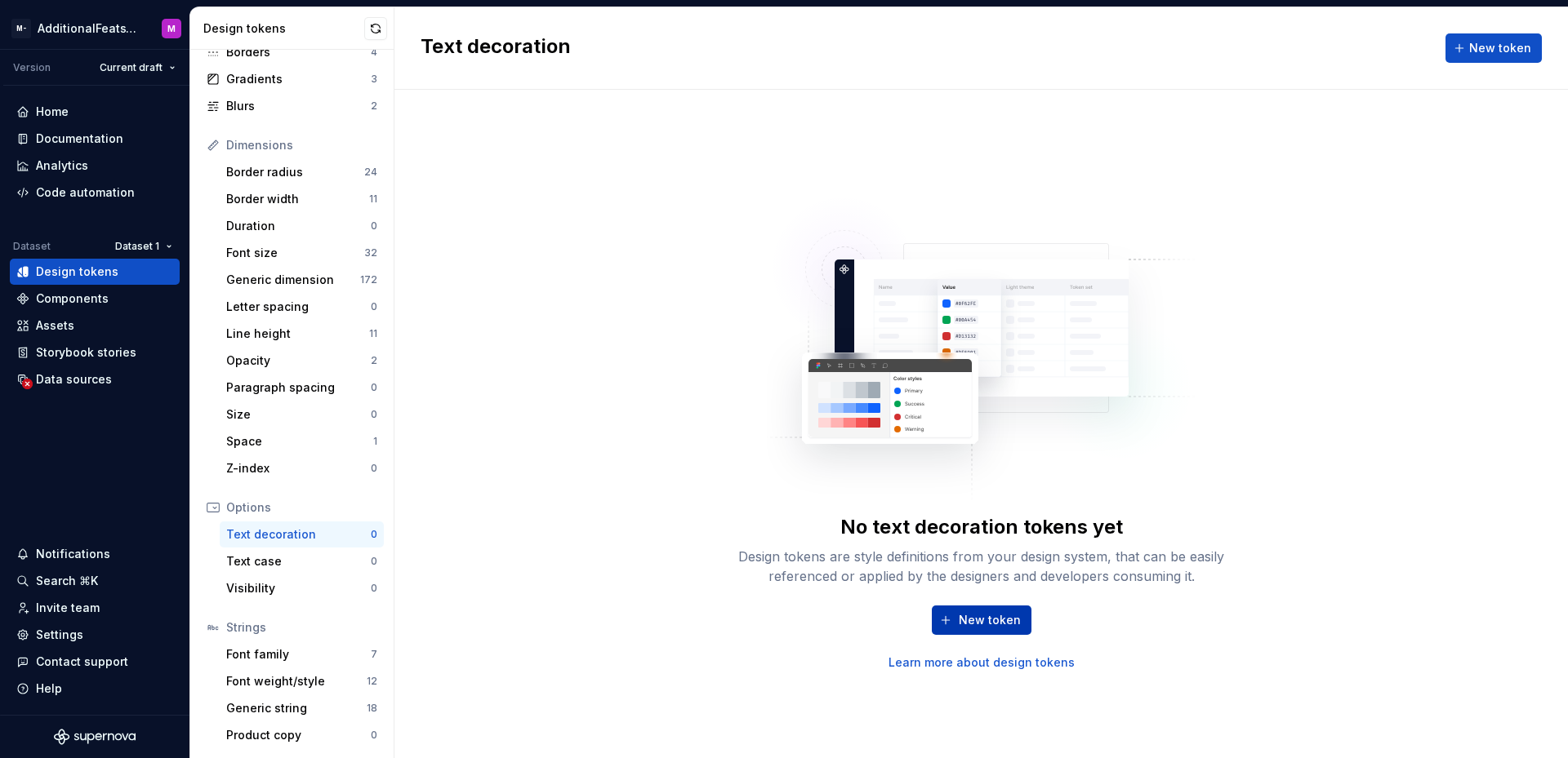
click at [976, 621] on span "New token" at bounding box center [989, 620] width 62 height 16
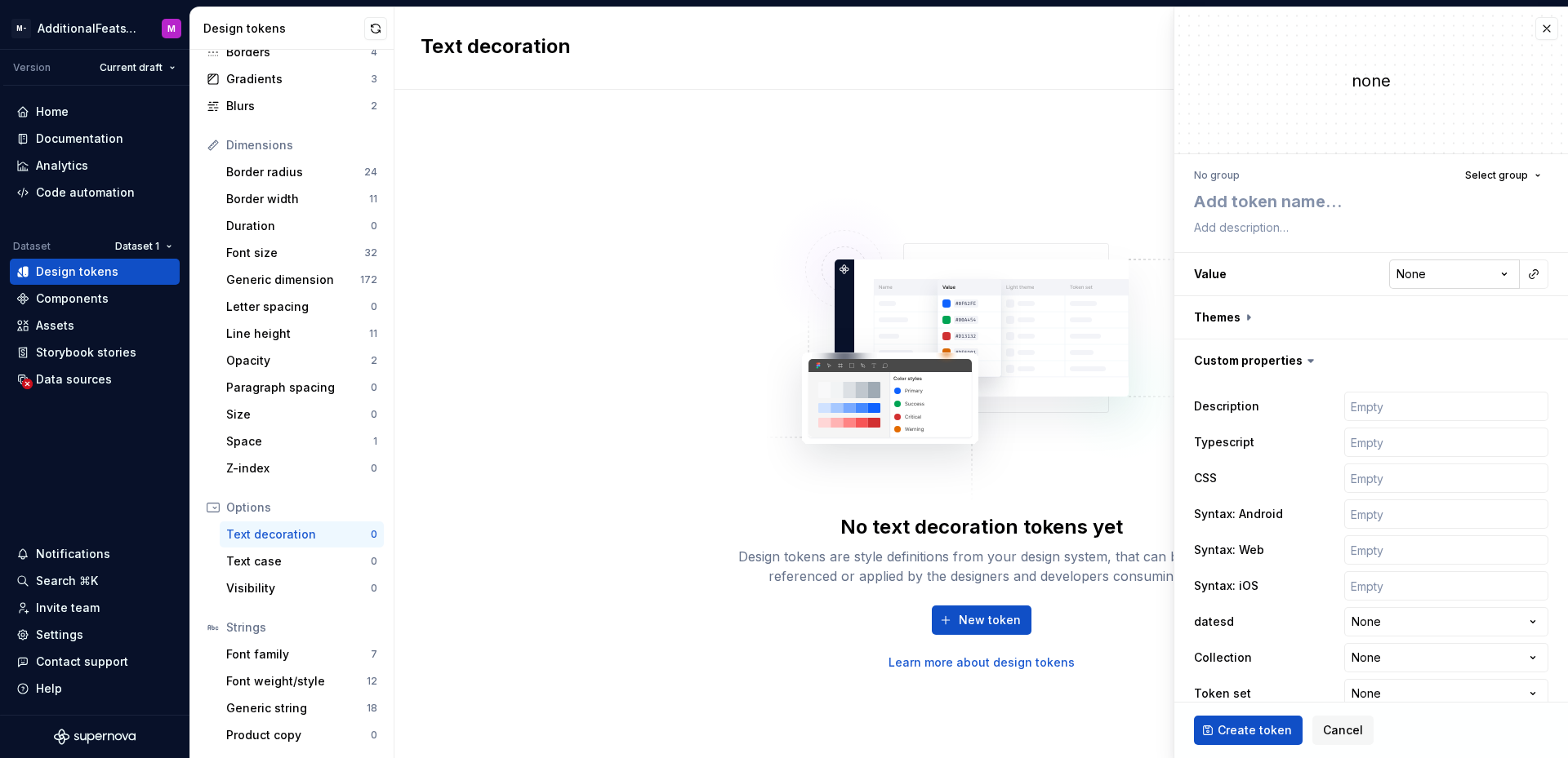
click at [1444, 280] on html "**********" at bounding box center [784, 379] width 1568 height 758
click at [1158, 405] on html "**********" at bounding box center [784, 379] width 1568 height 758
click at [1332, 733] on span "Cancel" at bounding box center [1342, 730] width 40 height 16
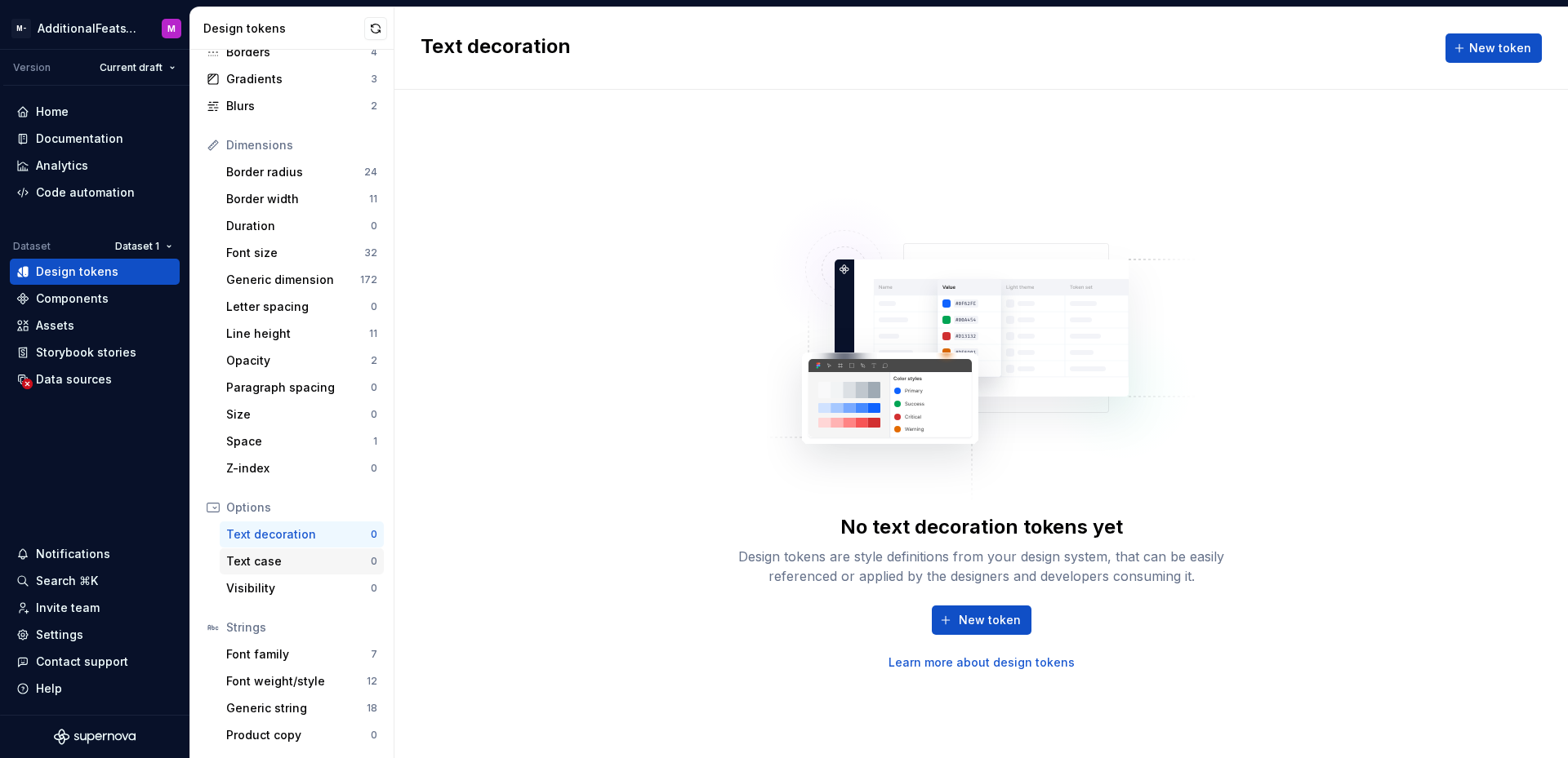
click at [291, 563] on div "Text case" at bounding box center [299, 561] width 144 height 16
click at [312, 592] on div "Visibility" at bounding box center [299, 587] width 144 height 16
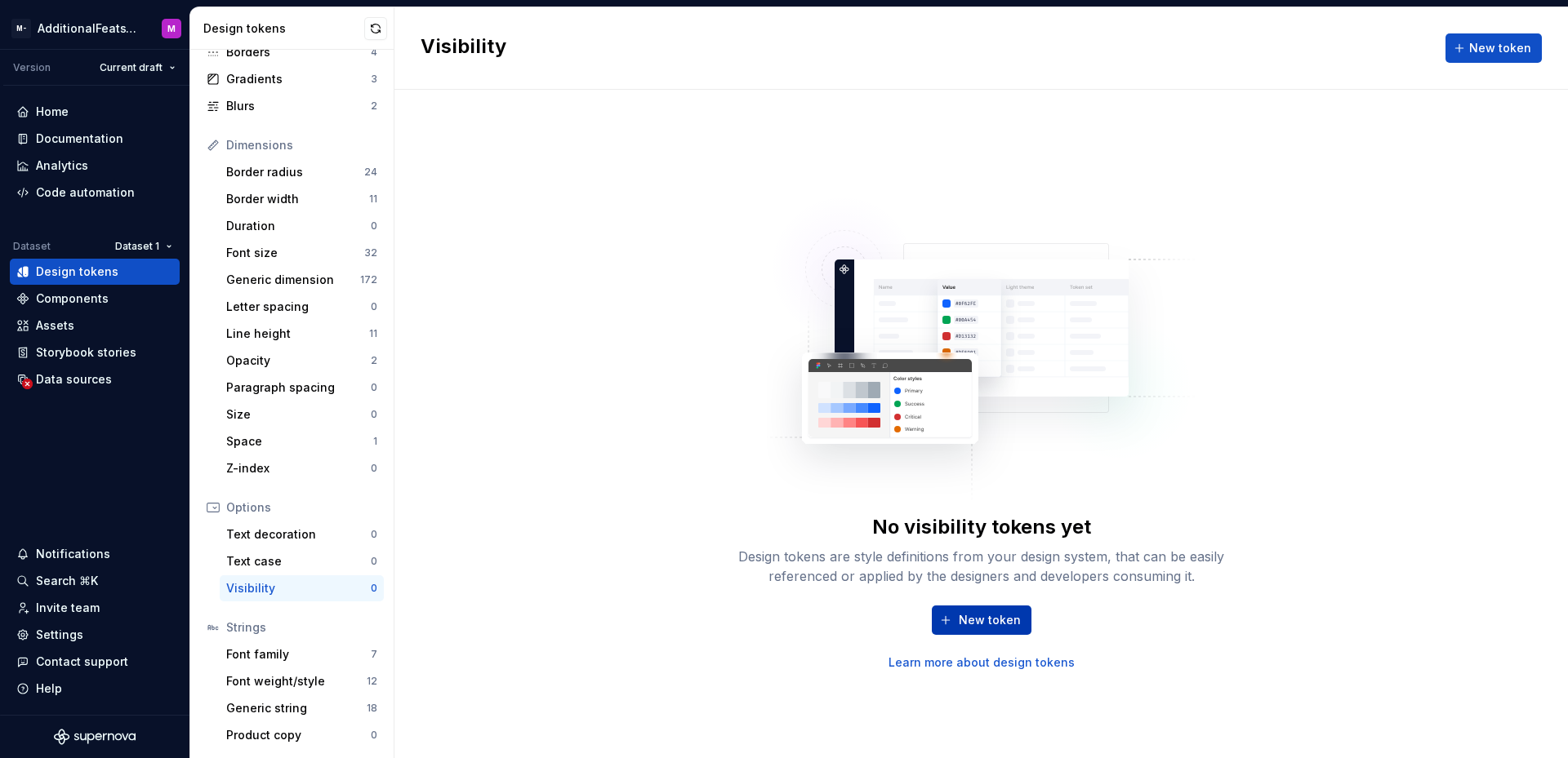
click at [950, 610] on button "New token" at bounding box center [981, 620] width 100 height 29
type textarea "*"
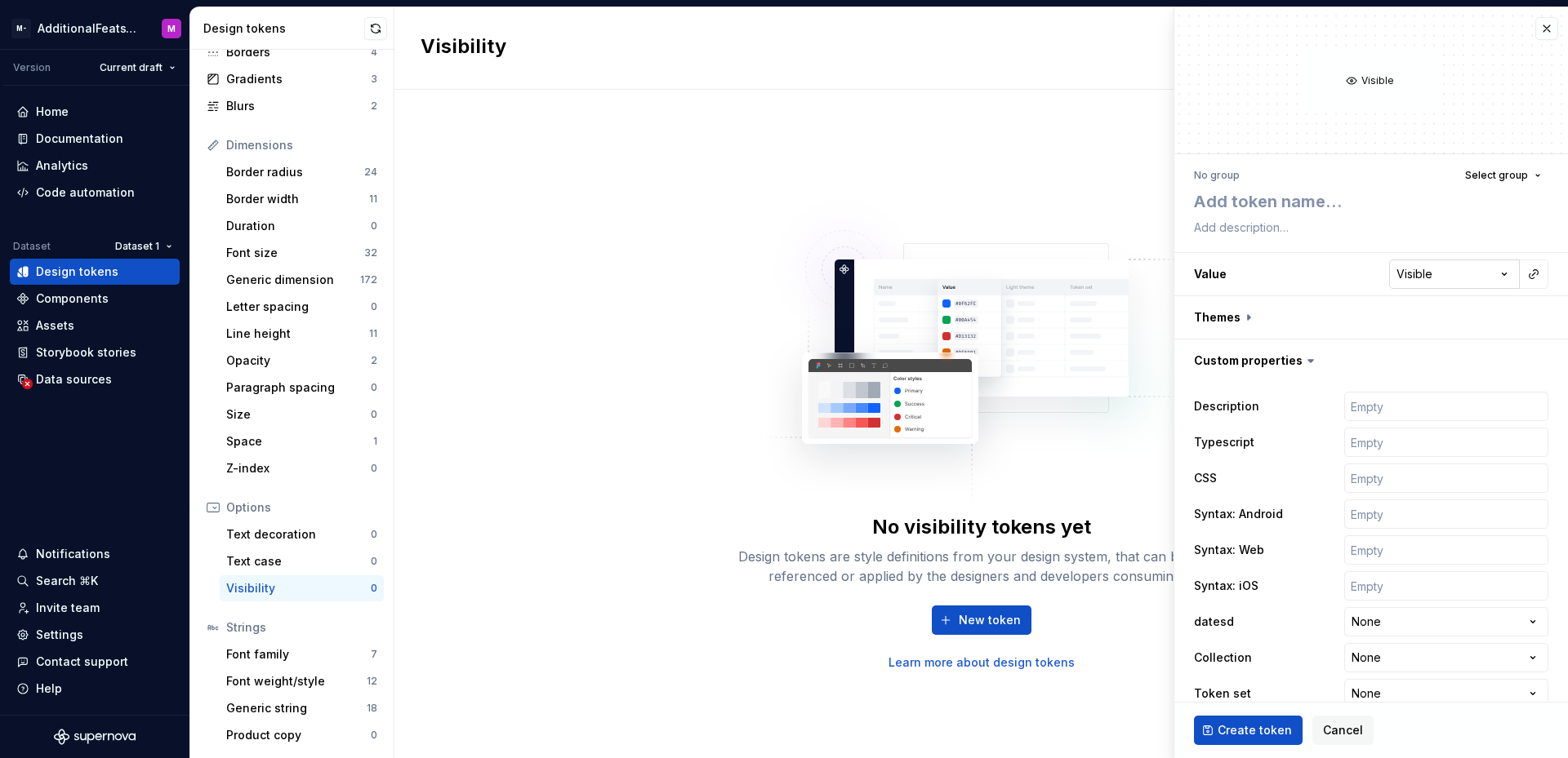
click at [1444, 280] on html "M- AdditionalFeatsTest M Version Current draft Home Documentation Analytics Cod…" at bounding box center [784, 379] width 1568 height 758
click at [1535, 27] on html "M- AdditionalFeatsTest M Version Current draft Home Documentation Analytics Cod…" at bounding box center [784, 379] width 1568 height 758
click at [1536, 31] on button "button" at bounding box center [1546, 28] width 23 height 23
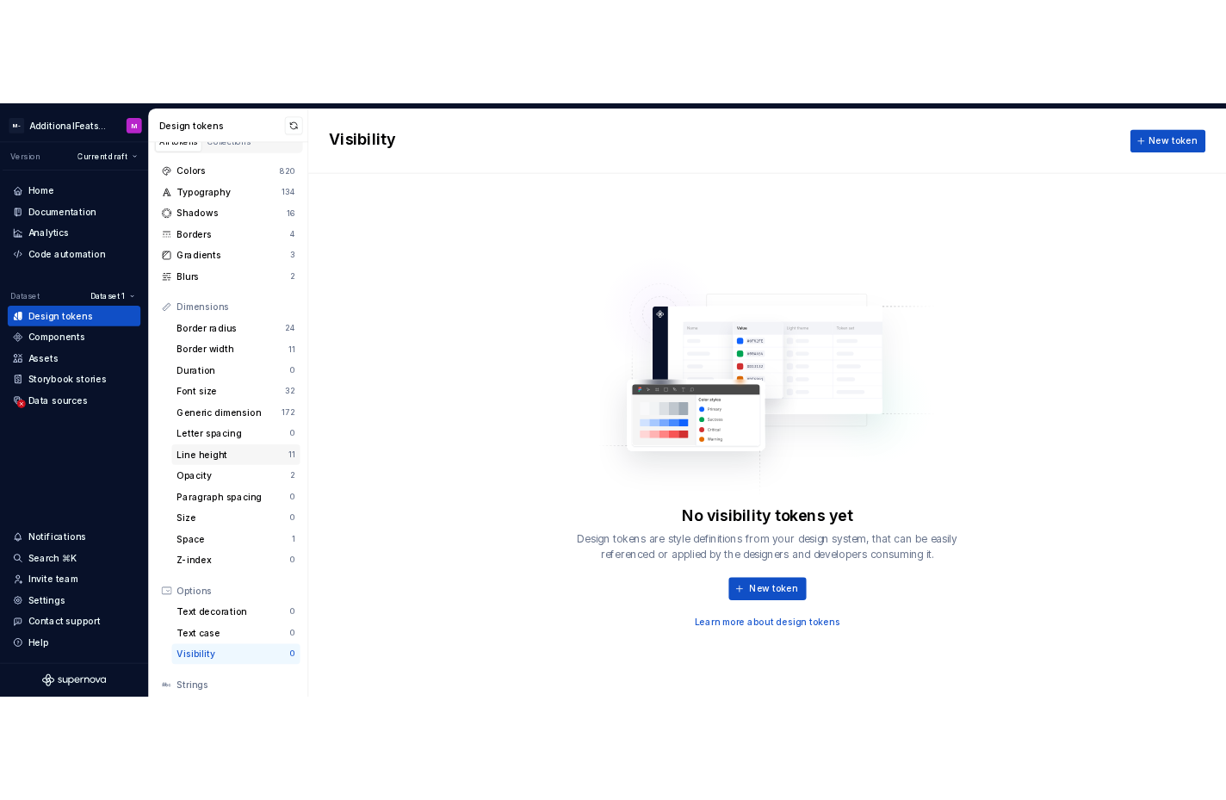
scroll to position [143, 0]
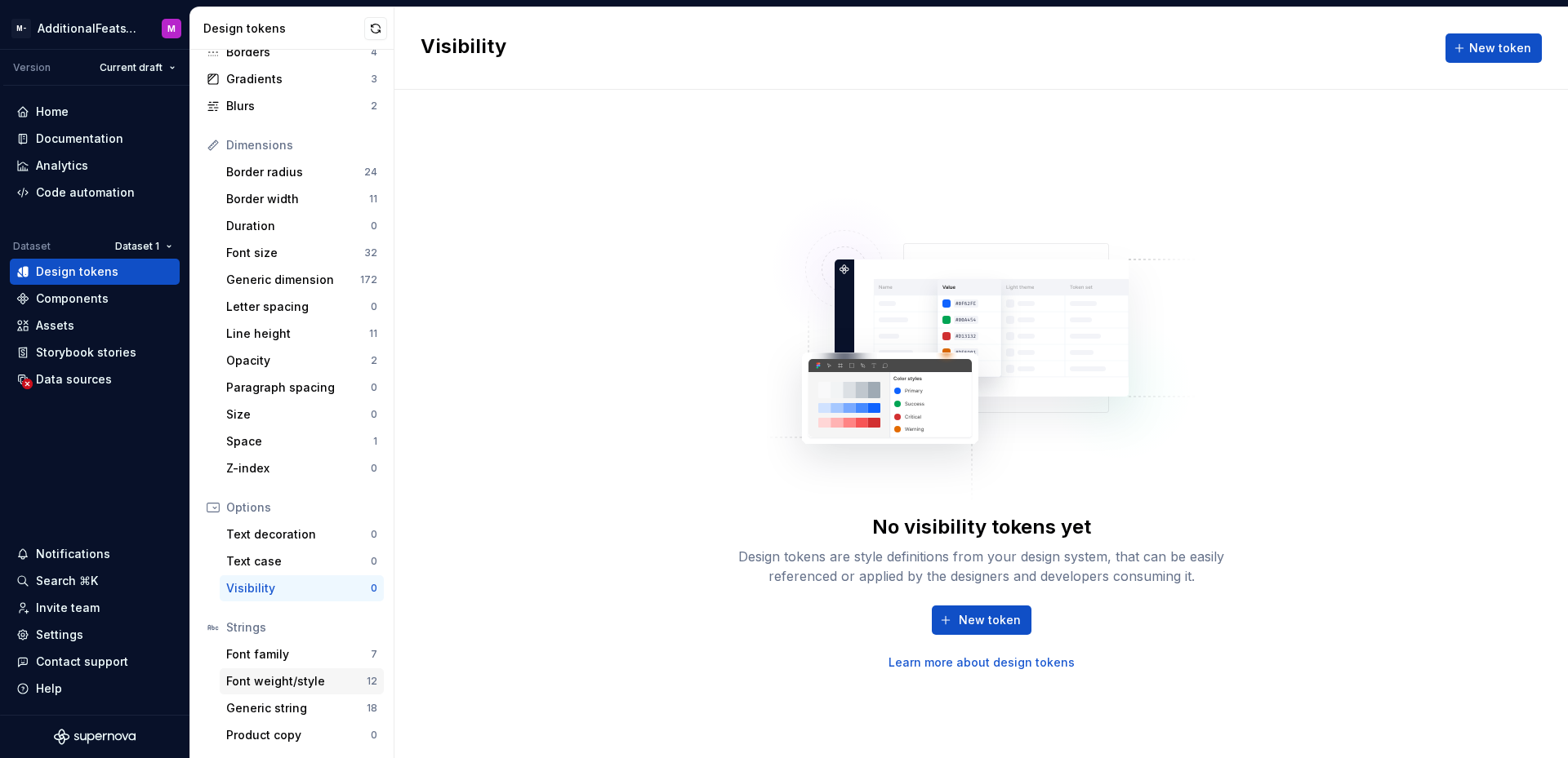
click at [326, 684] on div "Font weight/style" at bounding box center [297, 681] width 140 height 16
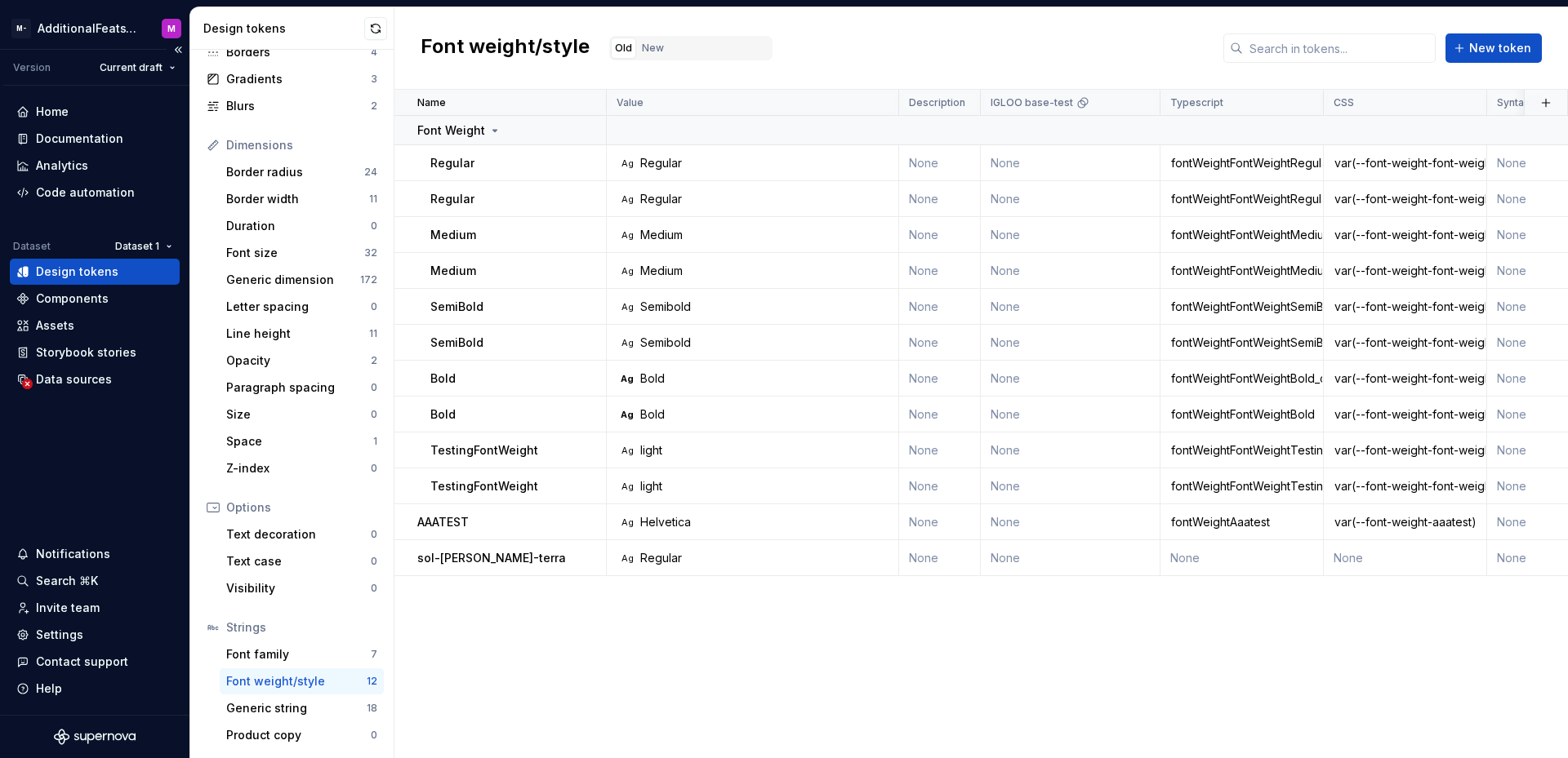
click at [139, 437] on div "Home Documentation Analytics Code automation Dataset Dataset 1 Design tokens Co…" at bounding box center [95, 400] width 190 height 629
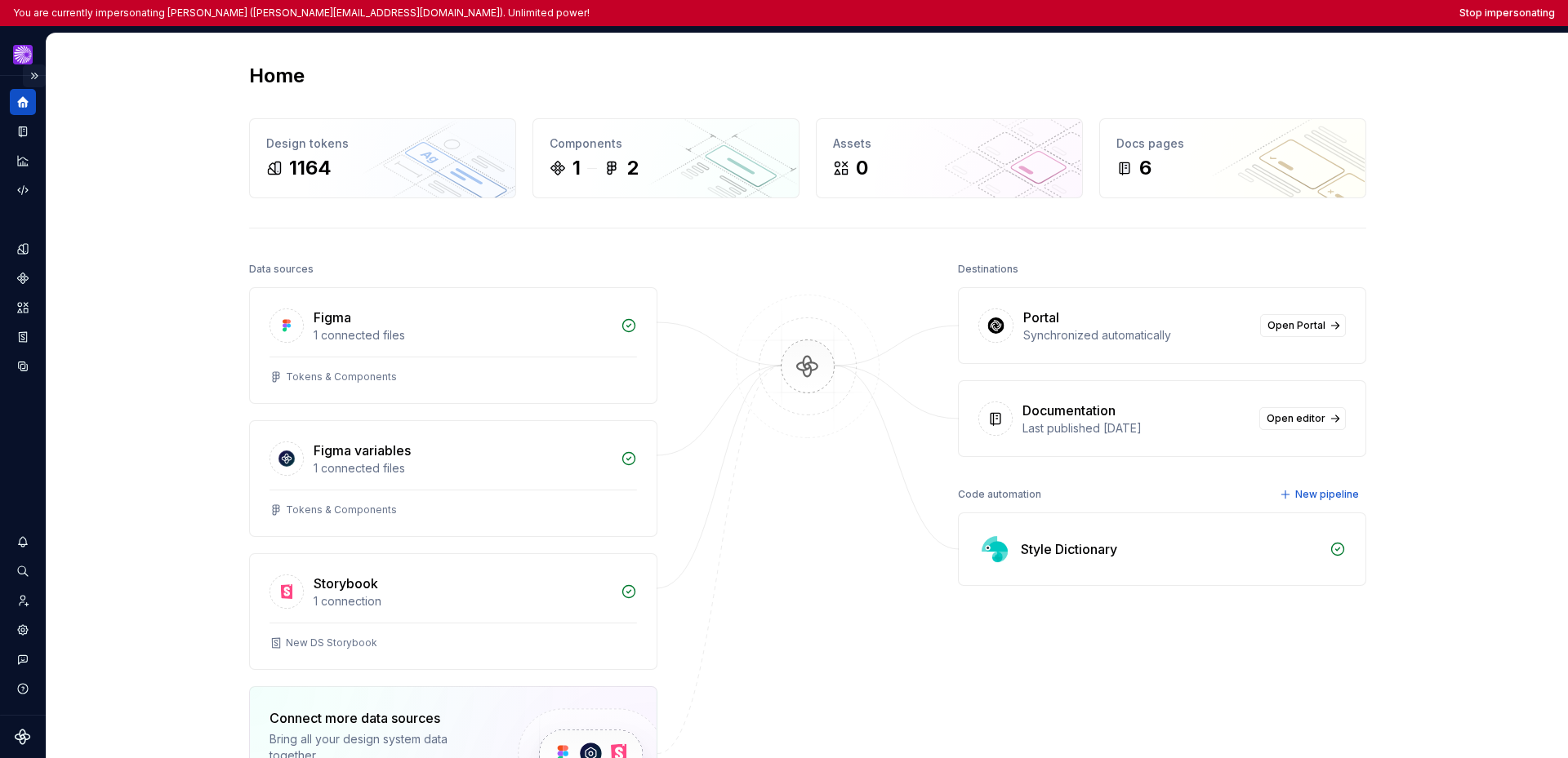
click at [40, 77] on button "Expand sidebar" at bounding box center [34, 76] width 23 height 23
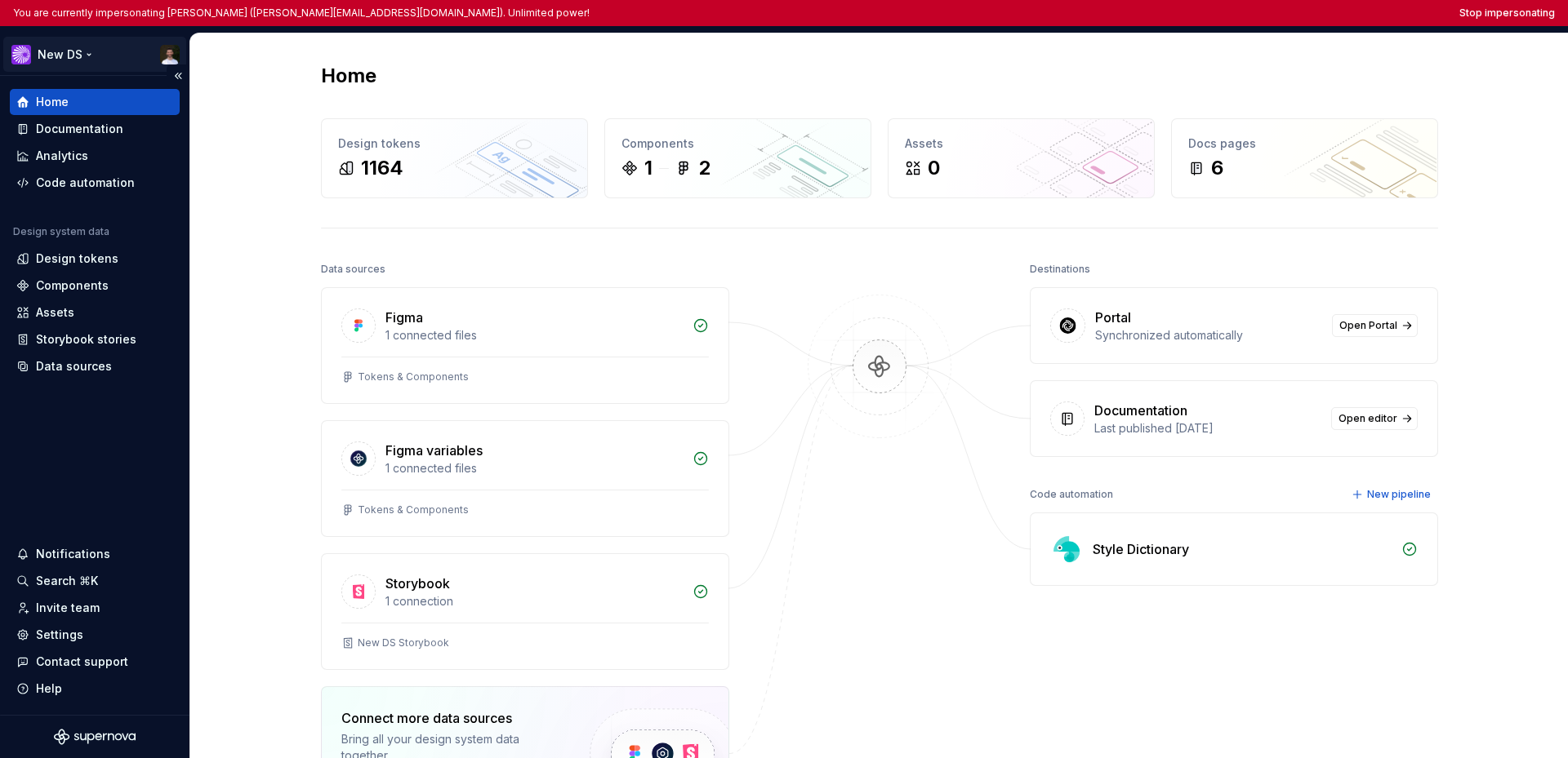
click at [46, 60] on html "You are currently impersonating Tomas (tomas.francisco@ifs.com). Unlimited powe…" at bounding box center [784, 379] width 1568 height 758
click at [74, 439] on html "You are currently impersonating Tomas (tomas.francisco@ifs.com). Unlimited powe…" at bounding box center [784, 379] width 1568 height 758
click at [86, 189] on div "Code automation" at bounding box center [85, 182] width 99 height 16
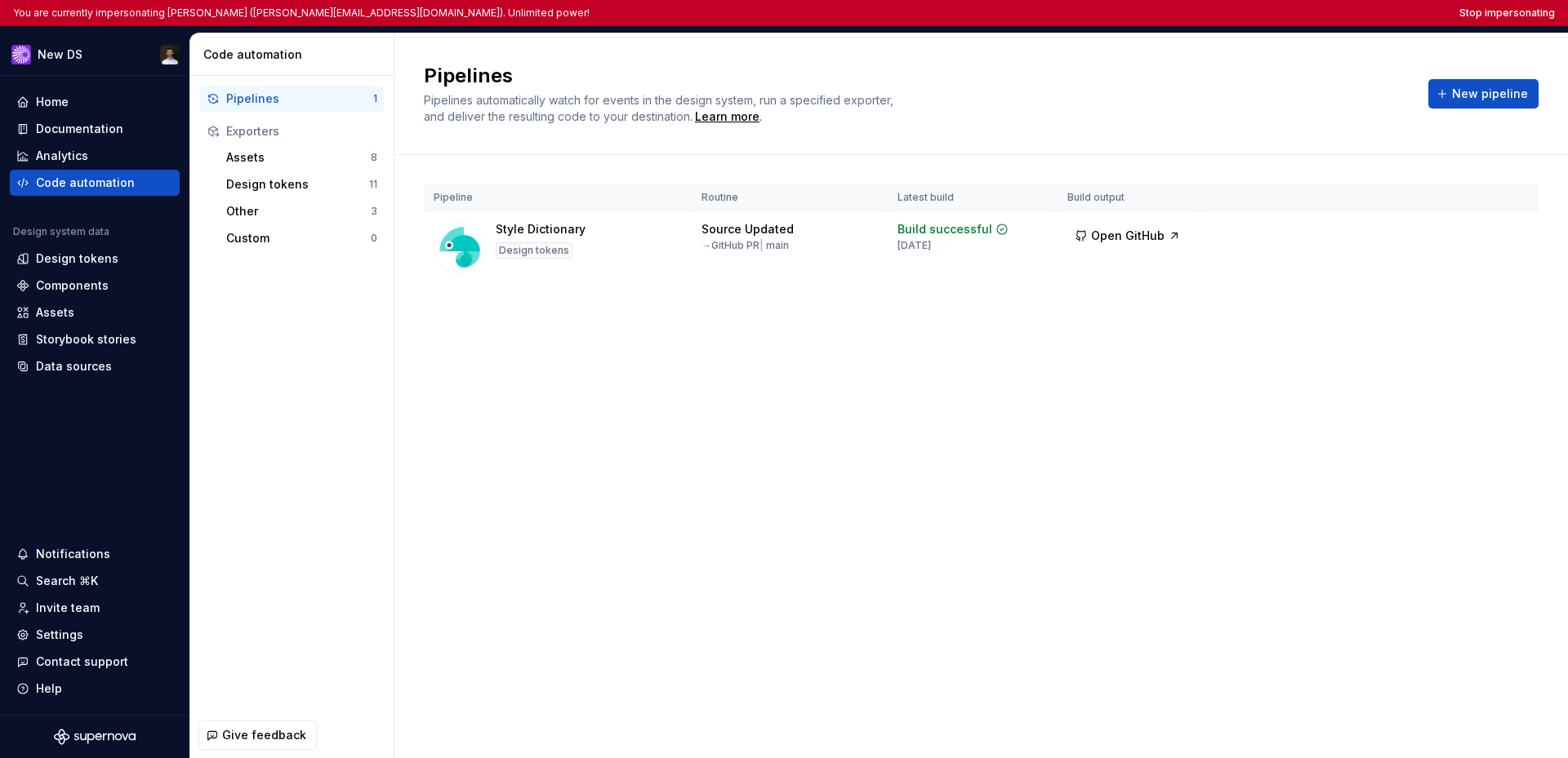
click at [694, 321] on div "Pipeline Routine Latest build Build output Style Dictionary Design tokens Sourc…" at bounding box center [981, 250] width 1115 height 190
click at [66, 632] on div "Settings" at bounding box center [60, 634] width 47 height 16
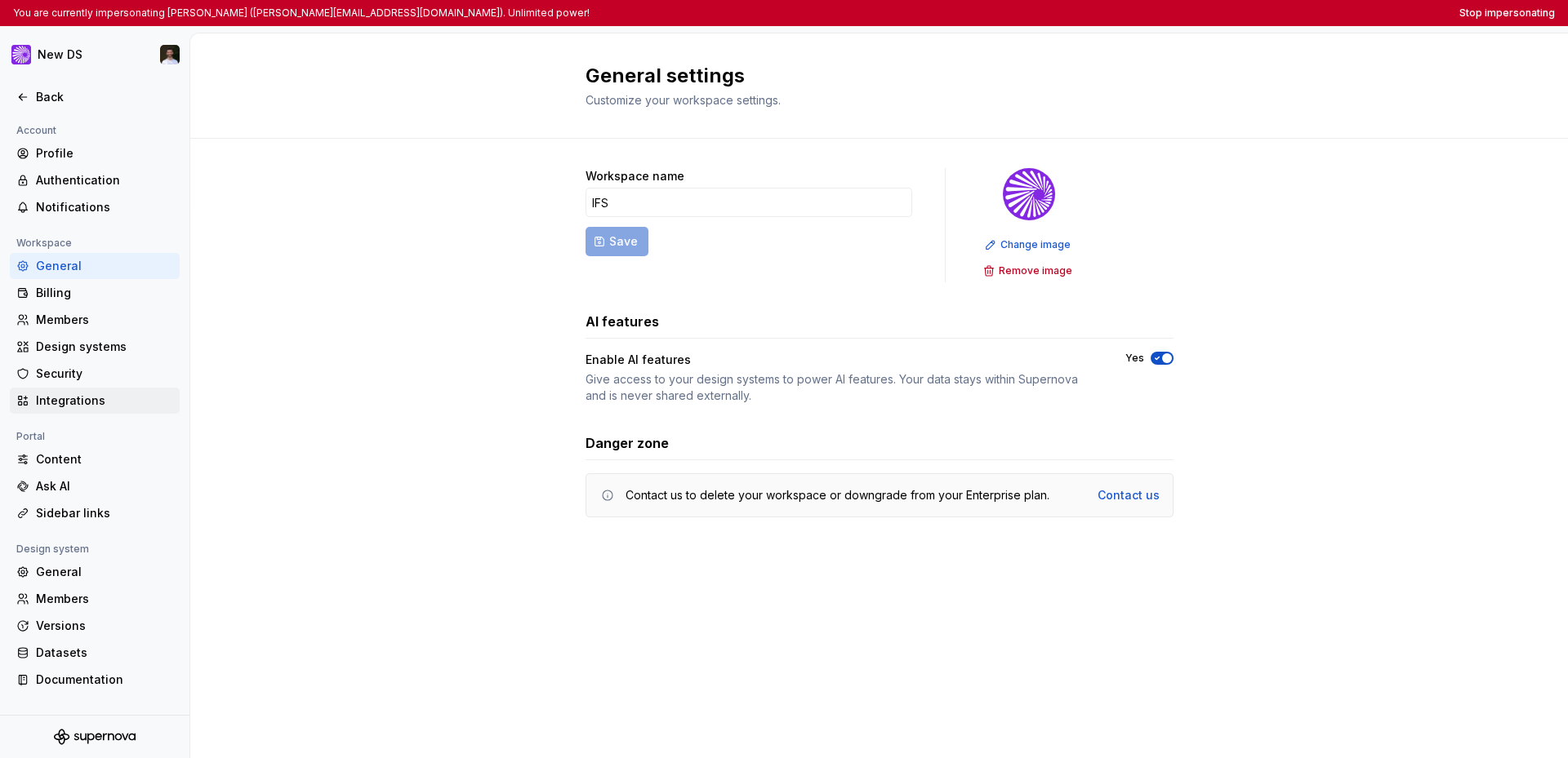
click at [83, 401] on div "Integrations" at bounding box center [104, 400] width 137 height 16
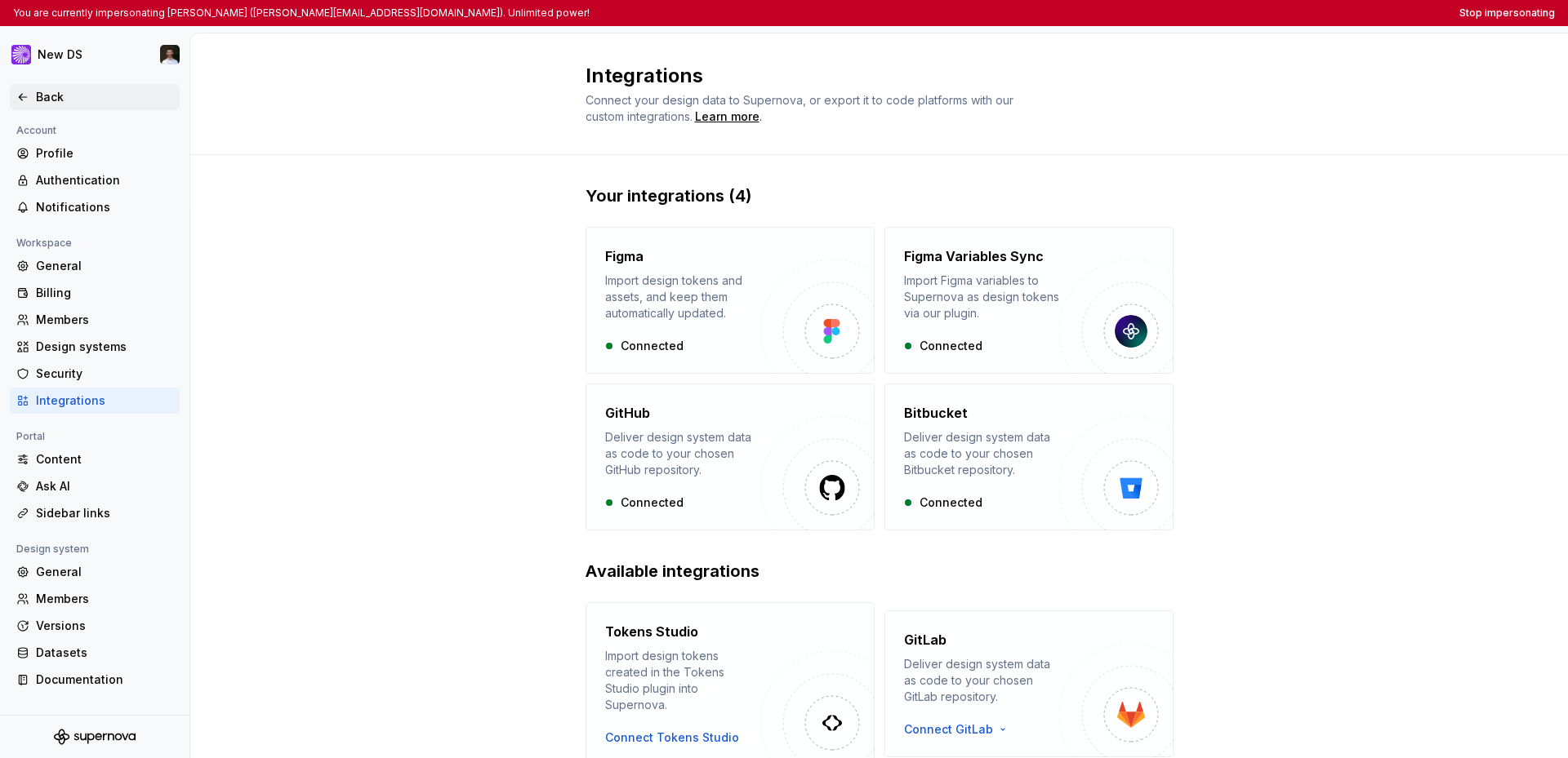
click at [21, 101] on icon at bounding box center [23, 98] width 13 height 13
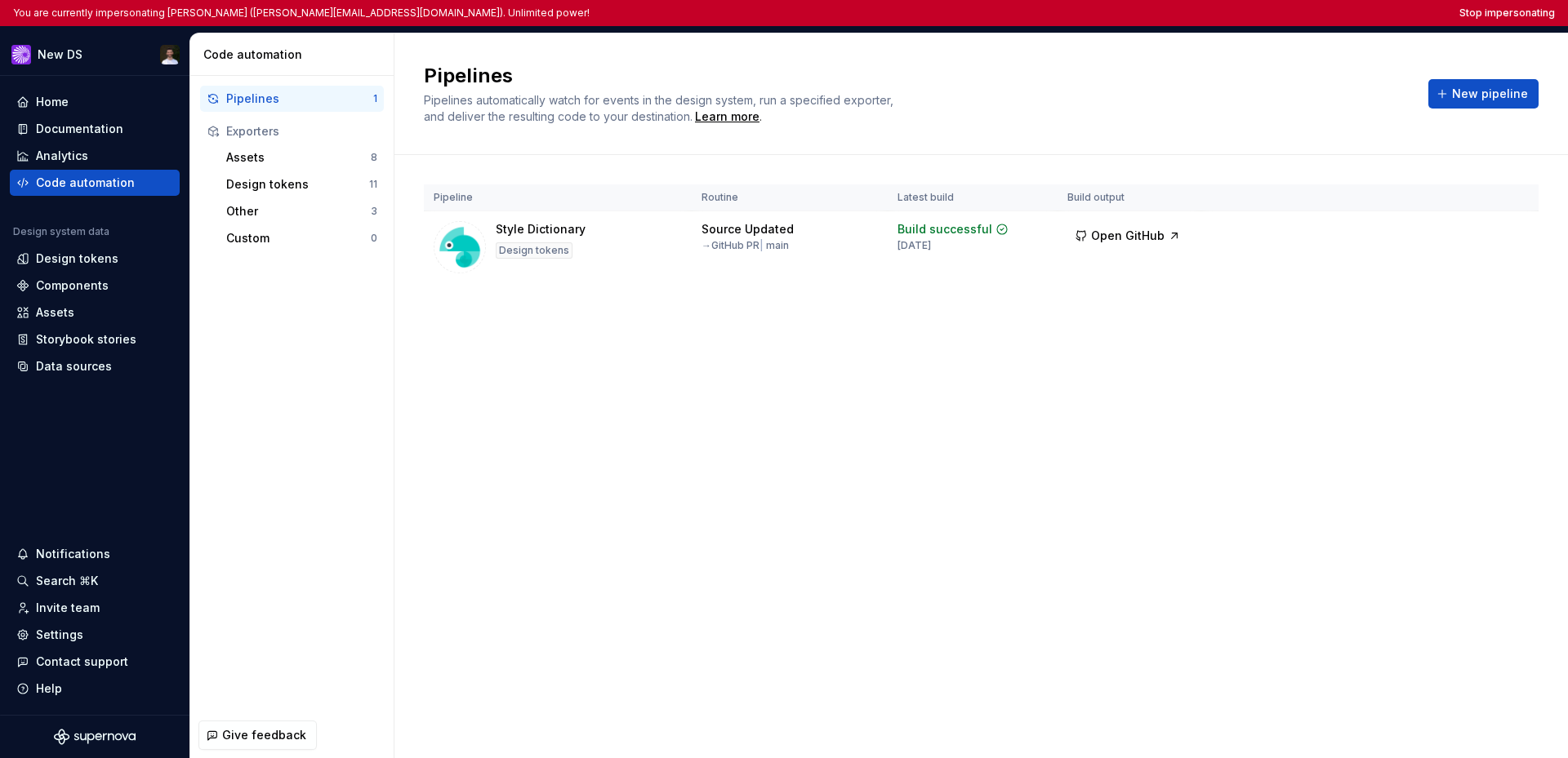
click at [761, 438] on div "Pipelines Pipelines automatically watch for events in the design system, run a …" at bounding box center [981, 395] width 1174 height 725
click at [1162, 15] on button "Stop impersonating" at bounding box center [1506, 13] width 96 height 13
